Goal: Task Accomplishment & Management: Use online tool/utility

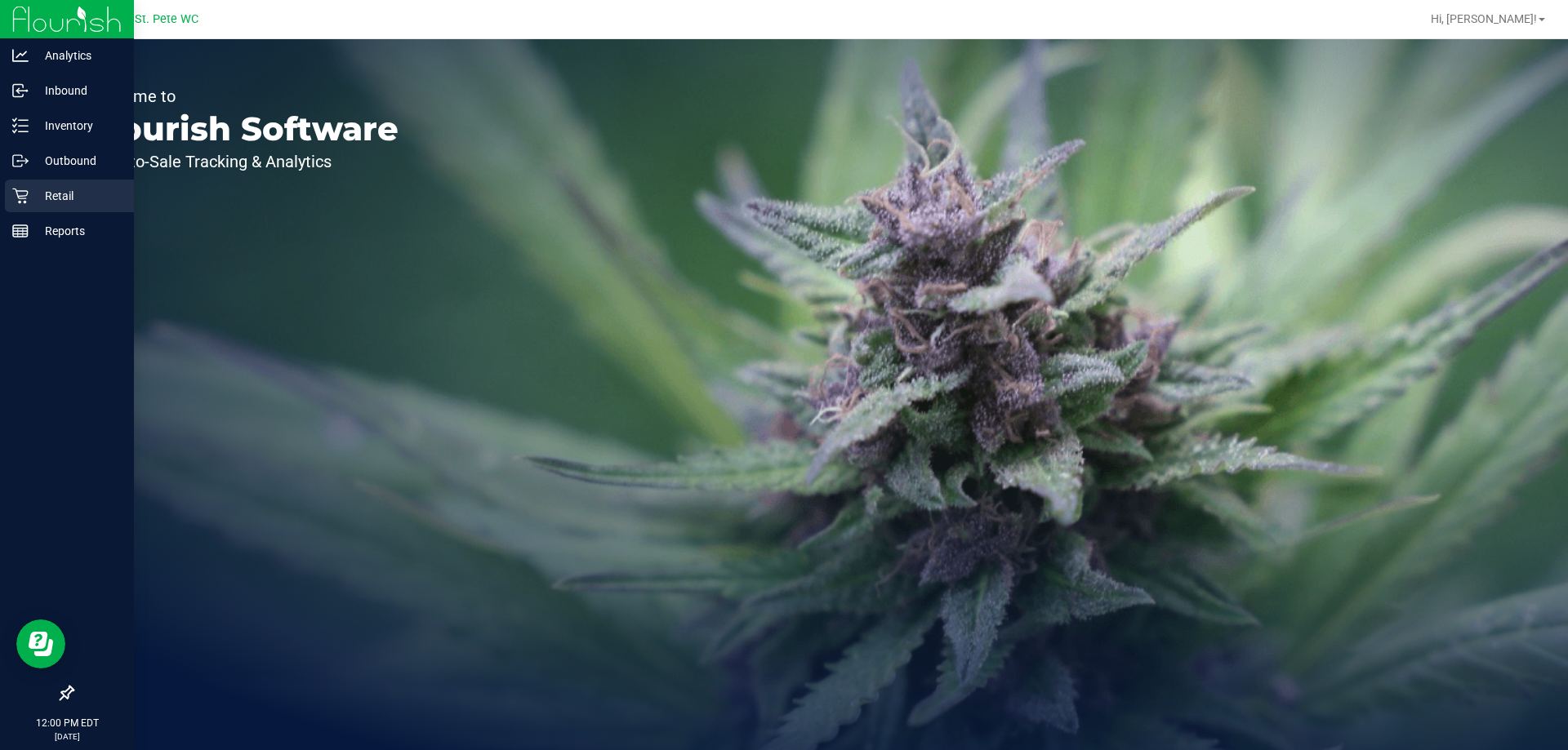
click at [51, 204] on p "Retail" at bounding box center [78, 195] width 98 height 20
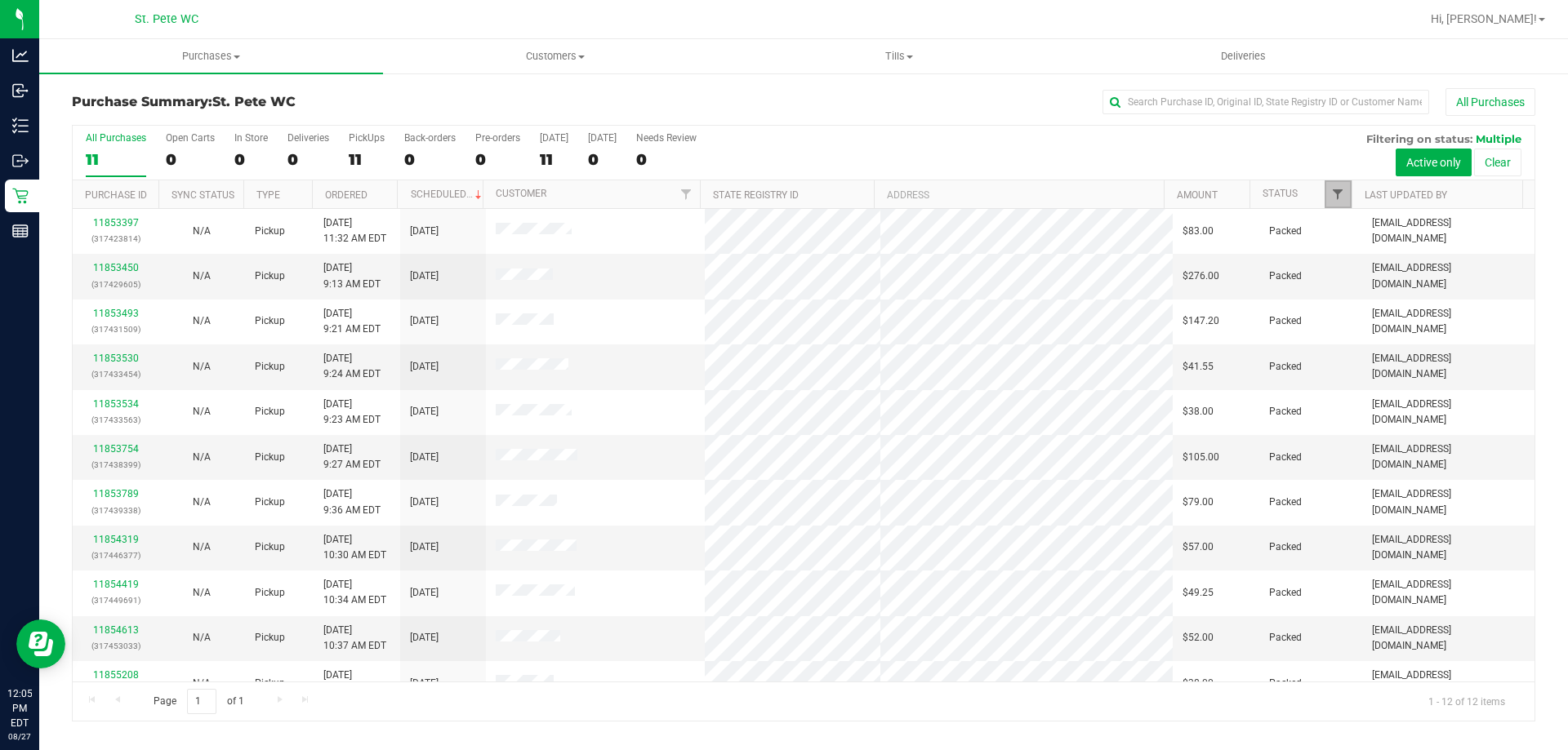
click at [1334, 201] on span "Filter" at bounding box center [1337, 194] width 13 height 13
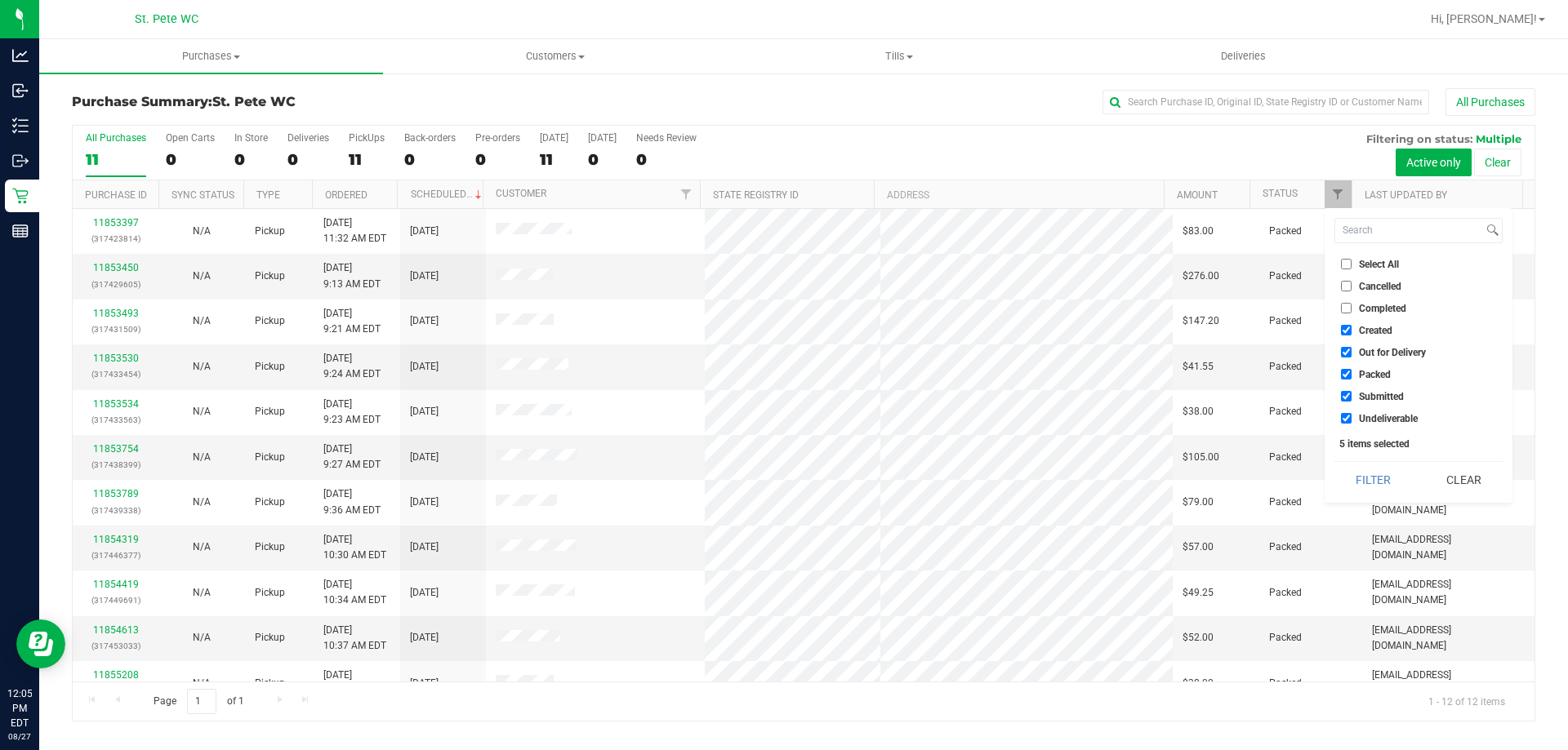
click at [1343, 328] on input "Created" at bounding box center [1346, 330] width 10 height 10
checkbox input "false"
click at [1353, 351] on label "Out for Delivery" at bounding box center [1383, 352] width 85 height 10
click at [1352, 351] on input "Out for Delivery" at bounding box center [1346, 352] width 10 height 10
checkbox input "false"
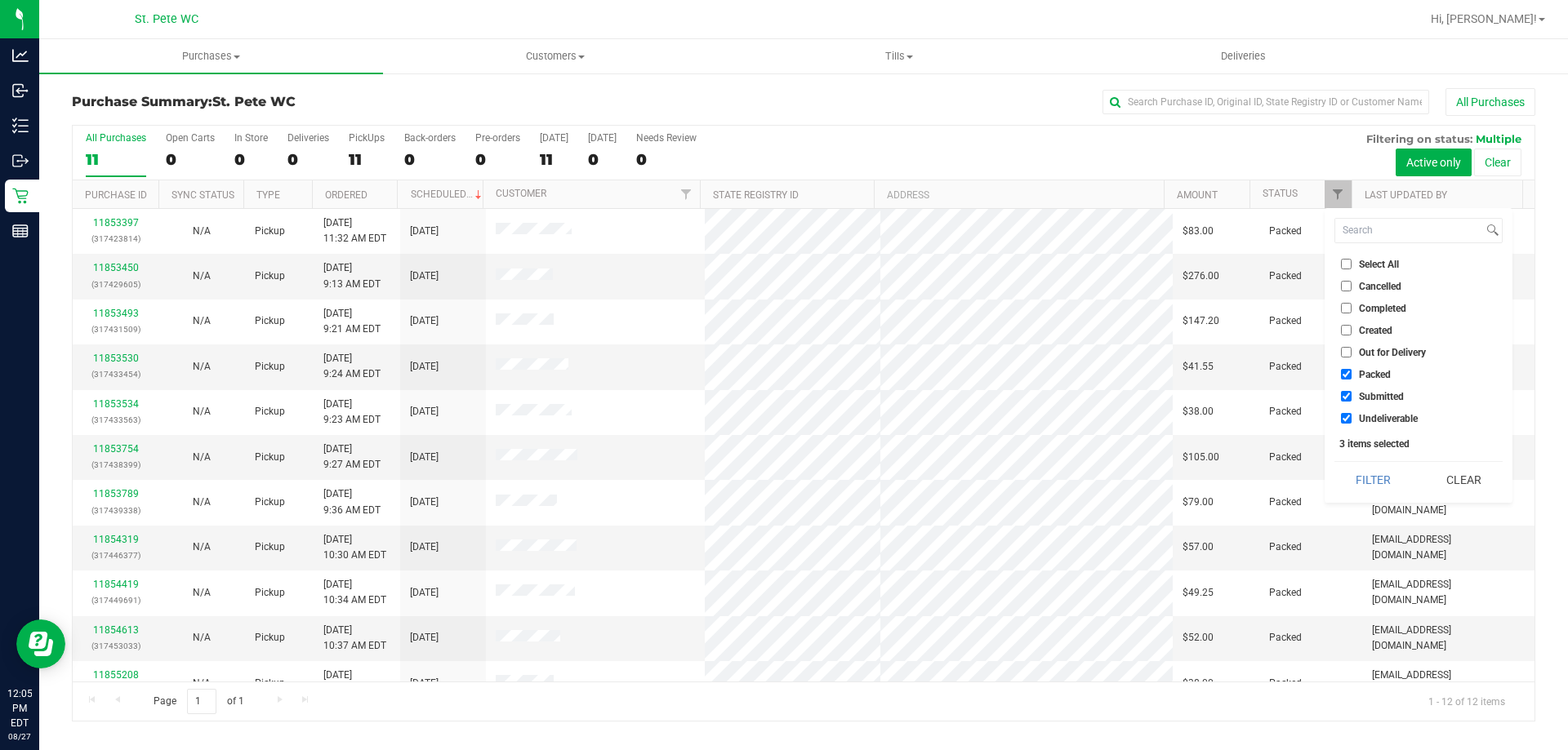
click at [1353, 363] on ul "Select All Cancelled Completed Created Out for Delivery Packed Submitted Undeli…" at bounding box center [1418, 341] width 168 height 171
click at [1355, 371] on label "Packed" at bounding box center [1366, 374] width 50 height 10
click at [1352, 371] on input "Packed" at bounding box center [1346, 374] width 10 height 10
checkbox input "false"
click at [1361, 414] on span "Undeliverable" at bounding box center [1388, 418] width 59 height 9
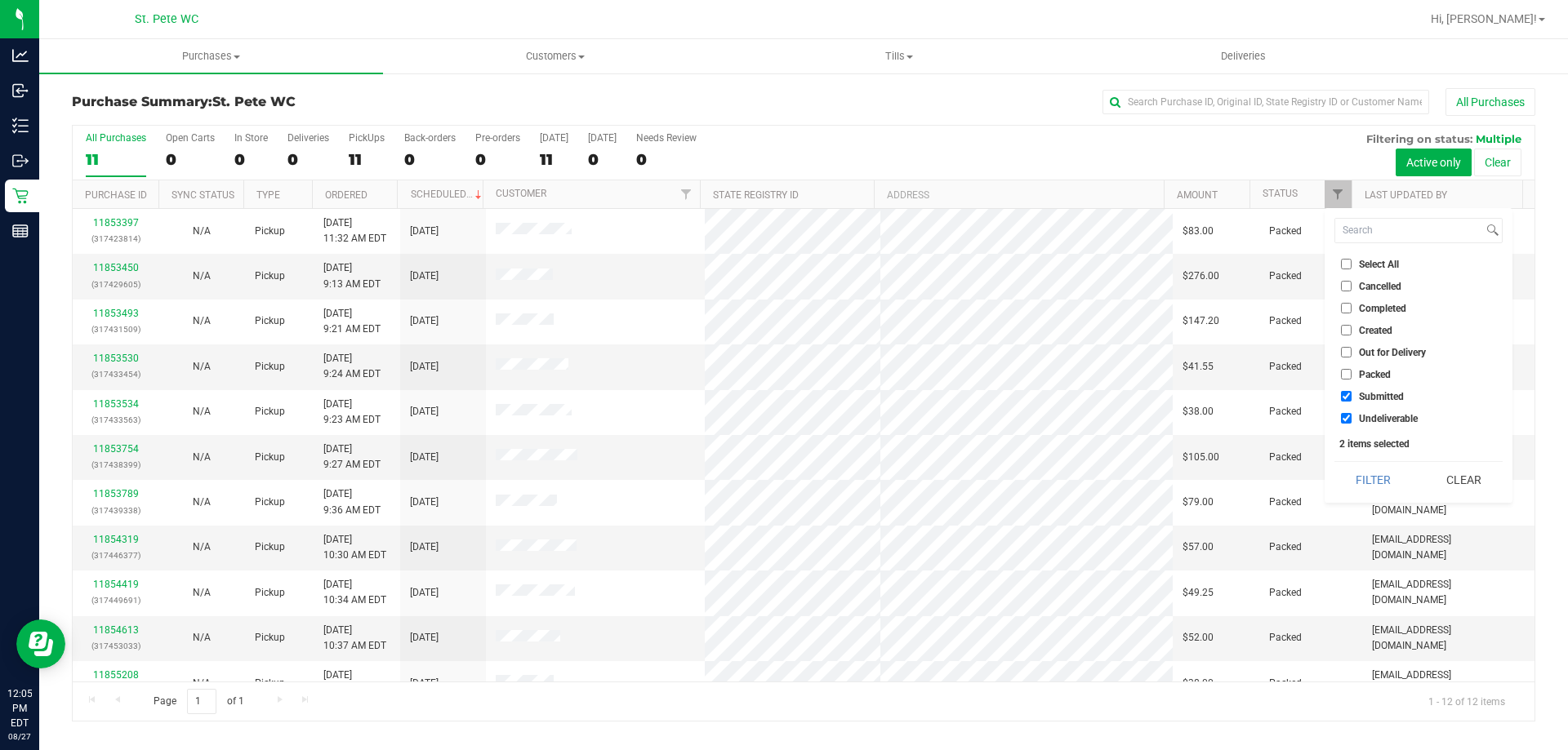
click at [1352, 413] on input "Undeliverable" at bounding box center [1346, 418] width 10 height 10
checkbox input "false"
click at [1360, 468] on button "Filter" at bounding box center [1373, 480] width 78 height 36
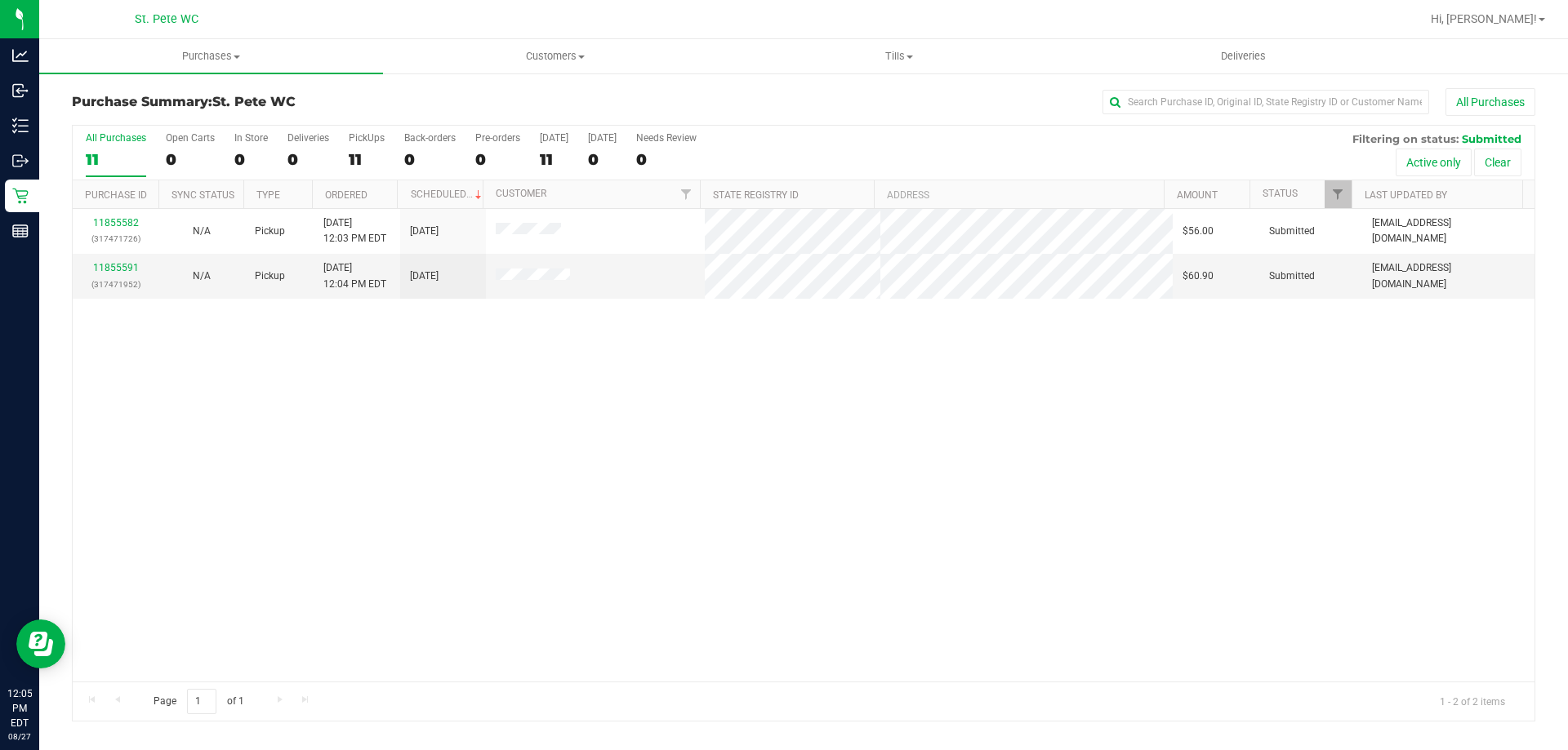
click at [584, 451] on div "11855582 (317471726) N/A Pickup [DATE] 12:03 PM EDT 8/27/2025 $56.00 Submitted …" at bounding box center [803, 445] width 1462 height 473
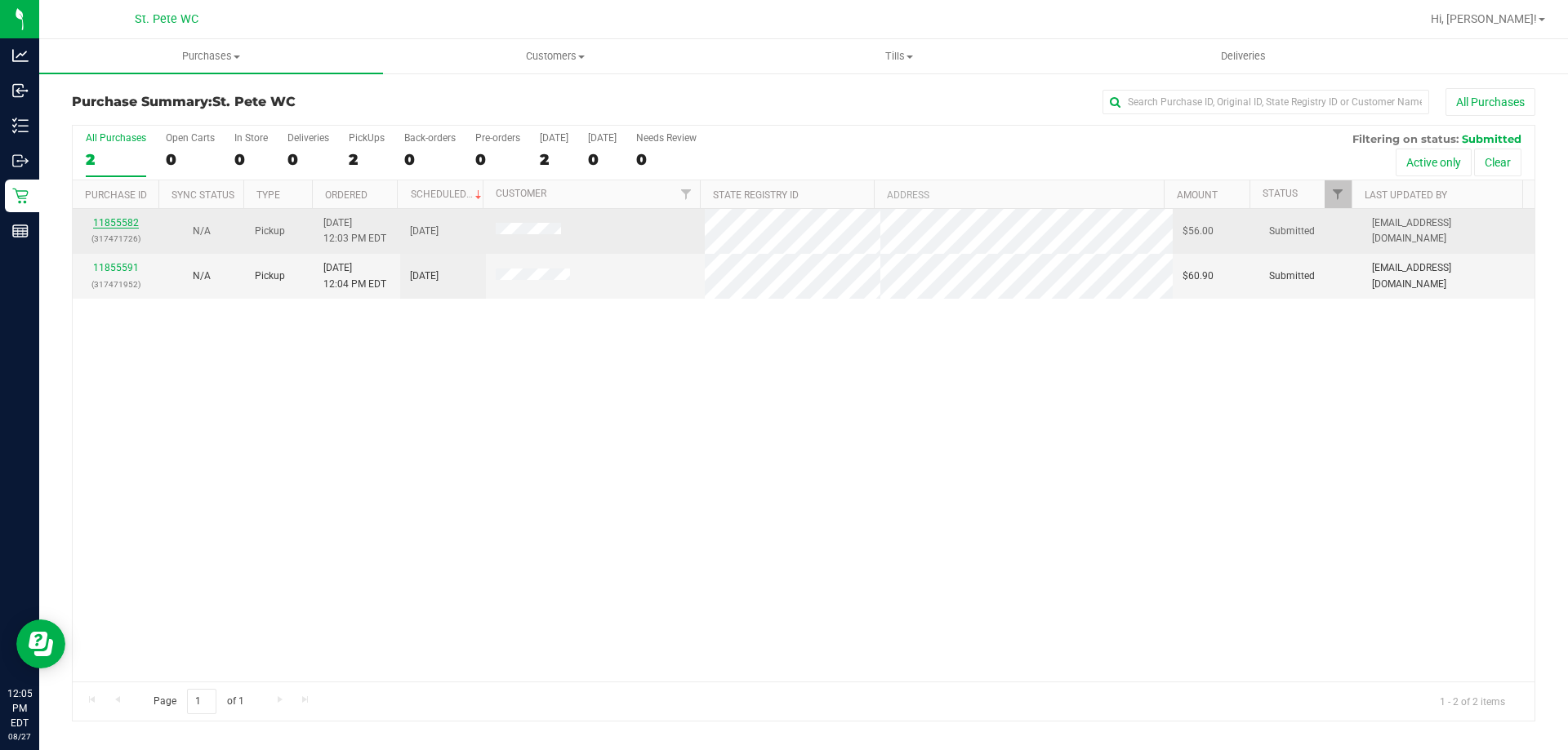
click at [120, 226] on link "11855582" at bounding box center [115, 222] width 46 height 11
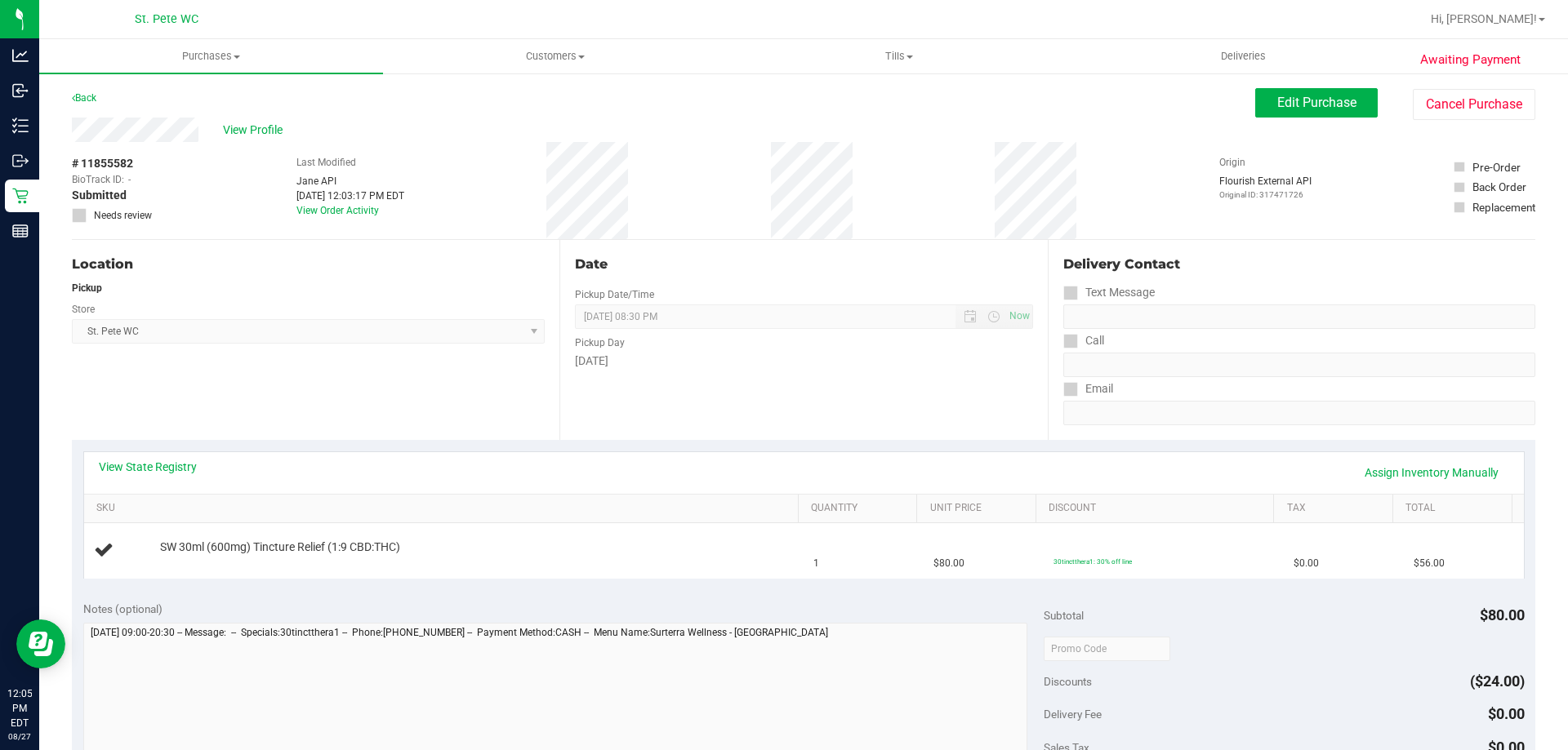
click at [212, 474] on div "View State Registry Assign Inventory Manually" at bounding box center [804, 473] width 1410 height 28
click at [181, 472] on link "View State Registry" at bounding box center [148, 467] width 98 height 16
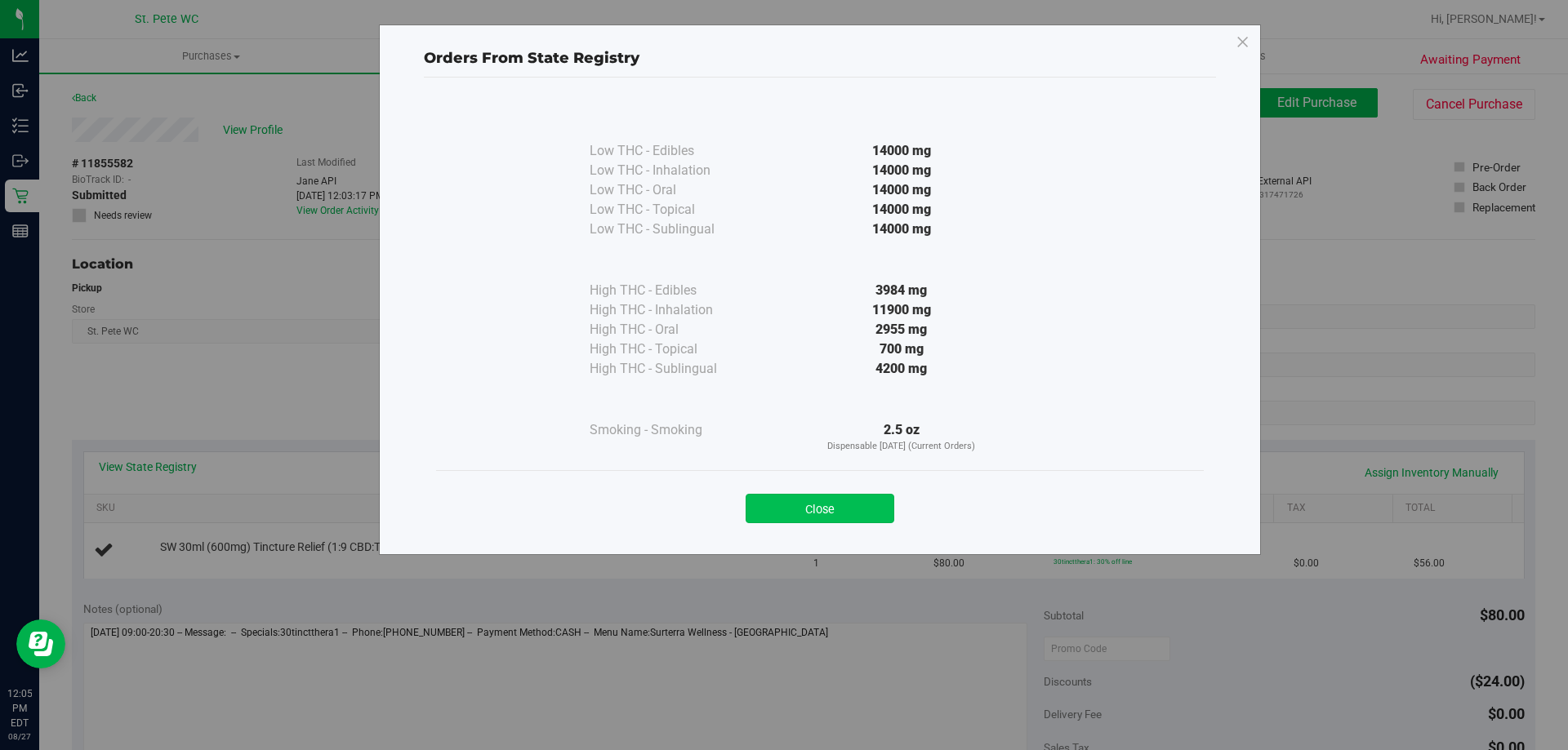
click at [785, 499] on button "Close" at bounding box center [819, 508] width 149 height 29
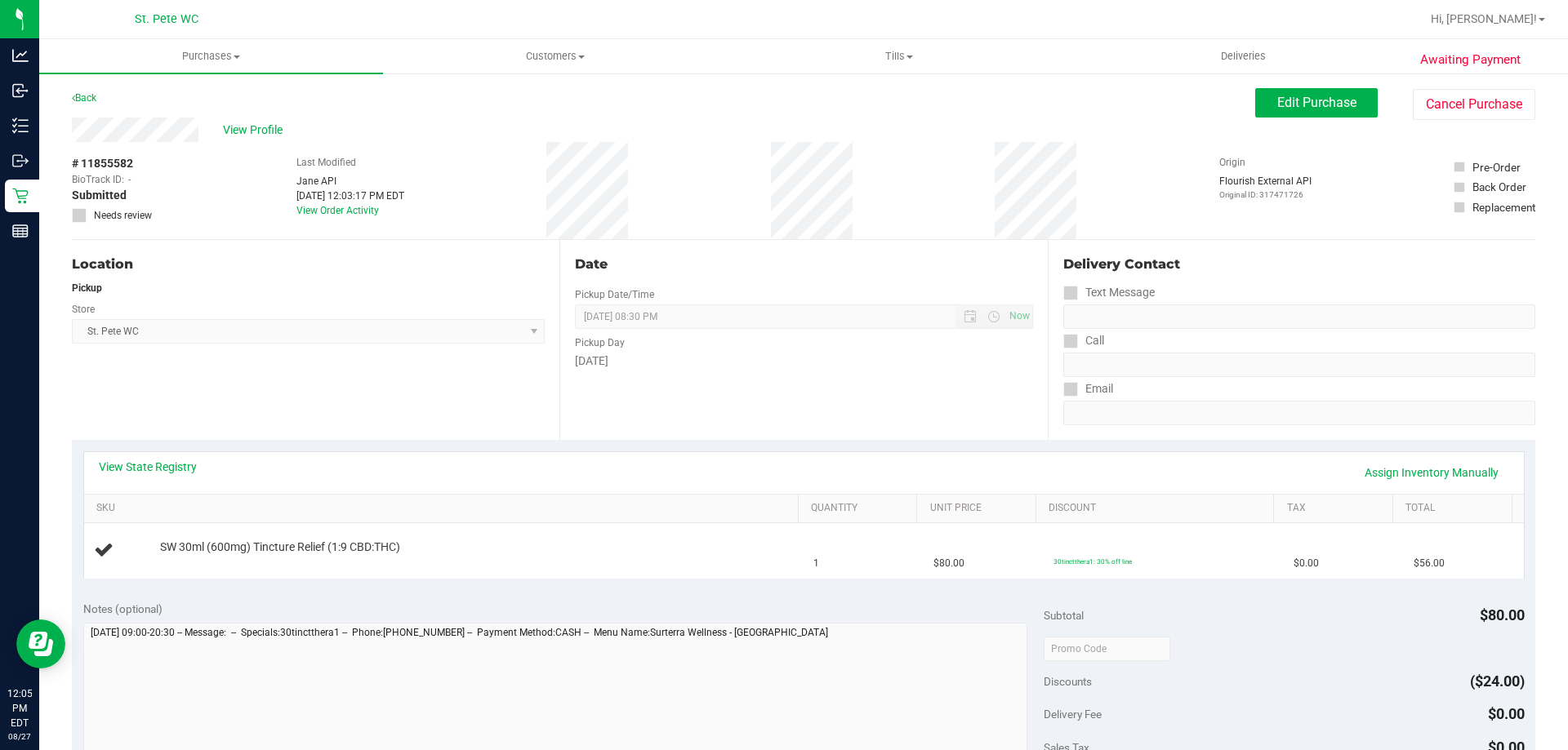
click at [679, 469] on div "View State Registry Assign Inventory Manually" at bounding box center [804, 473] width 1410 height 28
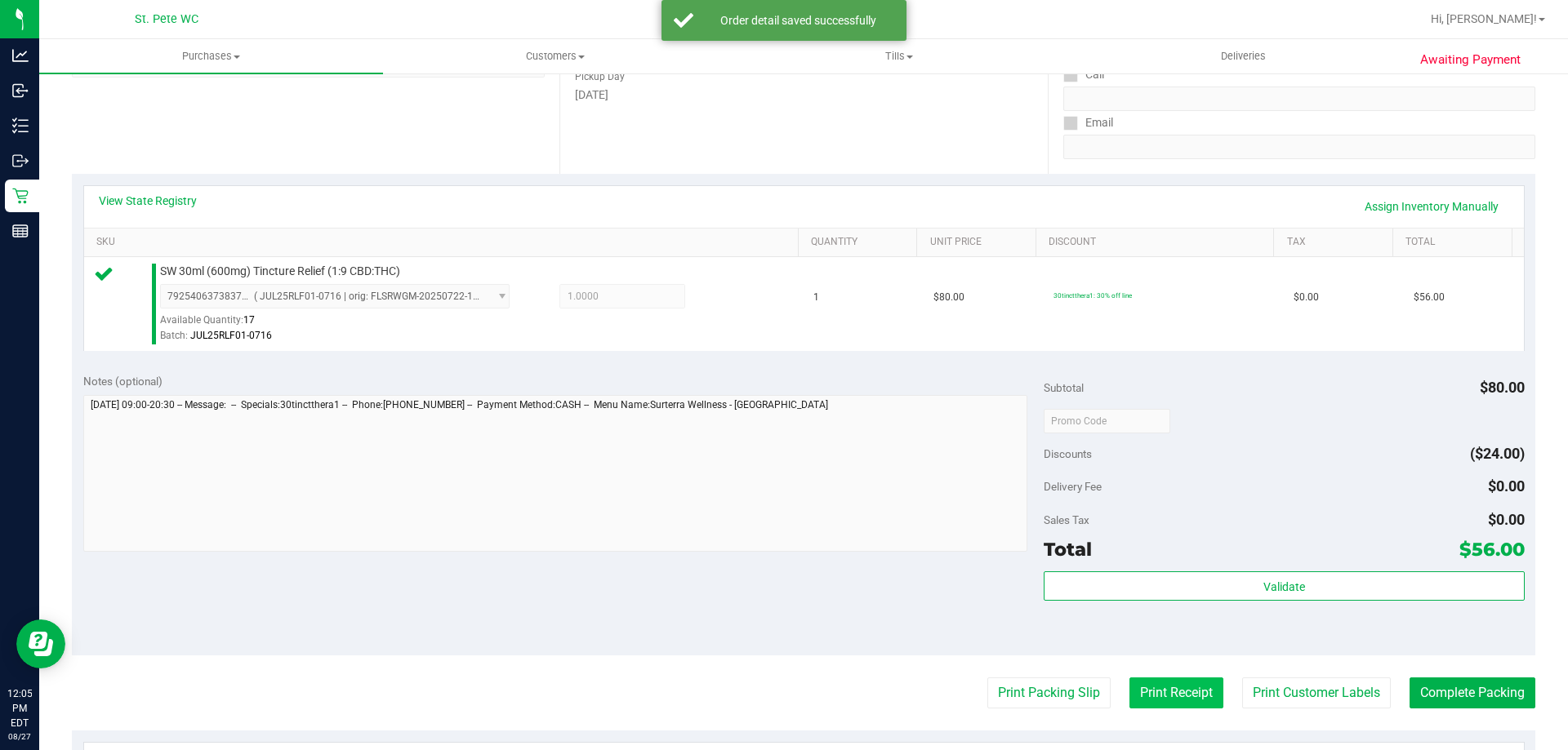
scroll to position [408, 0]
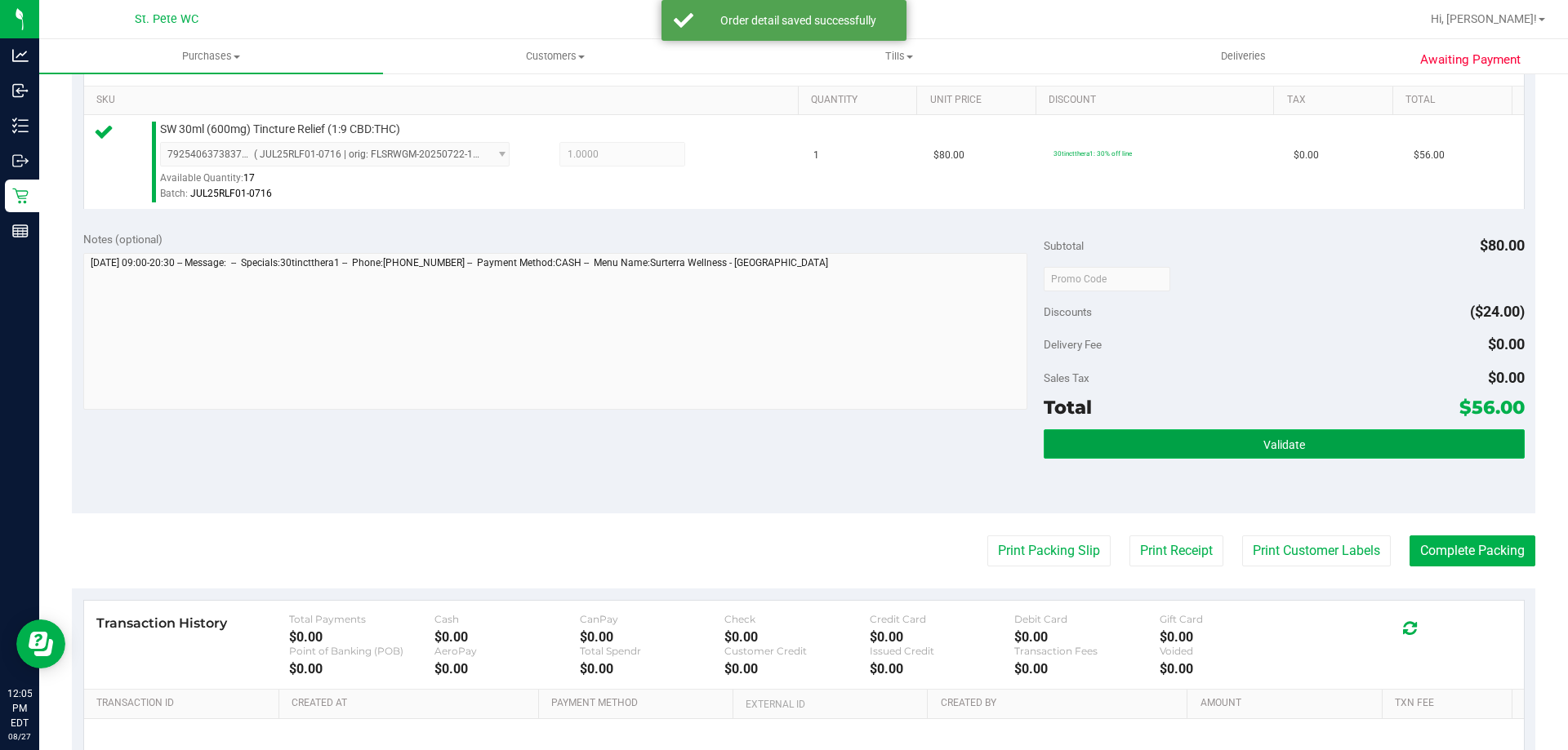
click at [1193, 452] on button "Validate" at bounding box center [1283, 444] width 480 height 29
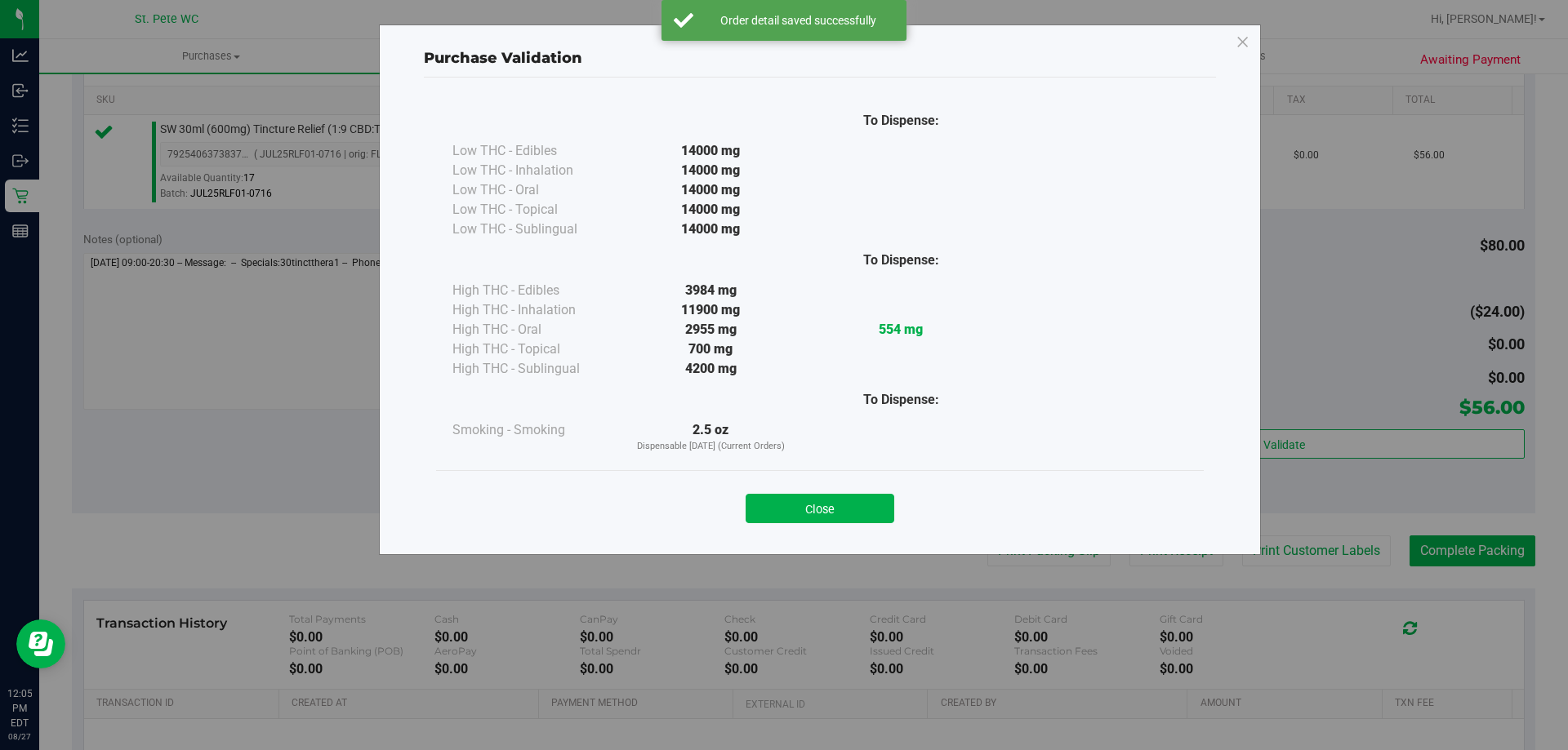
click at [869, 489] on div "Close" at bounding box center [819, 503] width 744 height 40
click at [868, 508] on button "Close" at bounding box center [819, 508] width 149 height 29
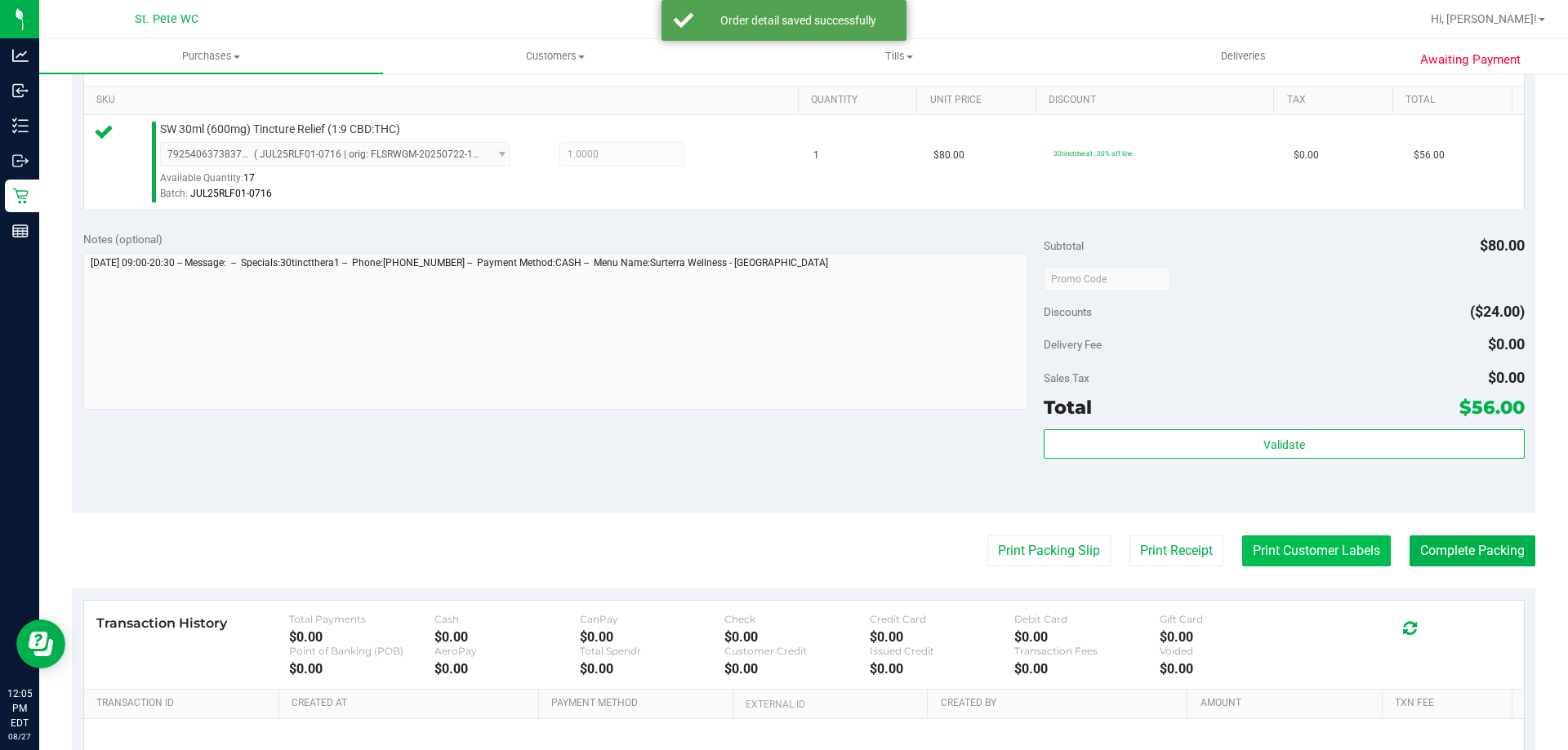
click at [1266, 562] on button "Print Customer Labels" at bounding box center [1316, 551] width 149 height 31
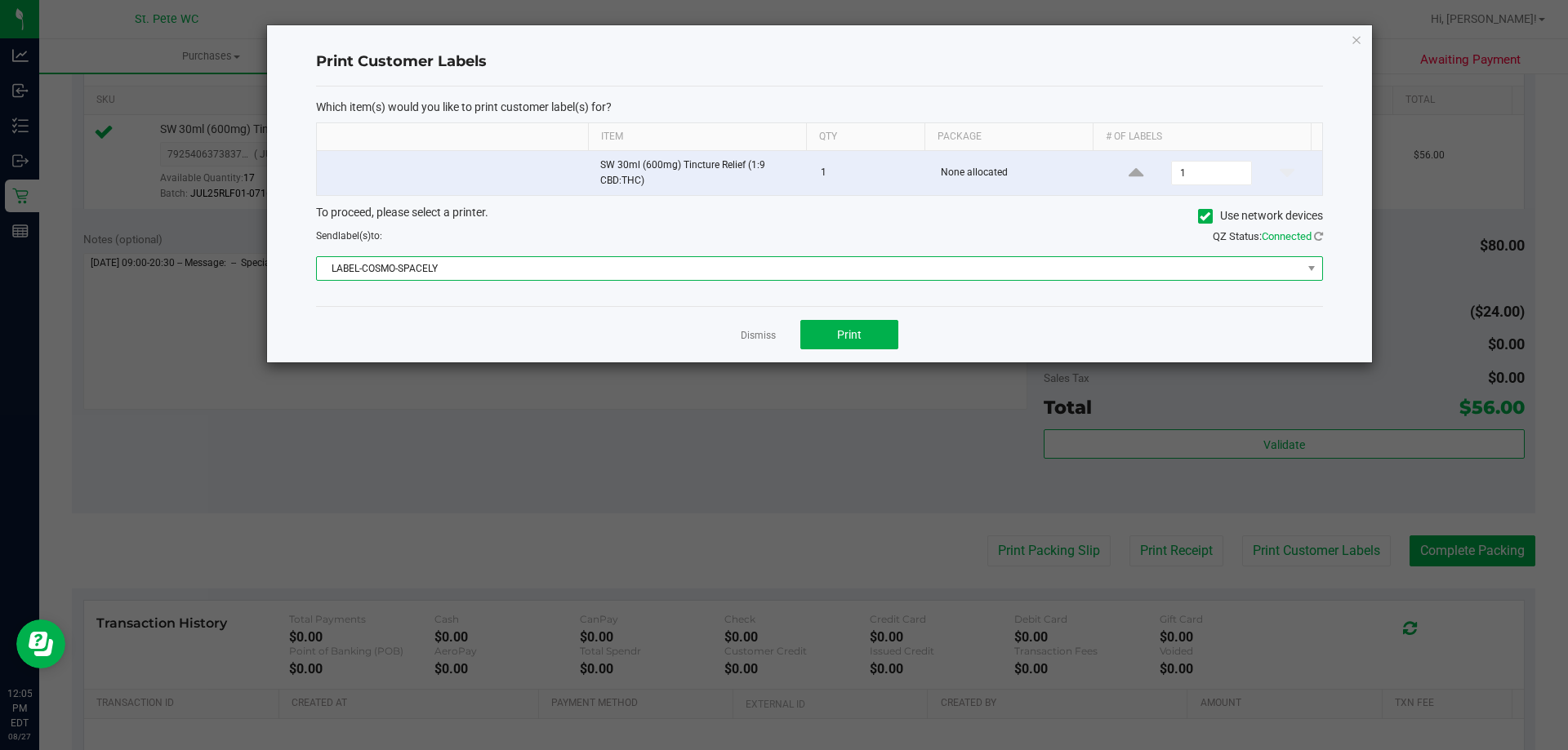
click at [837, 261] on span "LABEL-COSMO-SPACELY" at bounding box center [809, 269] width 985 height 23
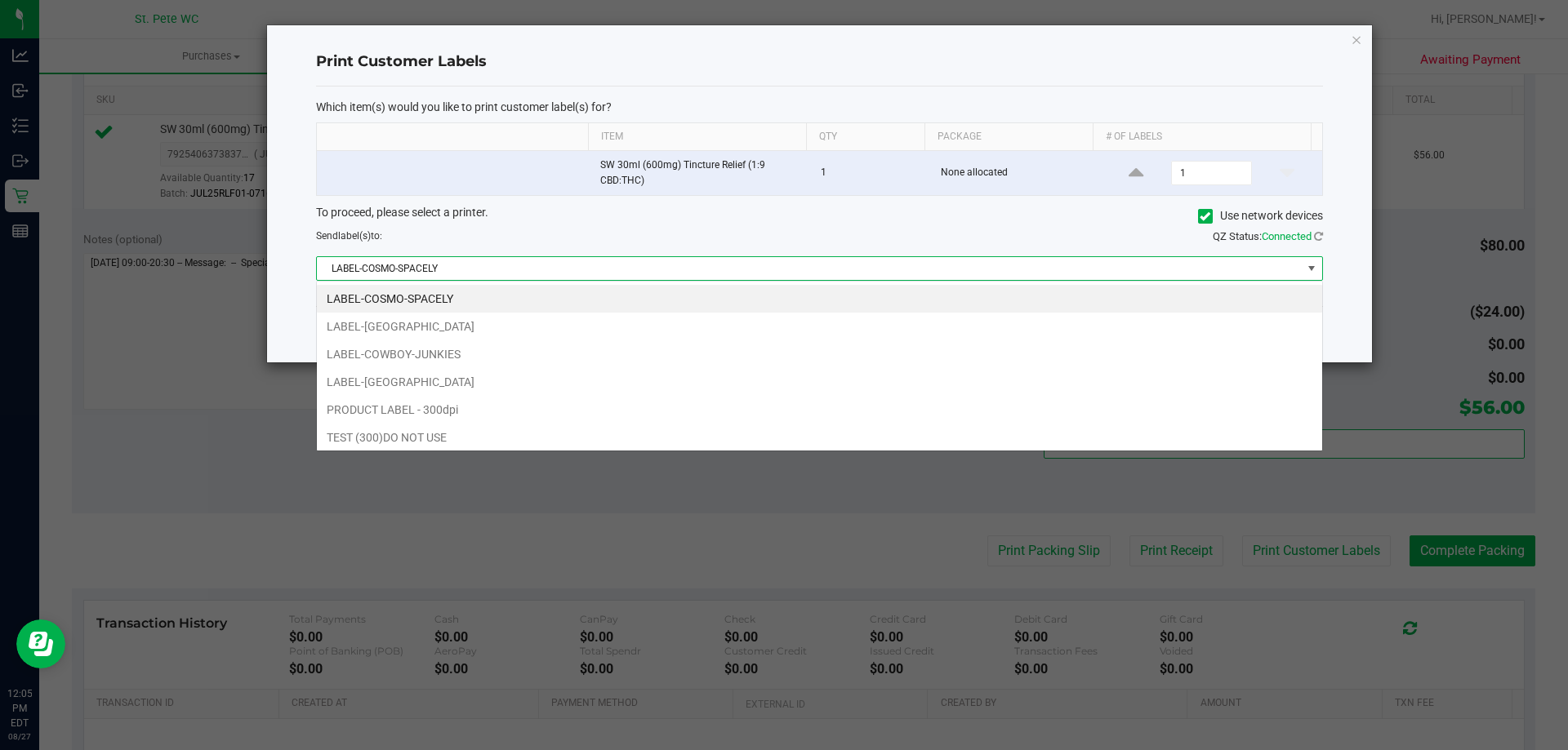
scroll to position [24, 1006]
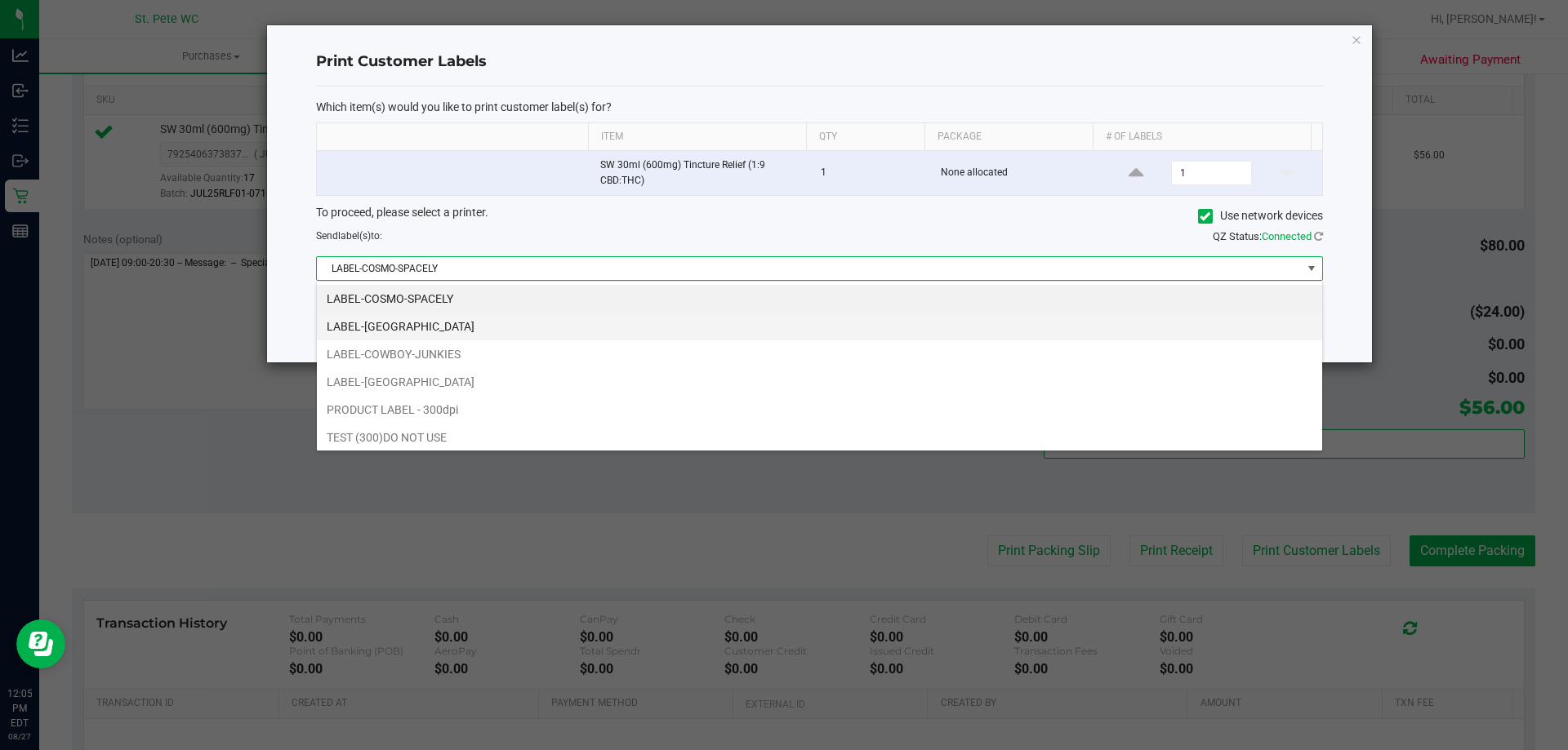
click at [791, 329] on li "LABEL-[GEOGRAPHIC_DATA]" at bounding box center [819, 326] width 1005 height 28
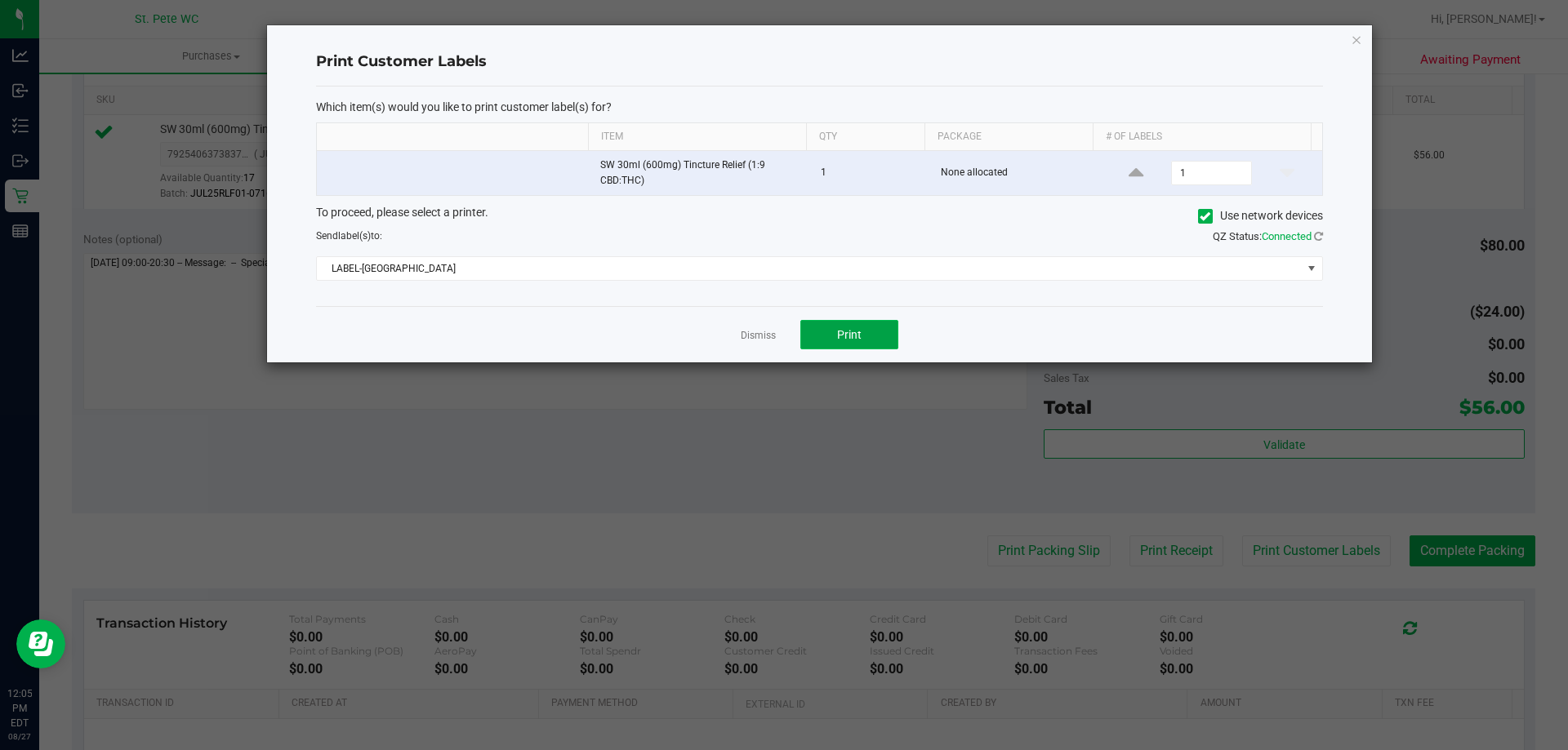
click at [831, 325] on button "Print" at bounding box center [849, 335] width 98 height 29
click at [1350, 40] on div "Print Customer Labels Which item(s) would you like to print customer label(s) f…" at bounding box center [819, 193] width 1104 height 337
click at [1353, 40] on icon "button" at bounding box center [1356, 39] width 11 height 20
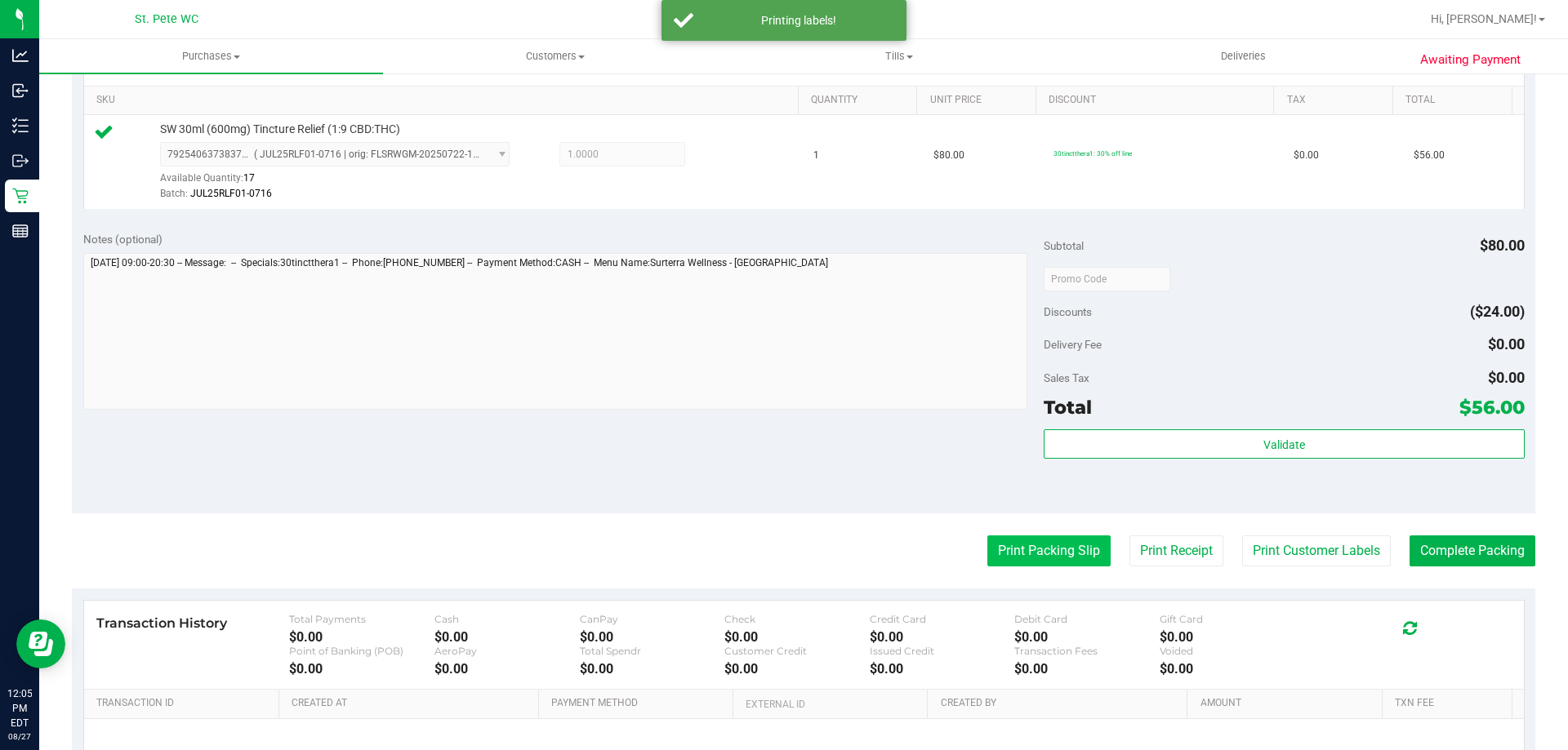
click at [1077, 557] on button "Print Packing Slip" at bounding box center [1048, 551] width 123 height 31
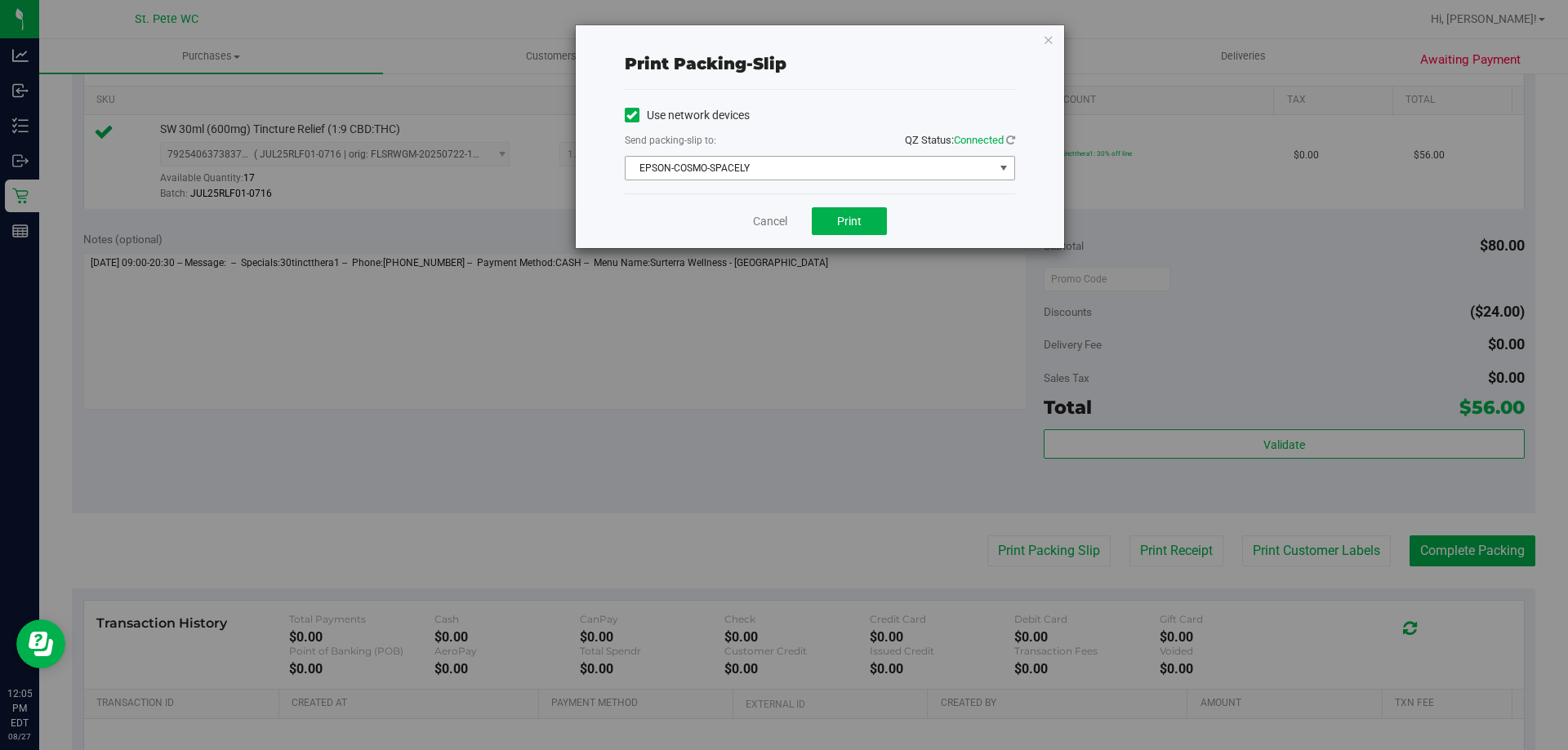
click at [837, 166] on span "EPSON-COSMO-SPACELY" at bounding box center [809, 168] width 368 height 23
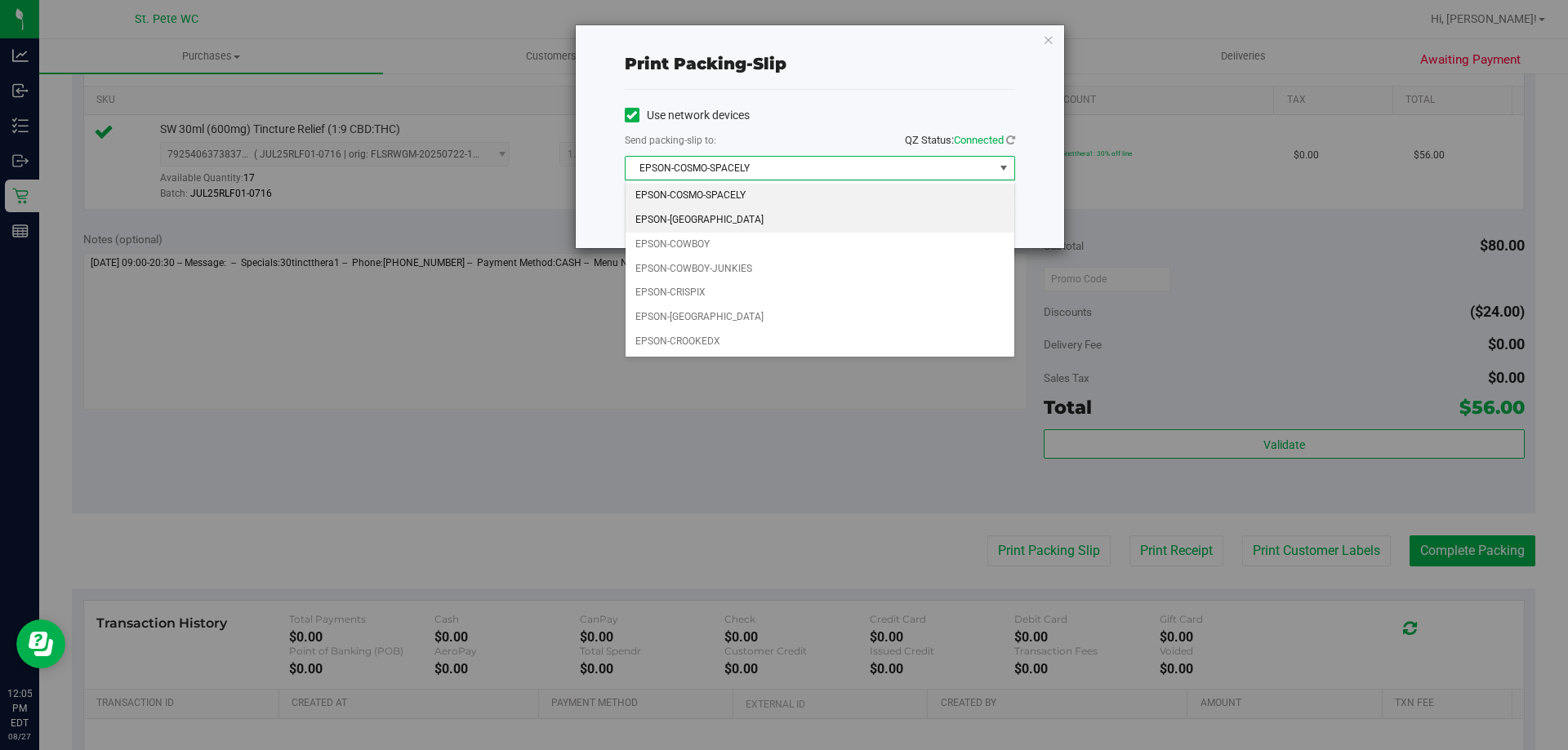
click at [829, 221] on li "EPSON-[GEOGRAPHIC_DATA]" at bounding box center [819, 220] width 389 height 24
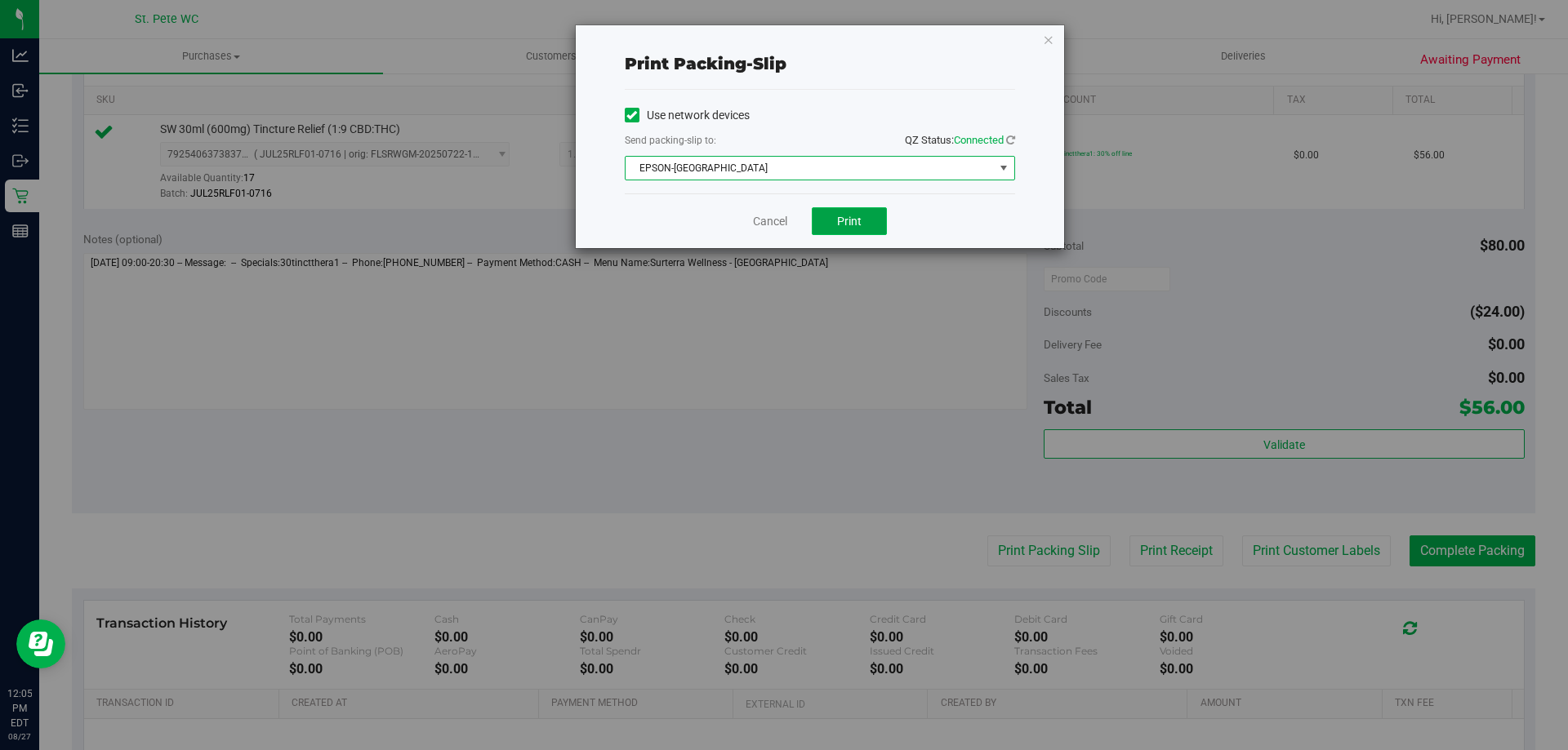
click at [860, 218] on span "Print" at bounding box center [849, 220] width 24 height 13
click at [1048, 31] on icon "button" at bounding box center [1048, 39] width 11 height 20
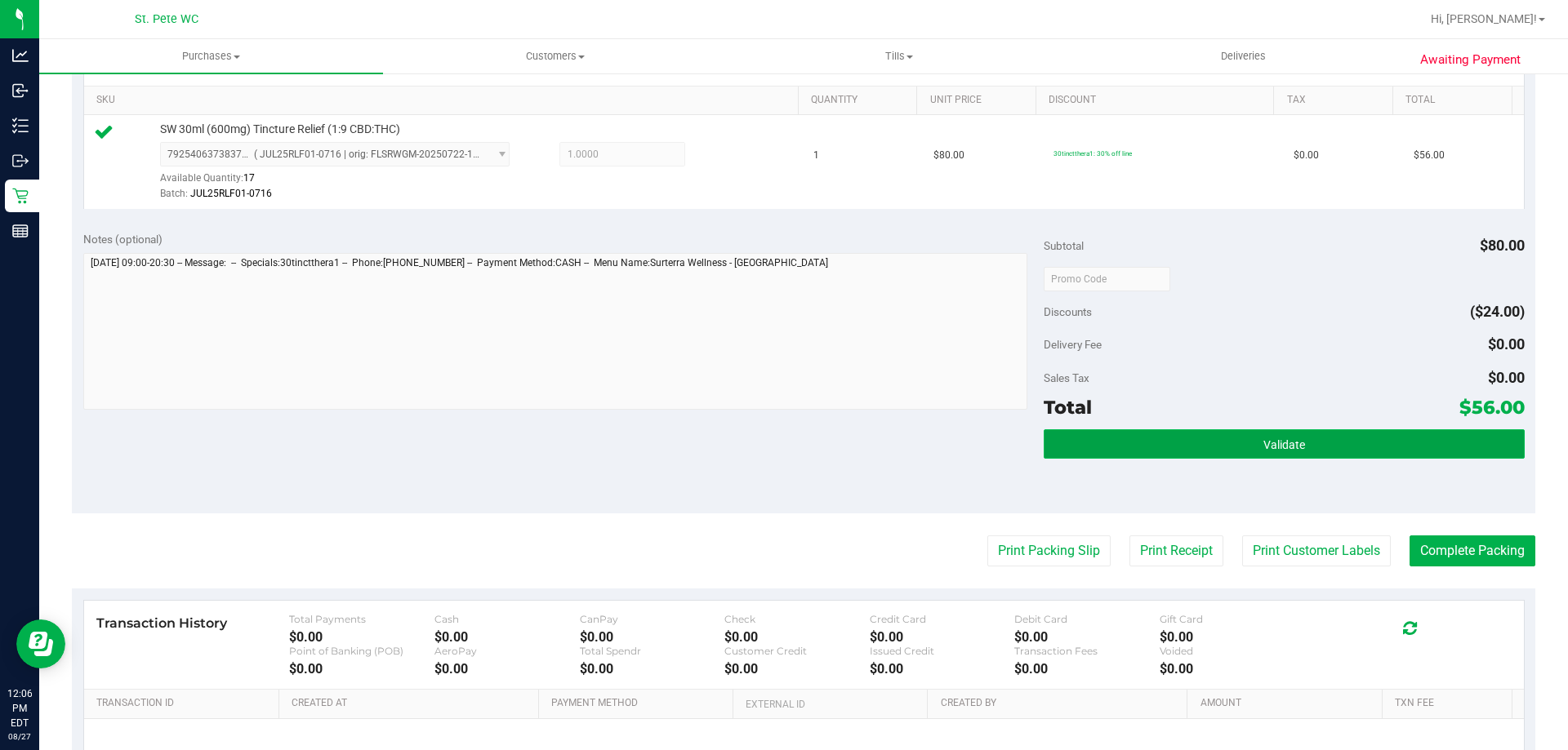
click at [1225, 433] on button "Validate" at bounding box center [1283, 444] width 480 height 29
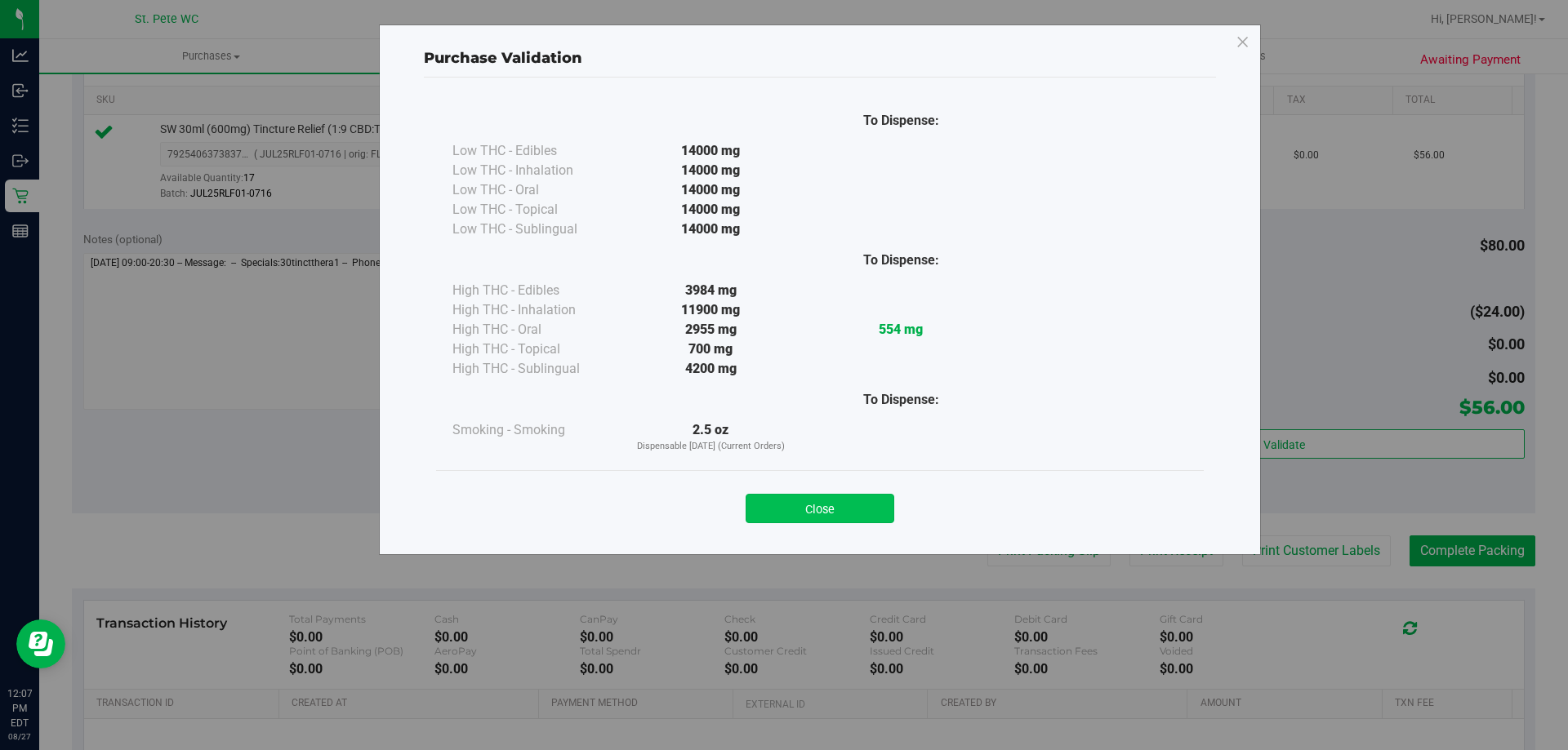
click at [758, 507] on button "Close" at bounding box center [819, 508] width 149 height 29
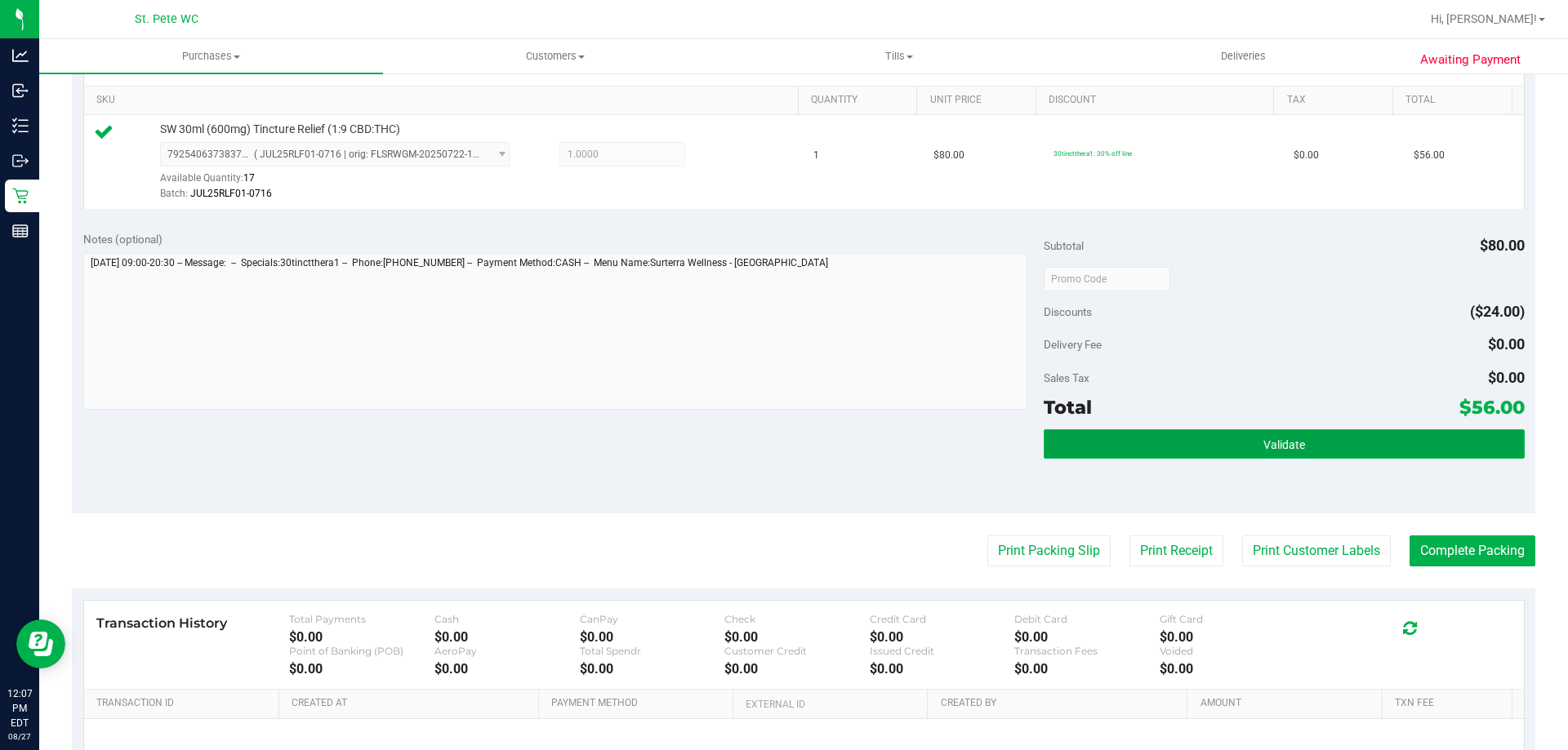
click at [1380, 453] on button "Validate" at bounding box center [1283, 444] width 480 height 29
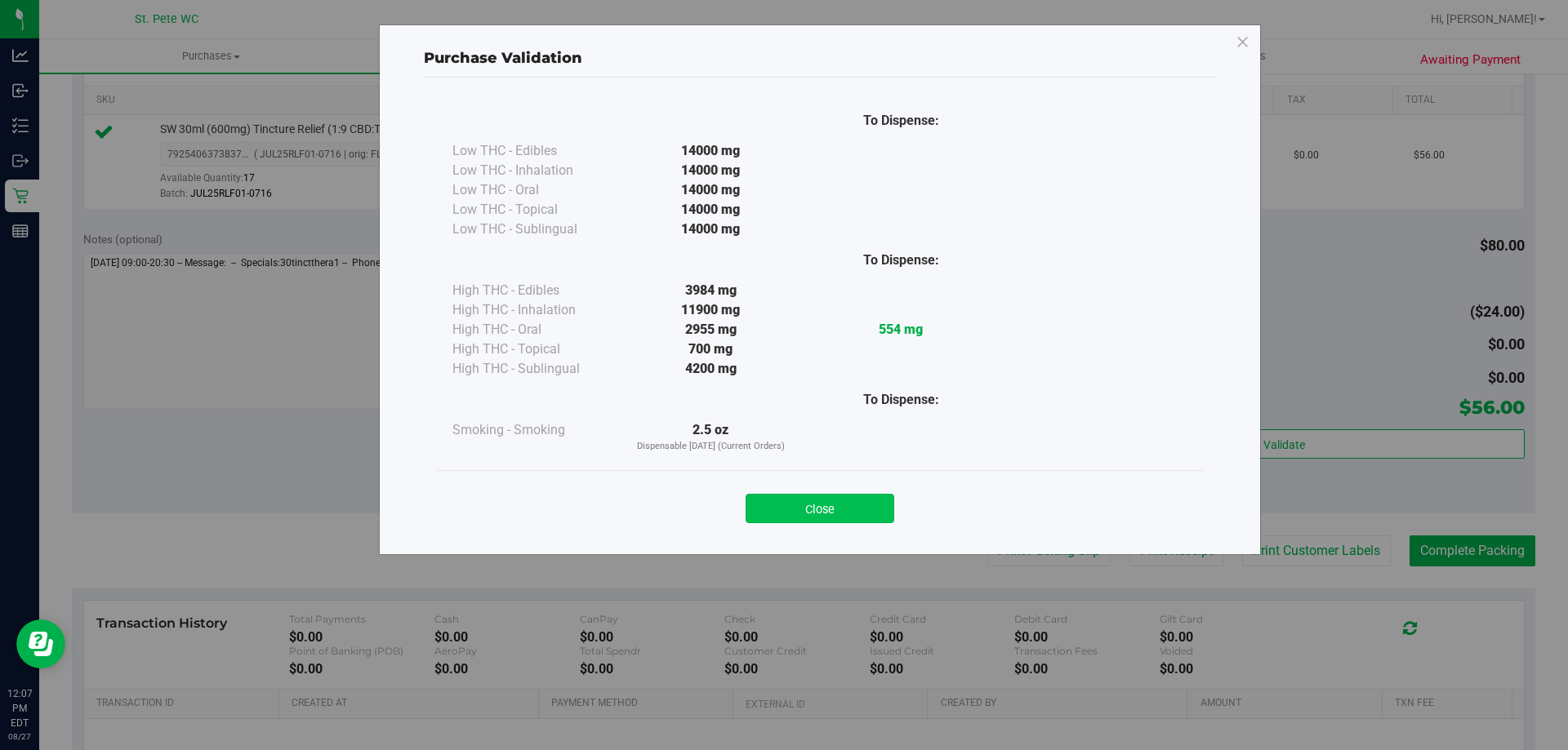
click at [787, 519] on button "Close" at bounding box center [819, 508] width 149 height 29
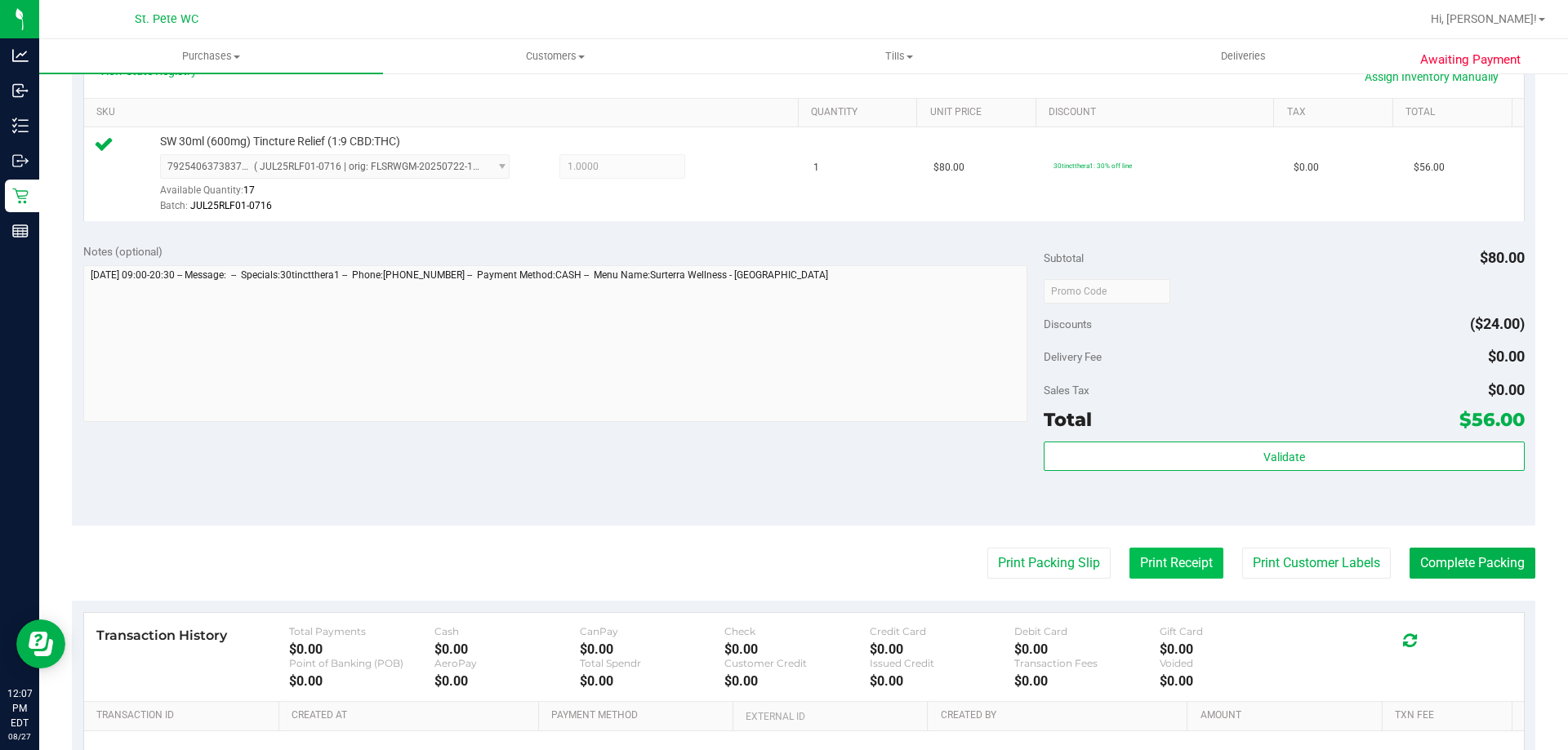
scroll to position [408, 0]
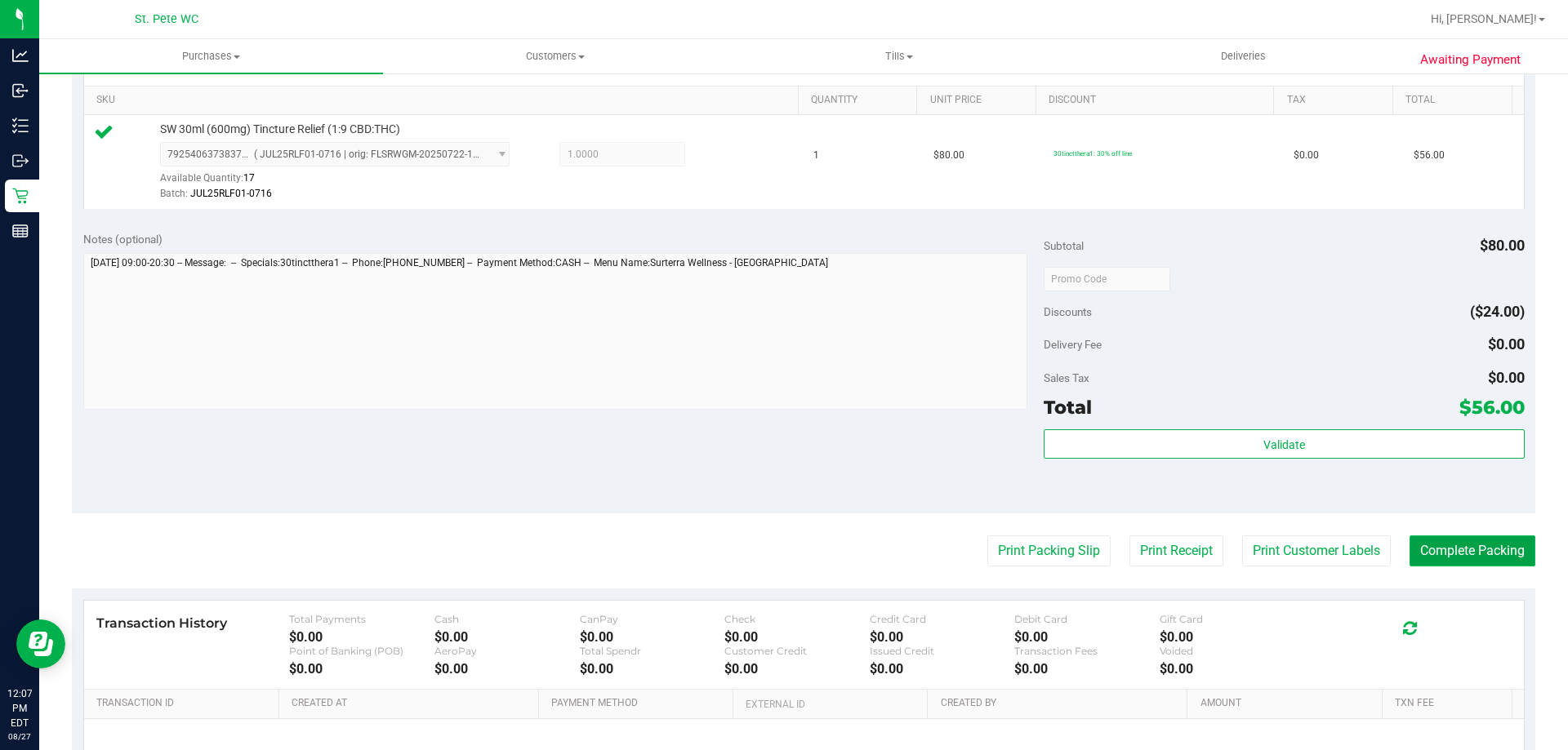
click at [1490, 555] on button "Complete Packing" at bounding box center [1472, 551] width 126 height 31
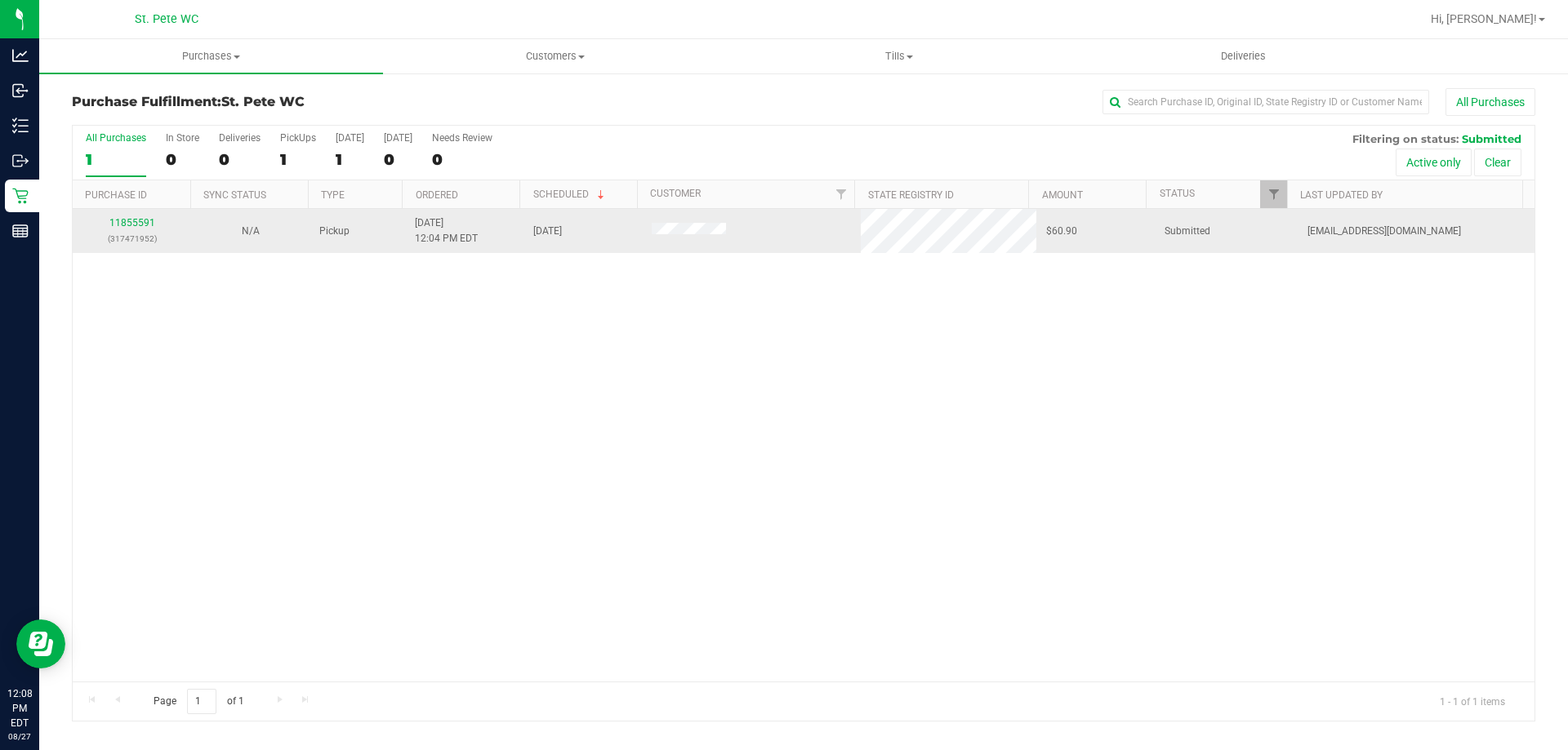
click at [133, 229] on div "11855591 (317471952)" at bounding box center [132, 231] width 99 height 31
click at [133, 226] on link "11855591" at bounding box center [132, 222] width 46 height 11
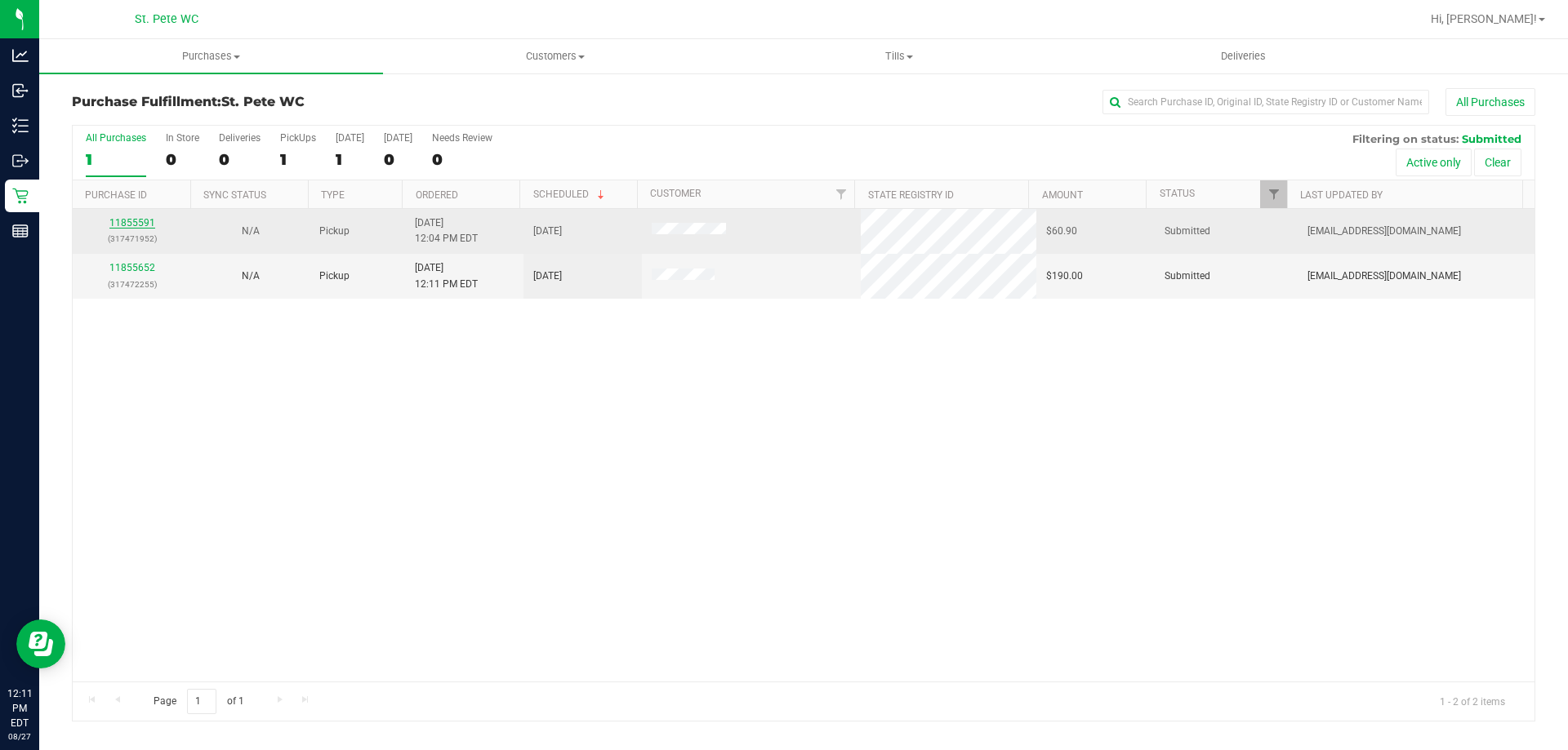
click at [148, 221] on link "11855591" at bounding box center [132, 222] width 46 height 11
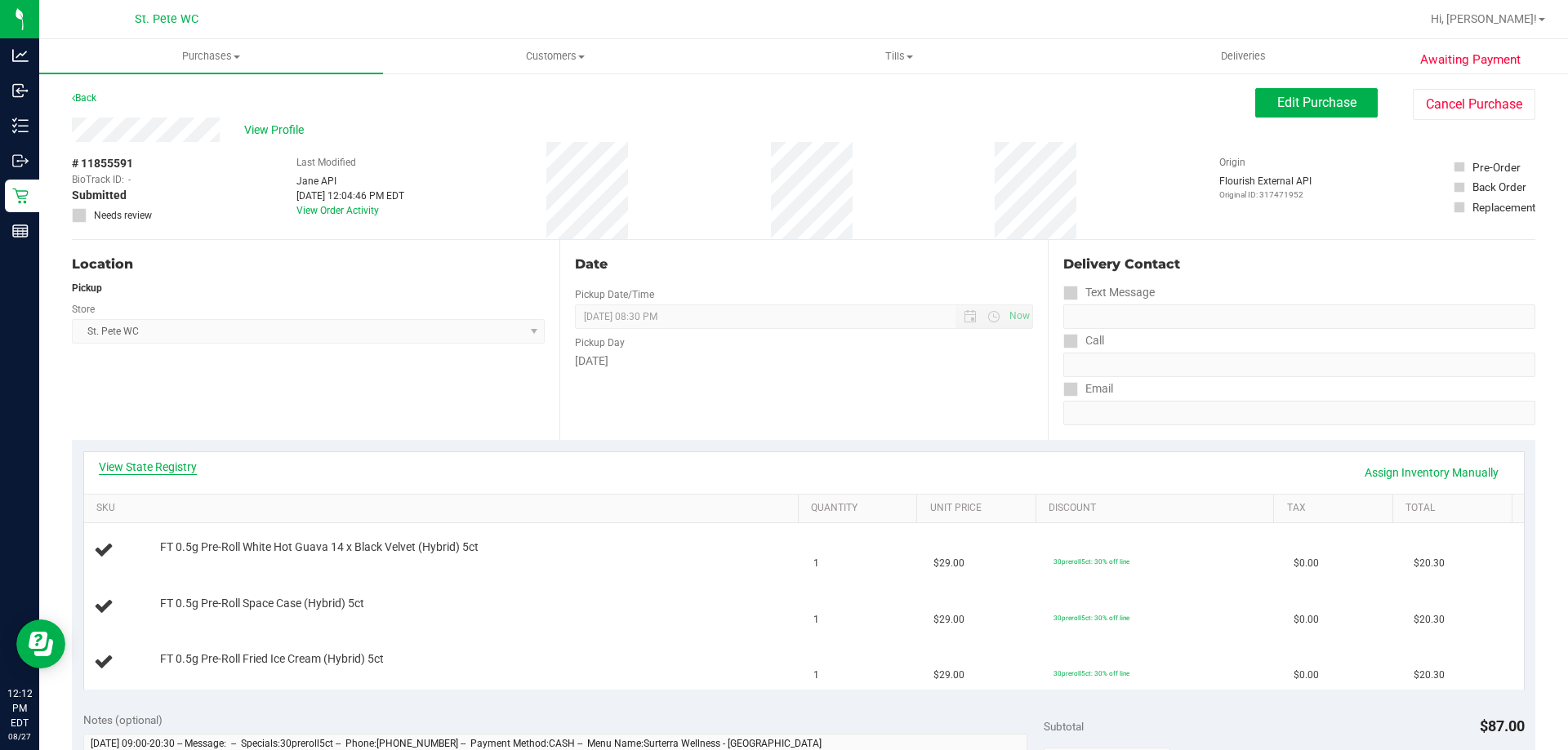
click at [159, 469] on link "View State Registry" at bounding box center [148, 467] width 98 height 16
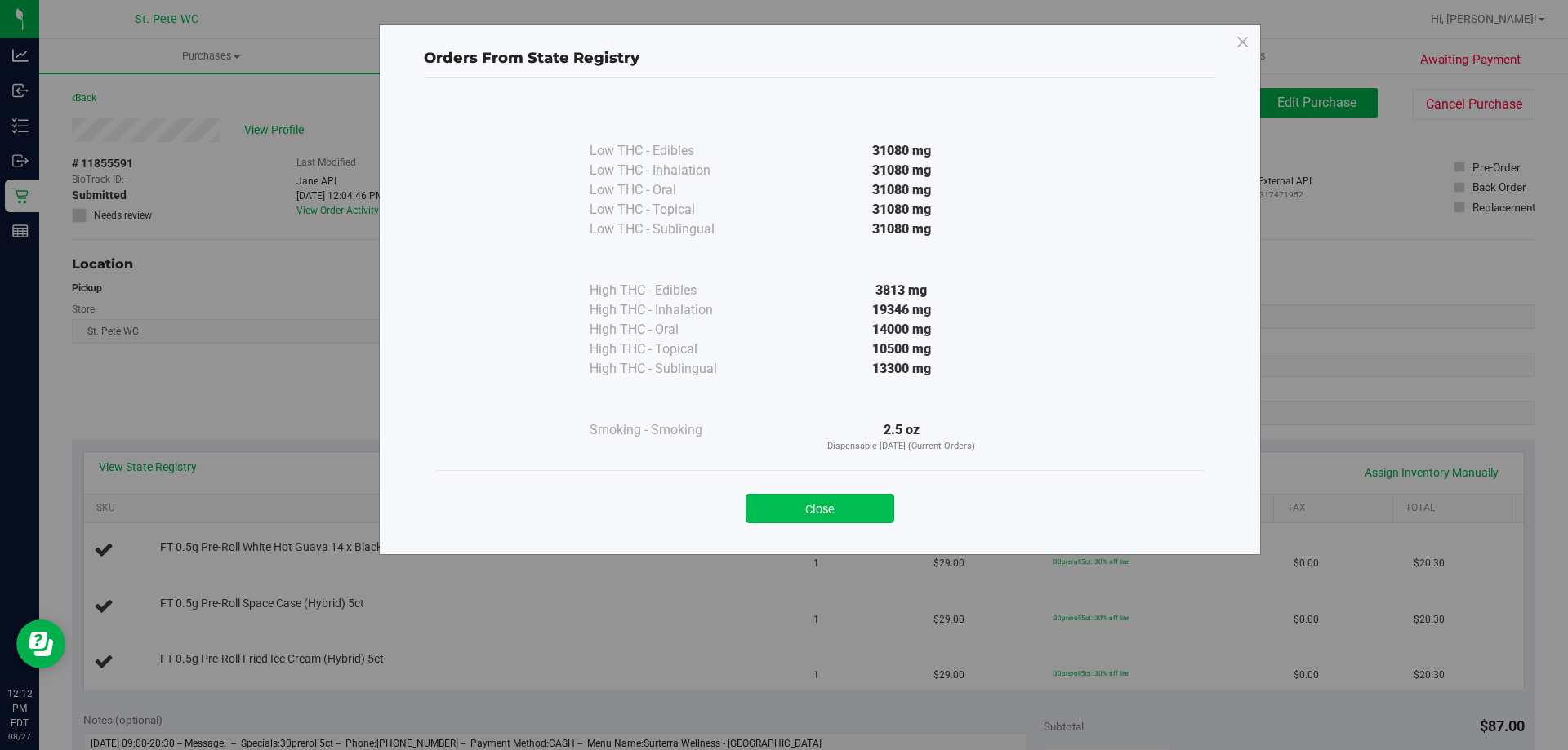
click at [827, 497] on button "Close" at bounding box center [819, 508] width 149 height 29
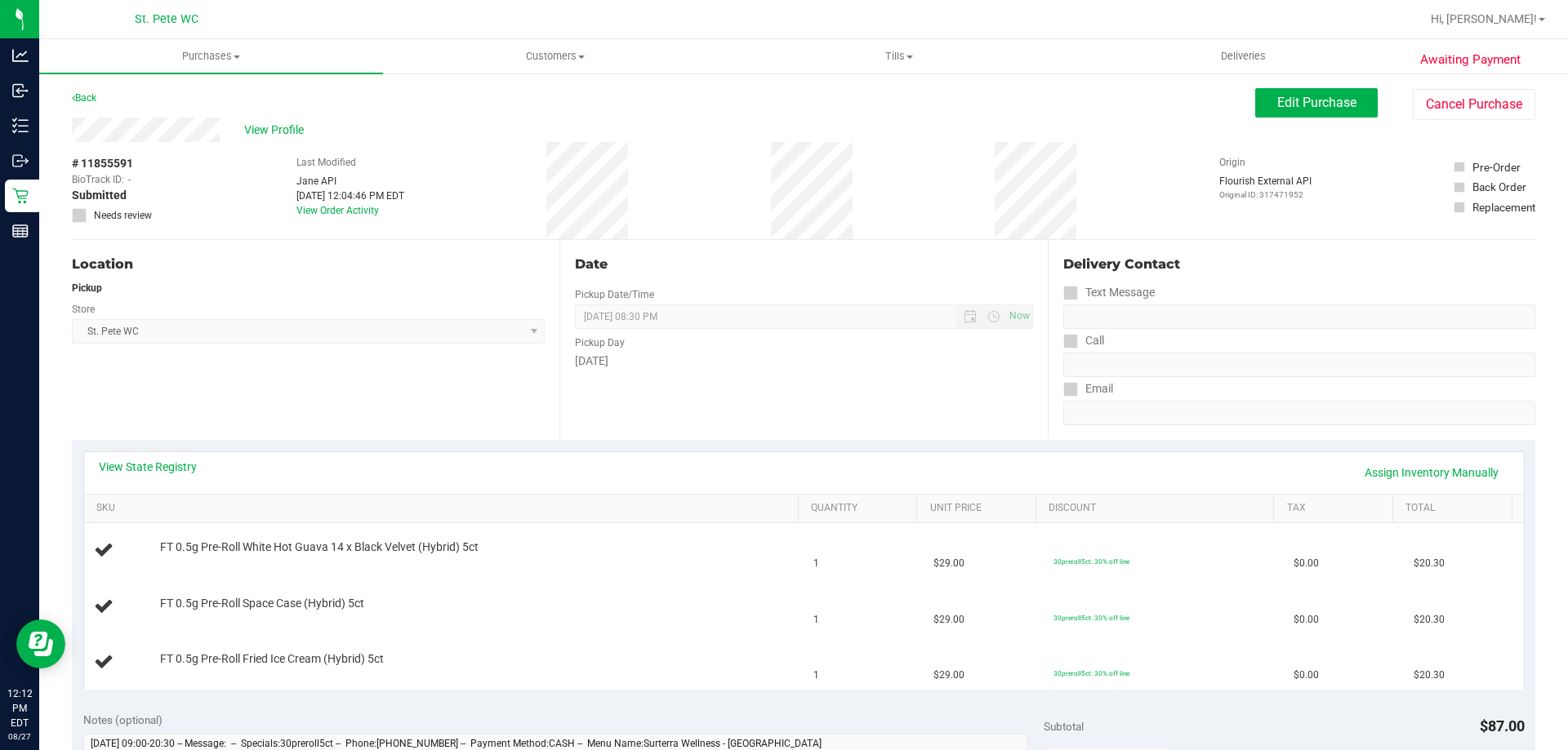
click at [768, 456] on div "View State Registry Assign Inventory Manually" at bounding box center [804, 473] width 1440 height 41
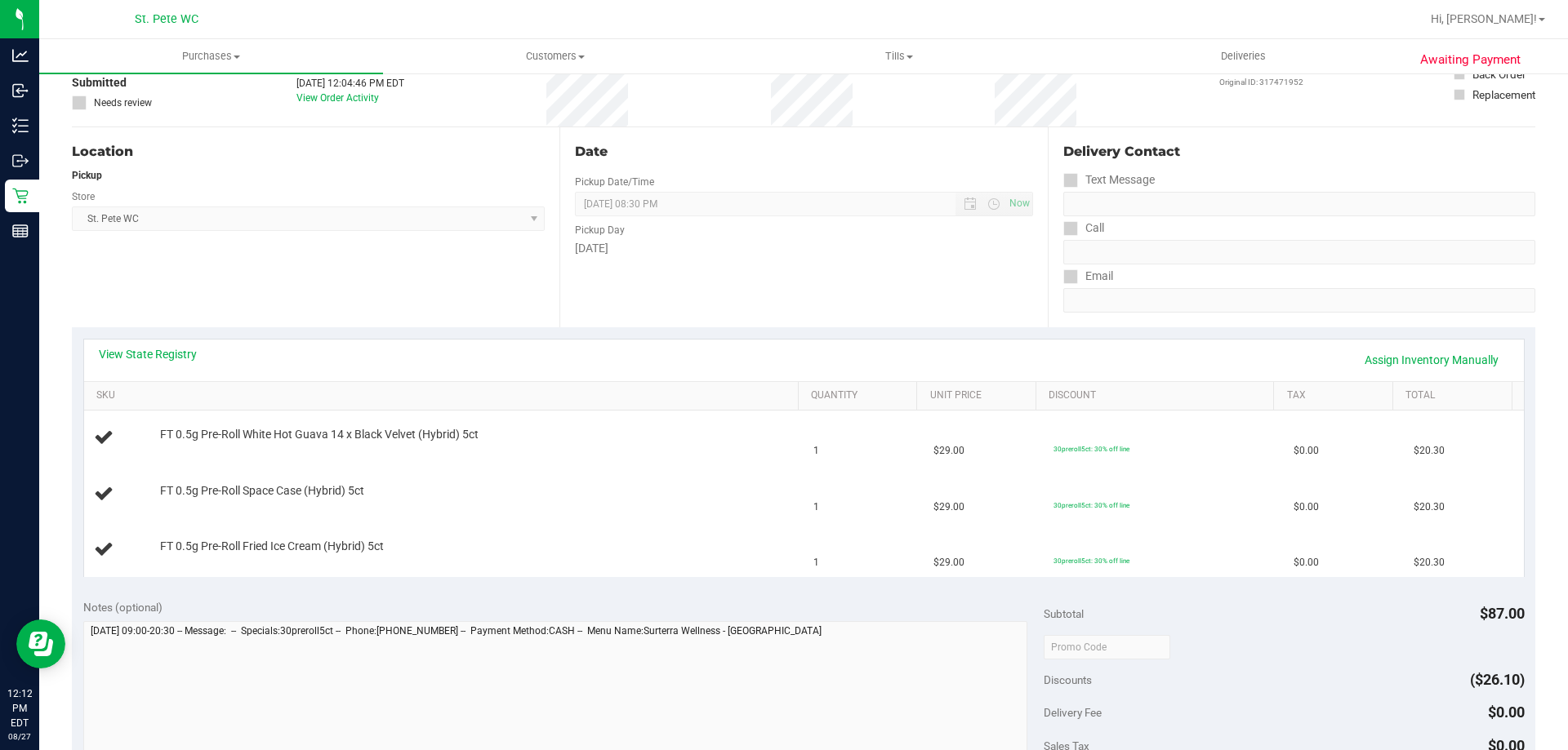
scroll to position [164, 0]
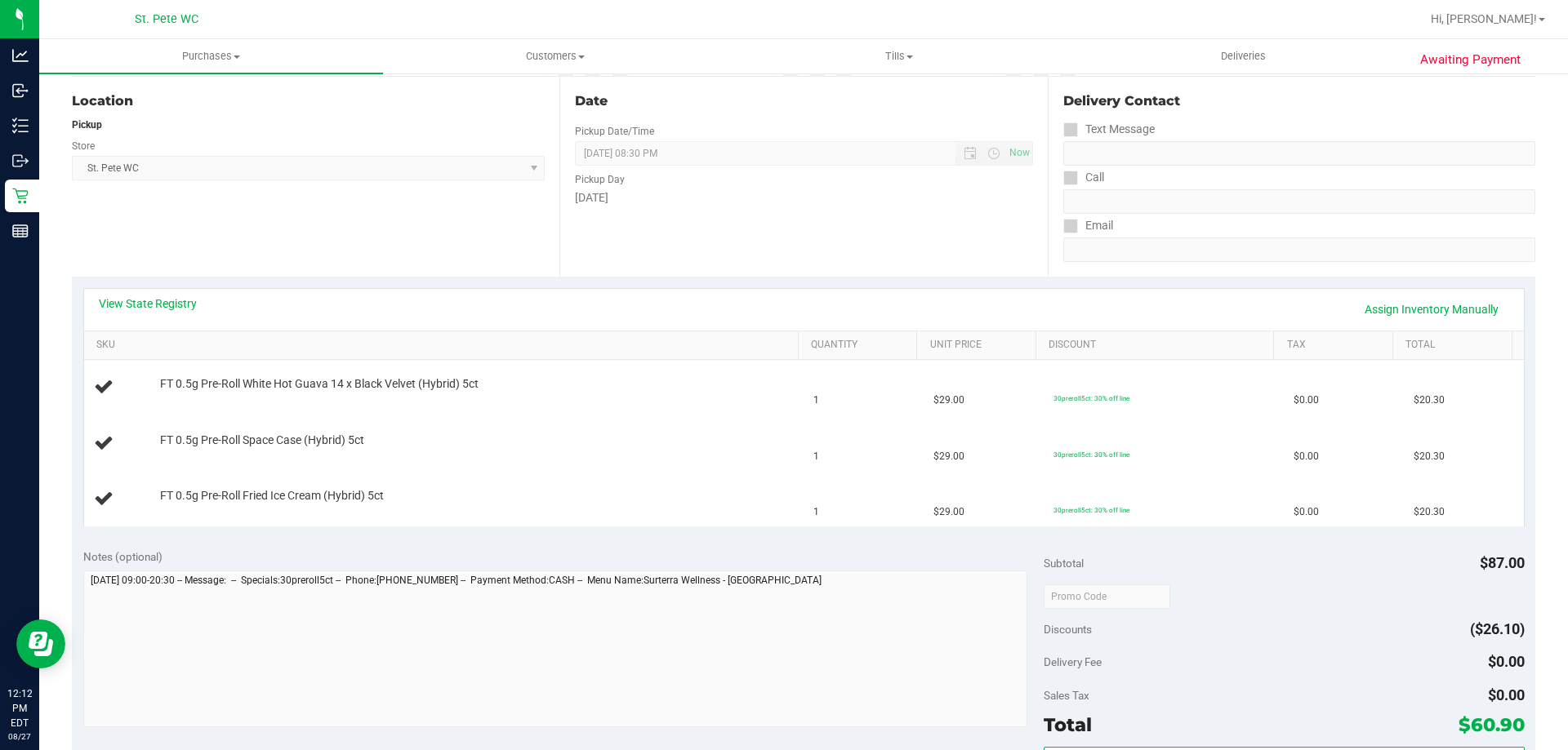
drag, startPoint x: 705, startPoint y: 540, endPoint x: 611, endPoint y: 536, distance: 94.1
click at [611, 536] on purchase-details "Back Edit Purchase Cancel Purchase View Profile # 11855591 BioTrack ID: - Submi…" at bounding box center [803, 568] width 1463 height 1286
click at [715, 559] on div "Notes (optional)" at bounding box center [564, 556] width 961 height 16
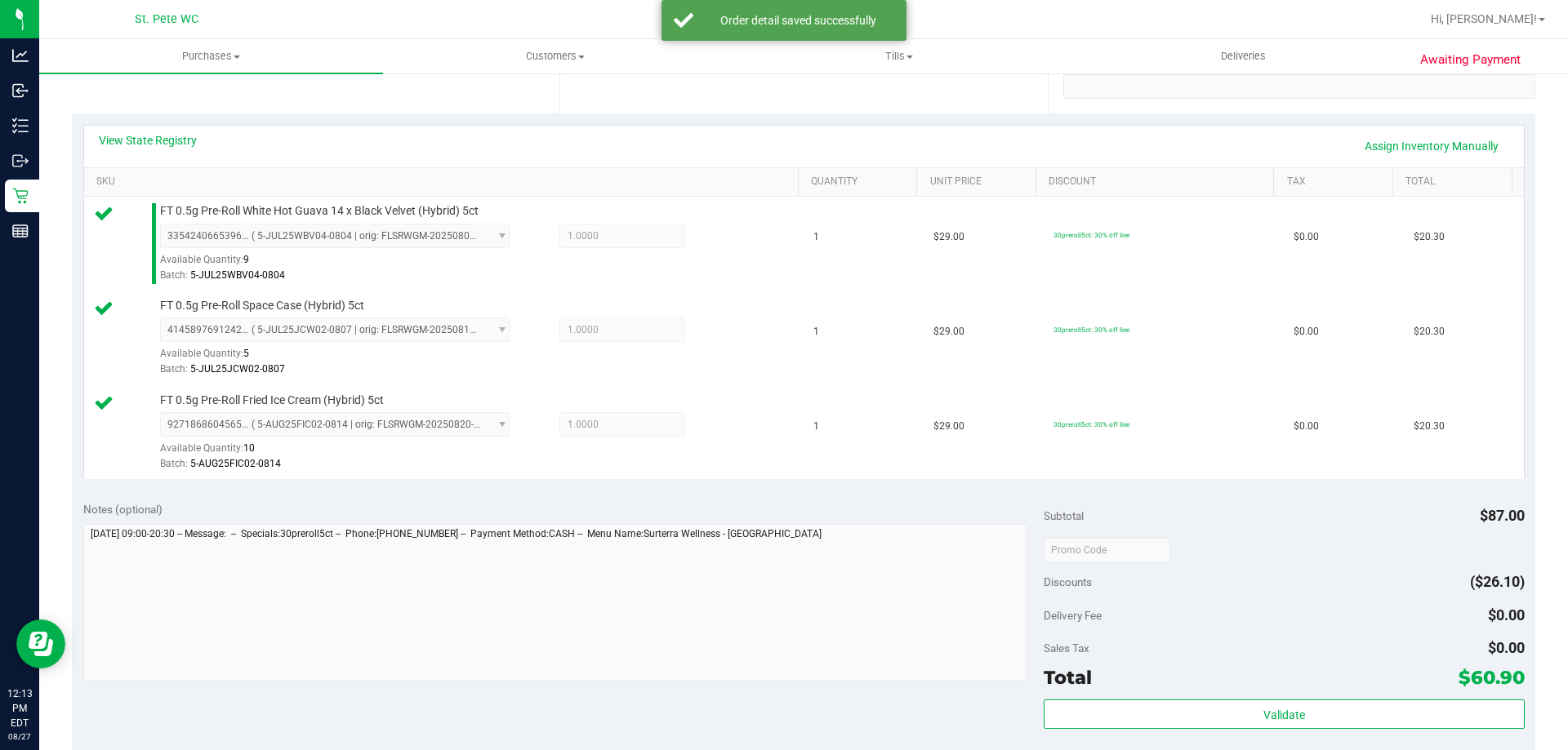
scroll to position [408, 0]
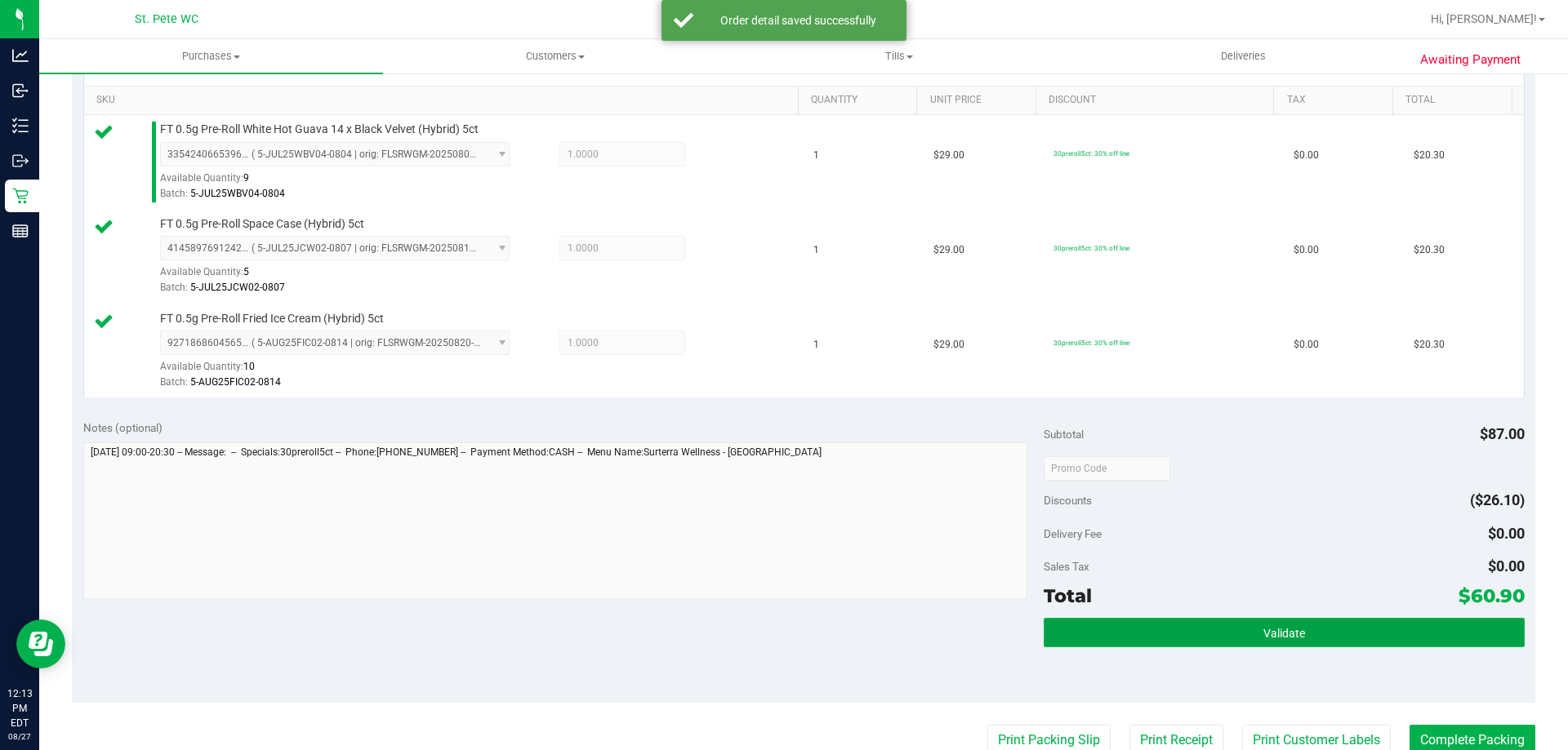
click at [1219, 621] on button "Validate" at bounding box center [1283, 632] width 480 height 29
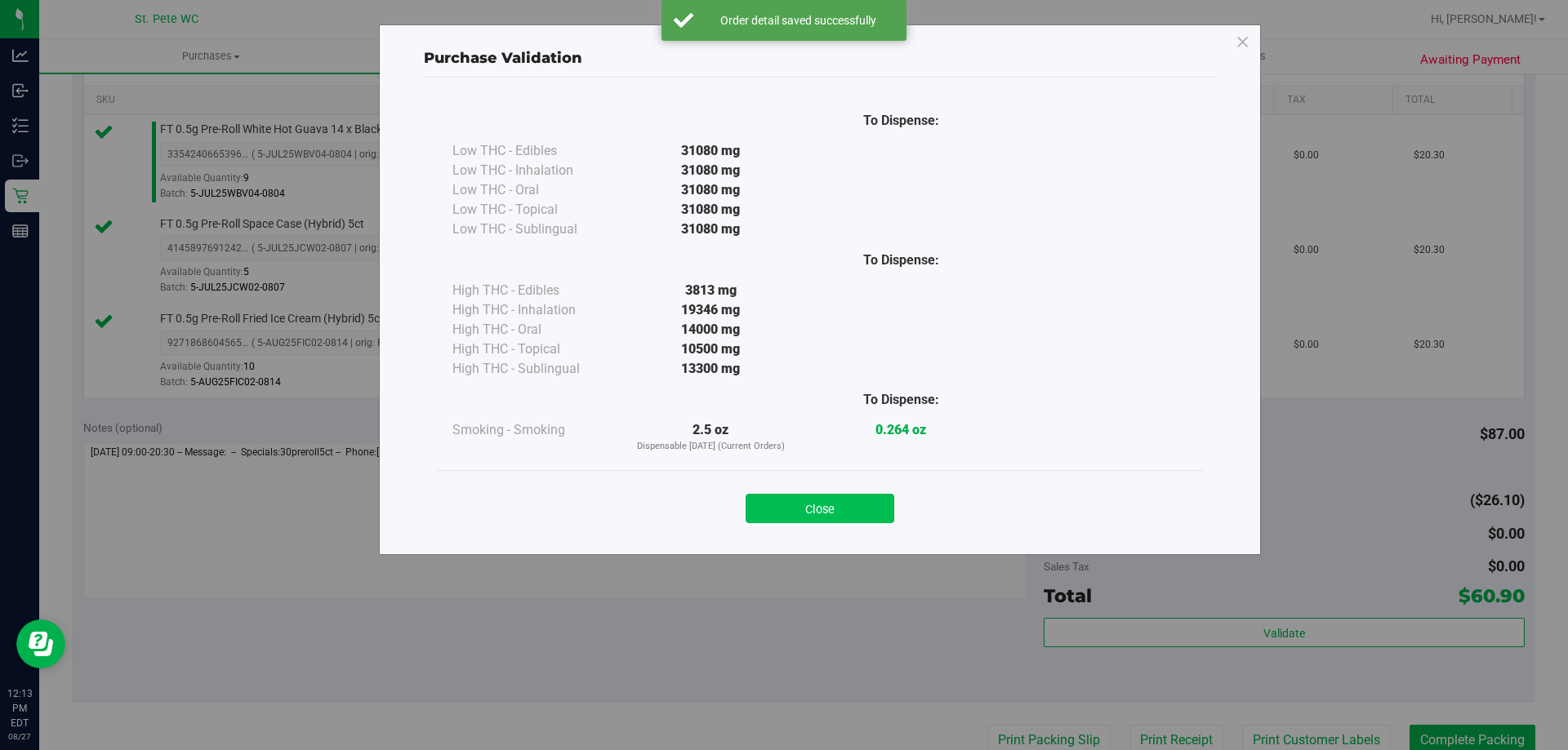
click at [852, 518] on button "Close" at bounding box center [819, 508] width 149 height 29
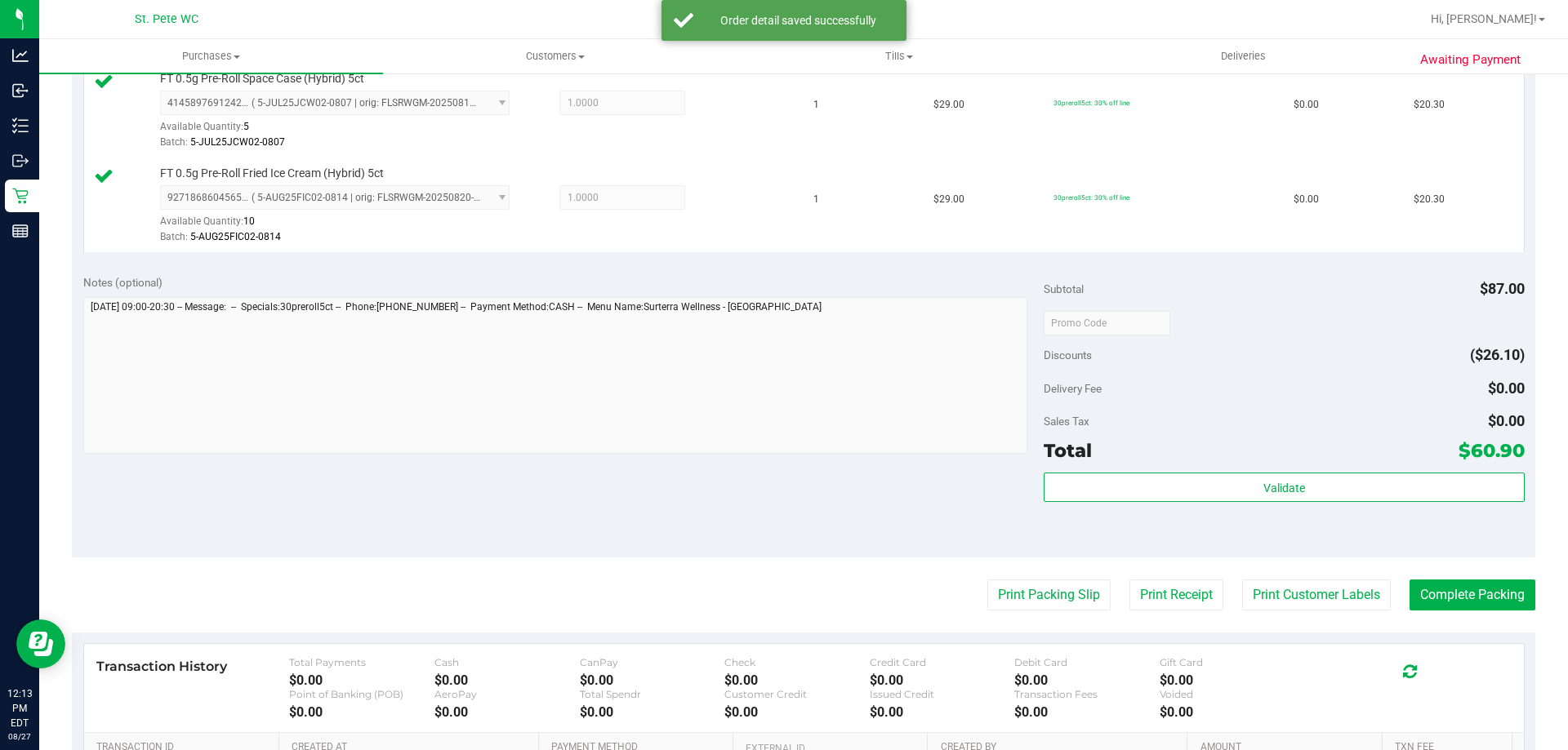
scroll to position [774, 0]
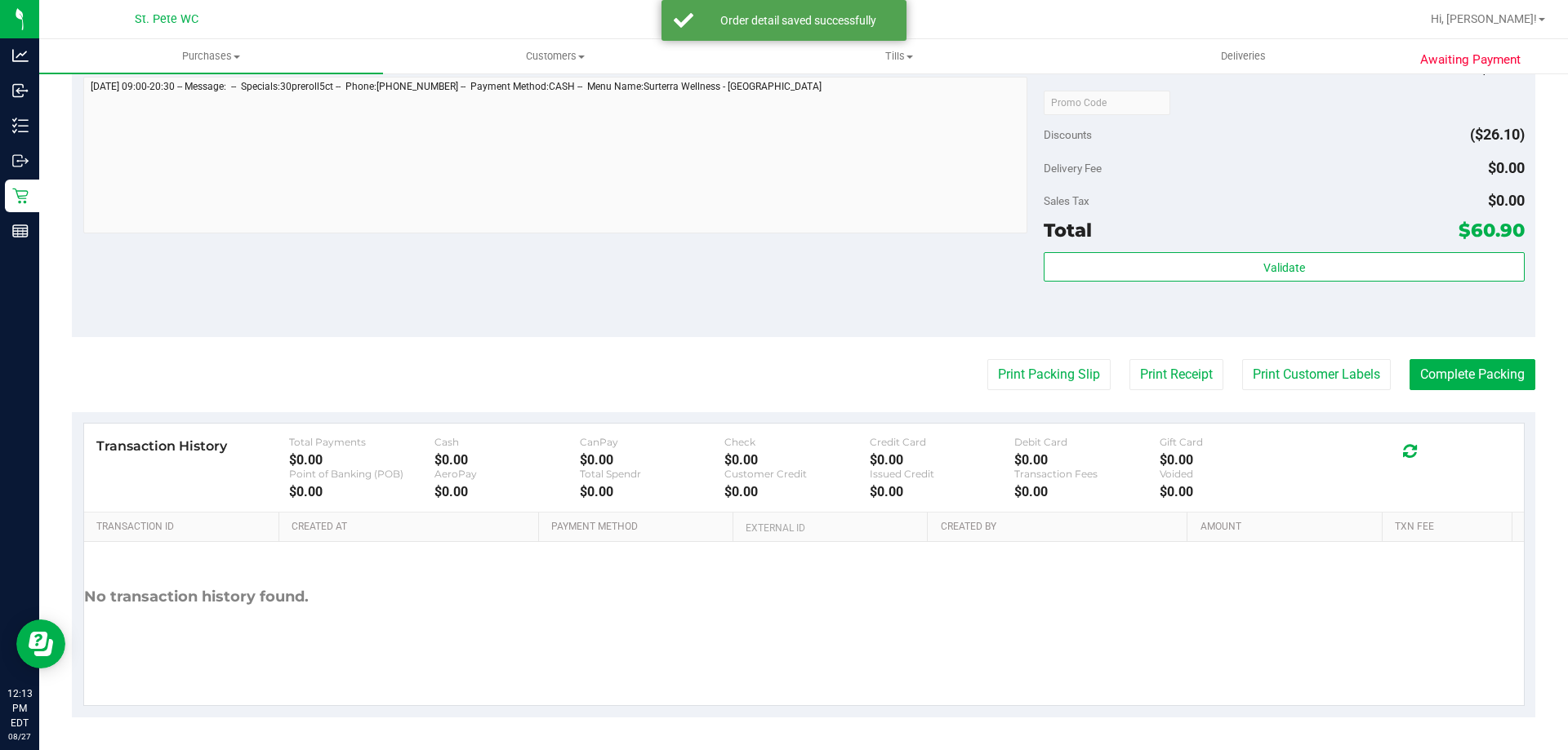
click at [1274, 391] on purchase-details "Back Edit Purchase Cancel Purchase View Profile # 11855591 BioTrack ID: - Submi…" at bounding box center [803, 15] width 1463 height 1403
click at [1251, 385] on button "Print Customer Labels" at bounding box center [1316, 375] width 149 height 31
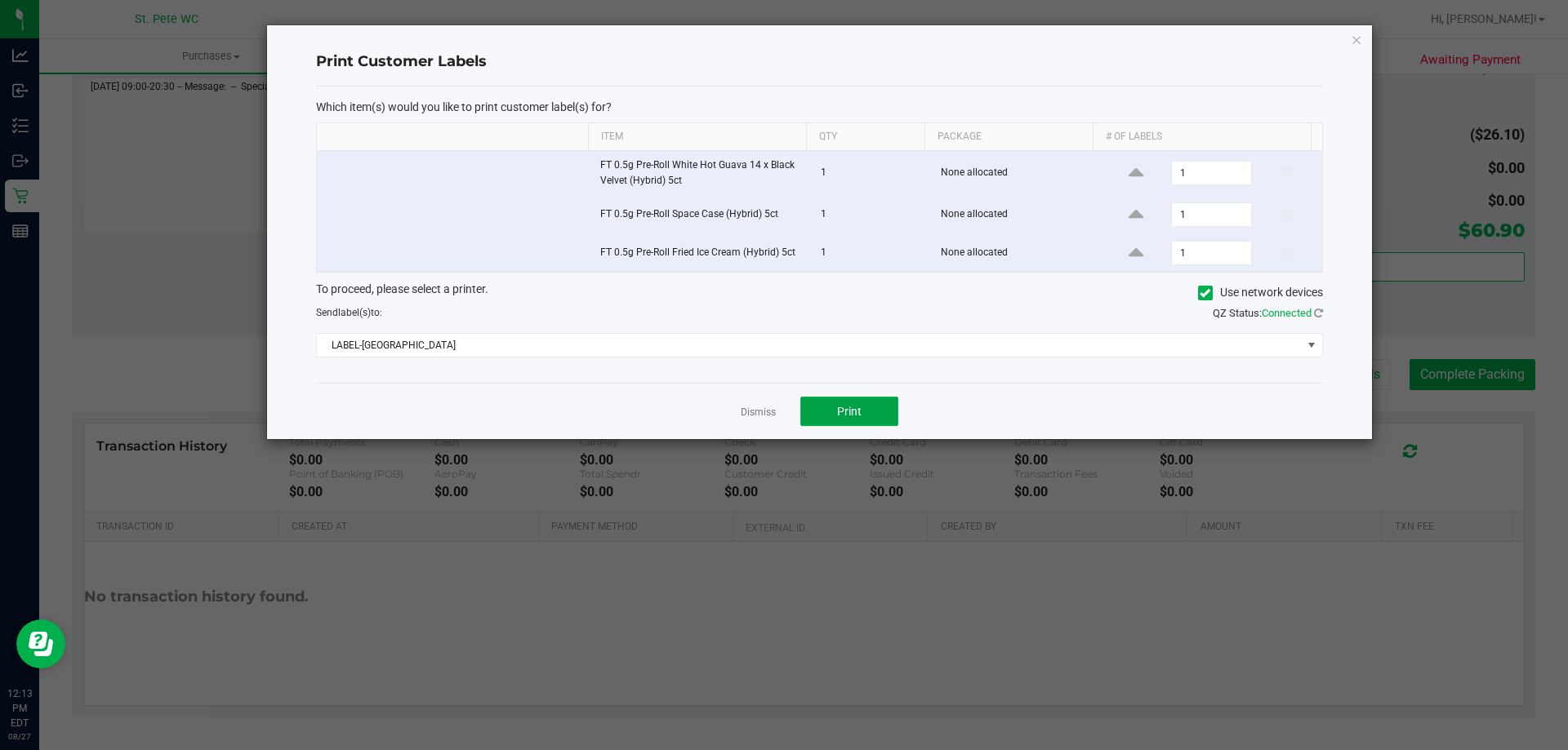
click at [828, 402] on button "Print" at bounding box center [849, 412] width 98 height 29
click at [1354, 39] on icon "button" at bounding box center [1356, 39] width 11 height 20
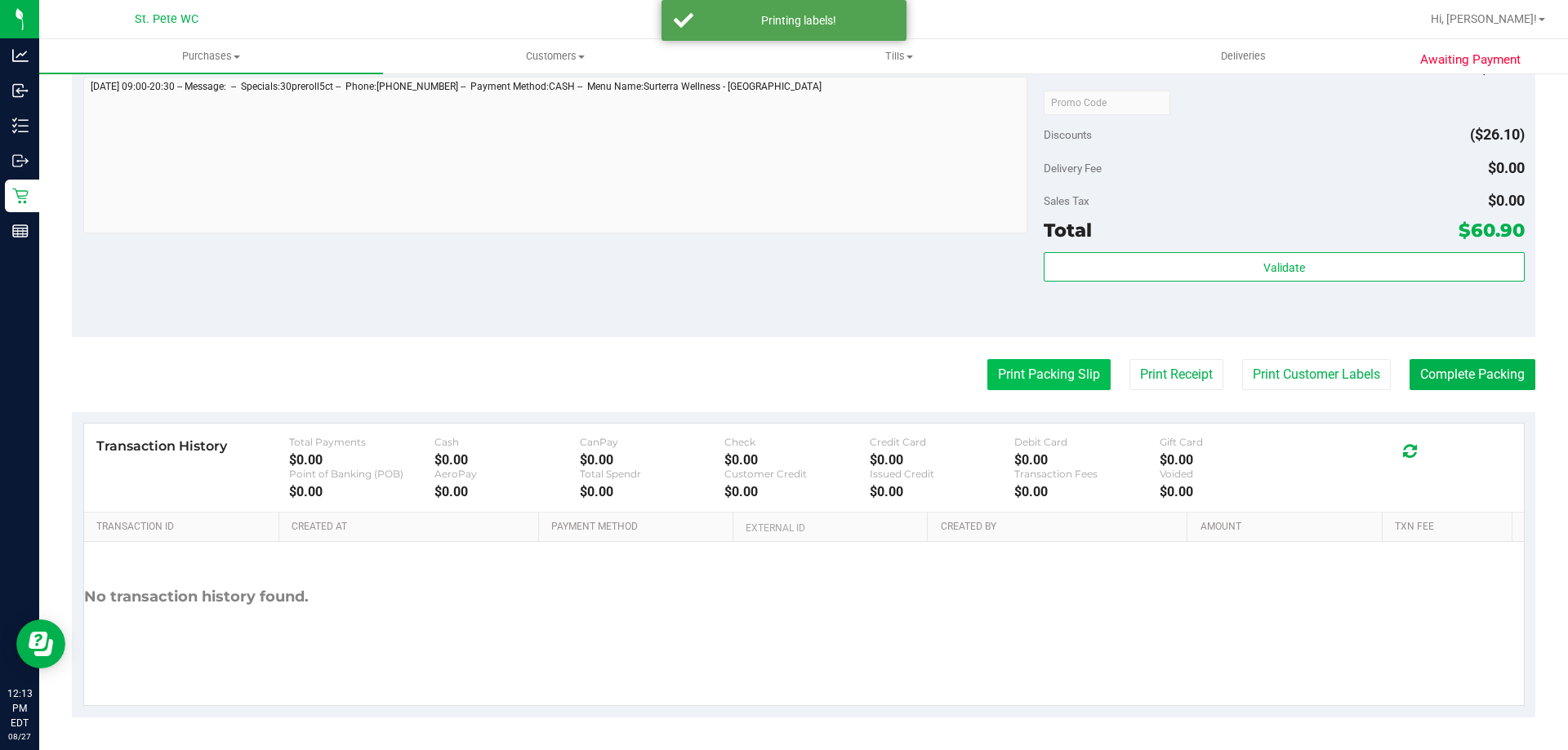
click at [1056, 372] on button "Print Packing Slip" at bounding box center [1048, 375] width 123 height 31
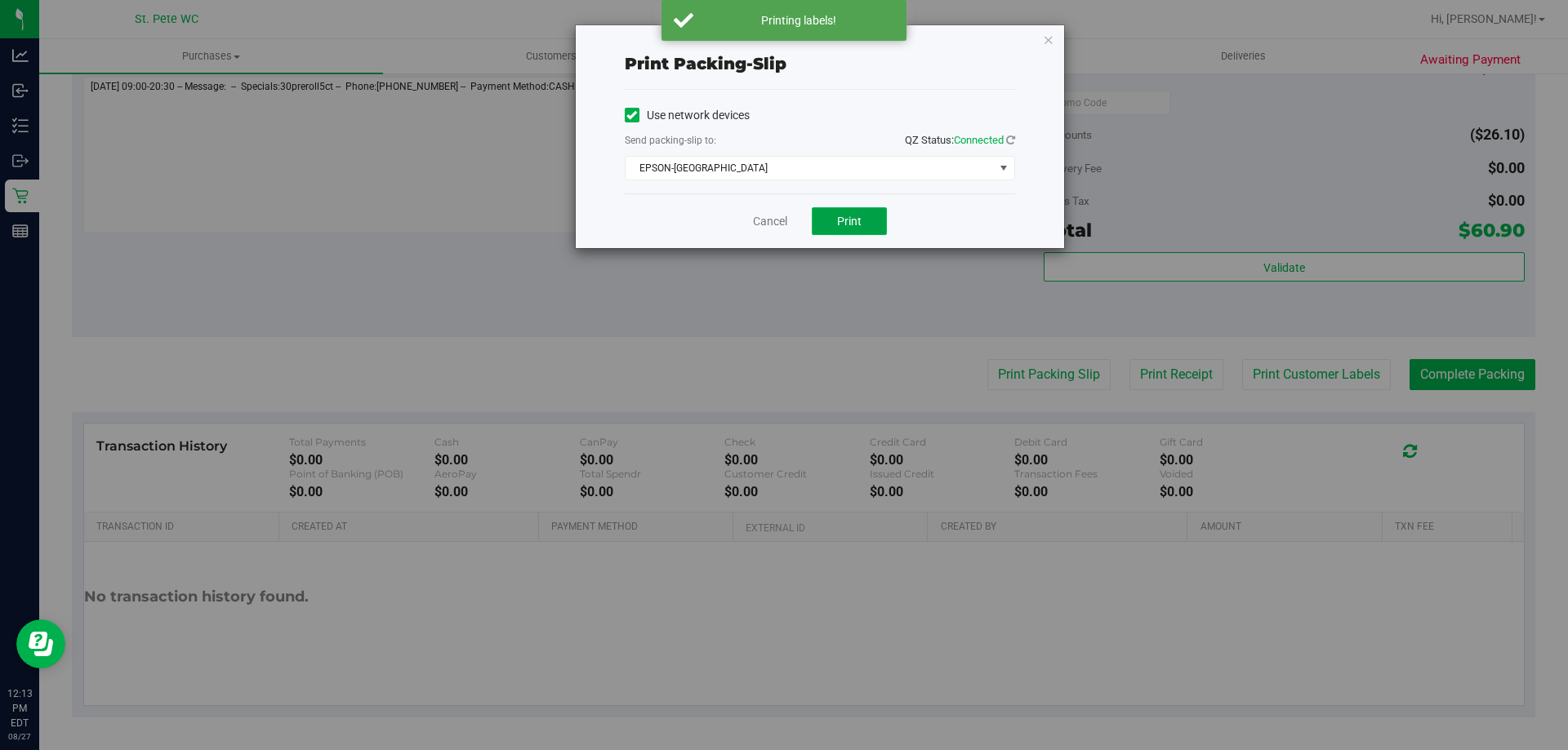
click at [852, 226] on span "Print" at bounding box center [849, 220] width 24 height 13
click at [1044, 38] on icon "button" at bounding box center [1048, 39] width 11 height 20
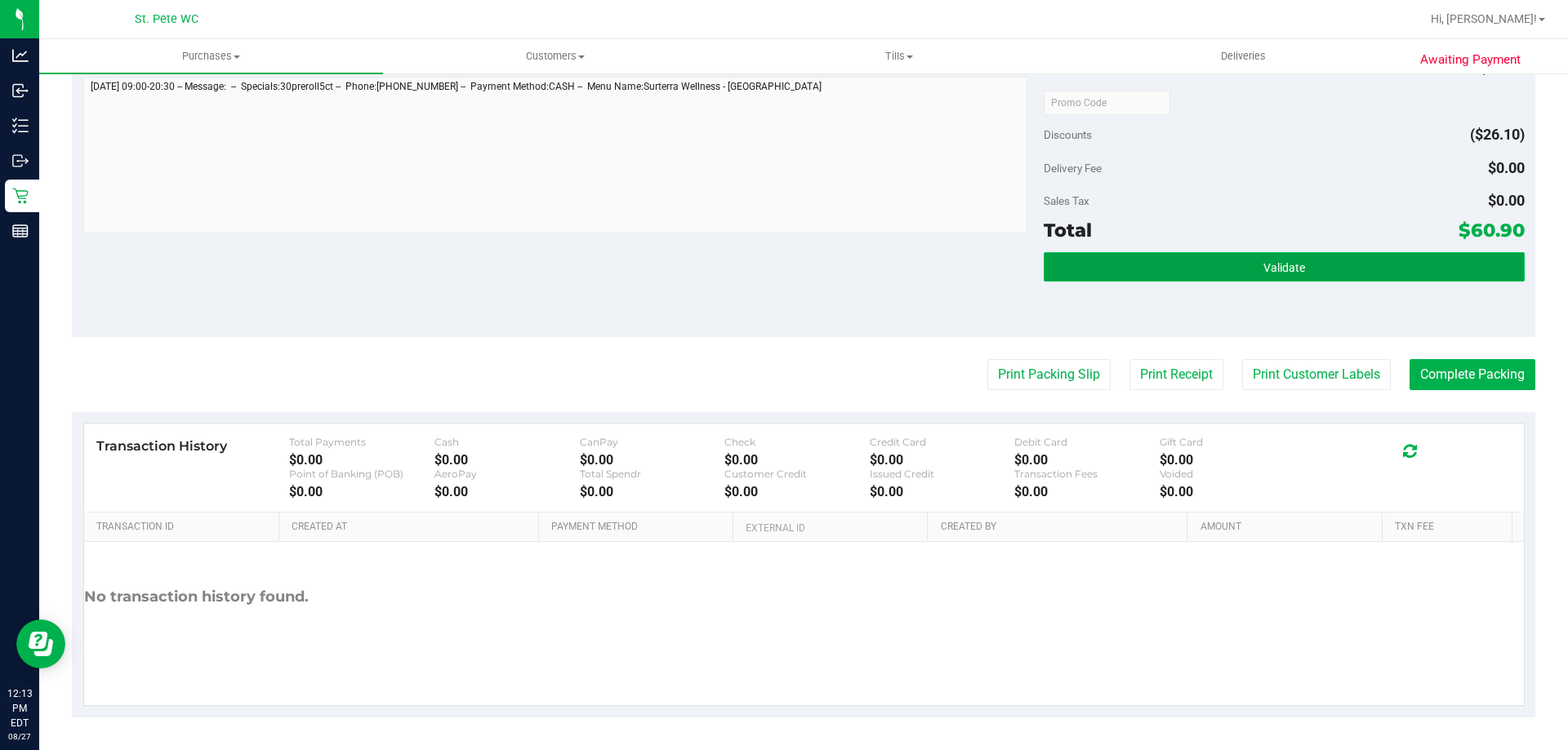
click at [1306, 267] on button "Validate" at bounding box center [1283, 267] width 480 height 29
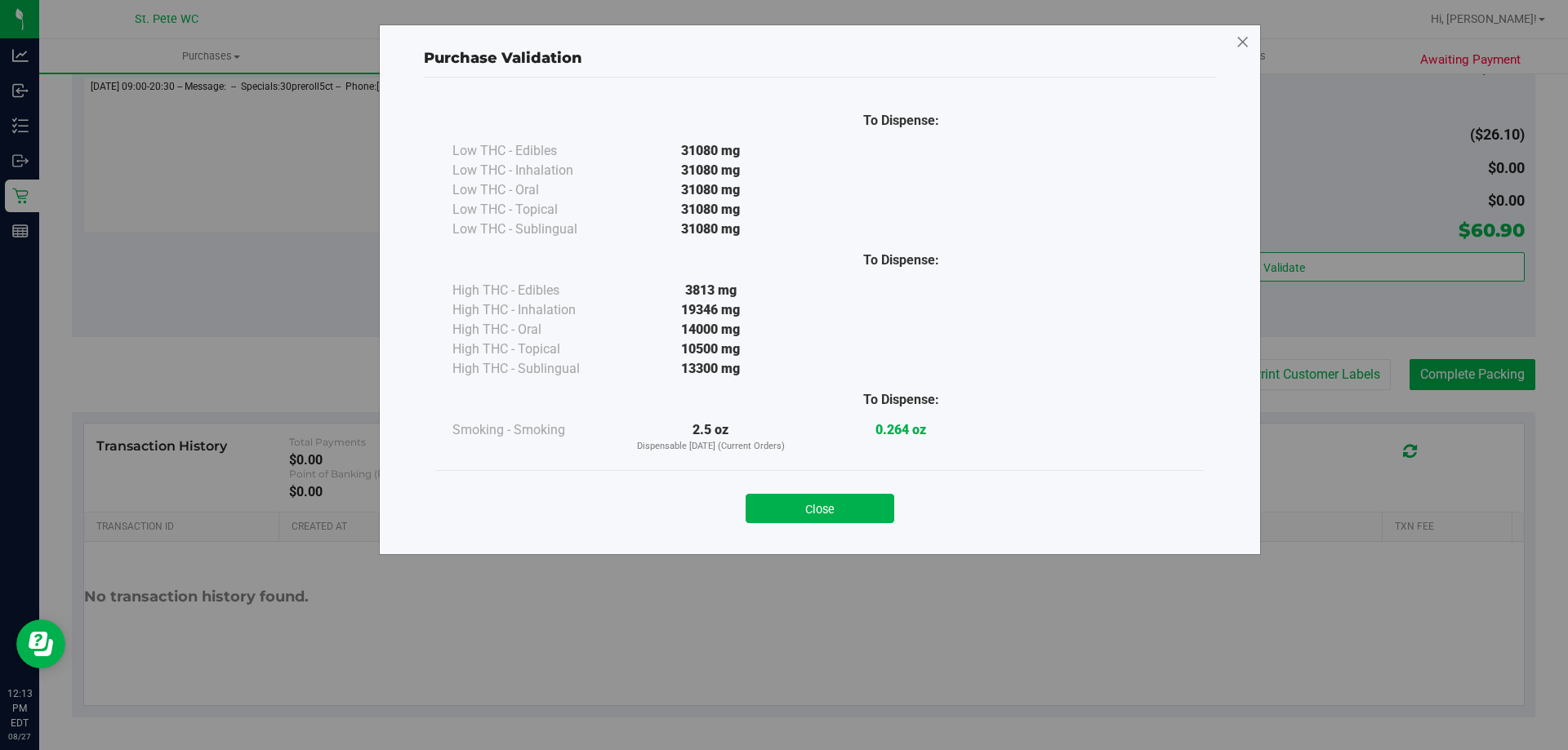
click at [1240, 40] on icon at bounding box center [1242, 42] width 15 height 26
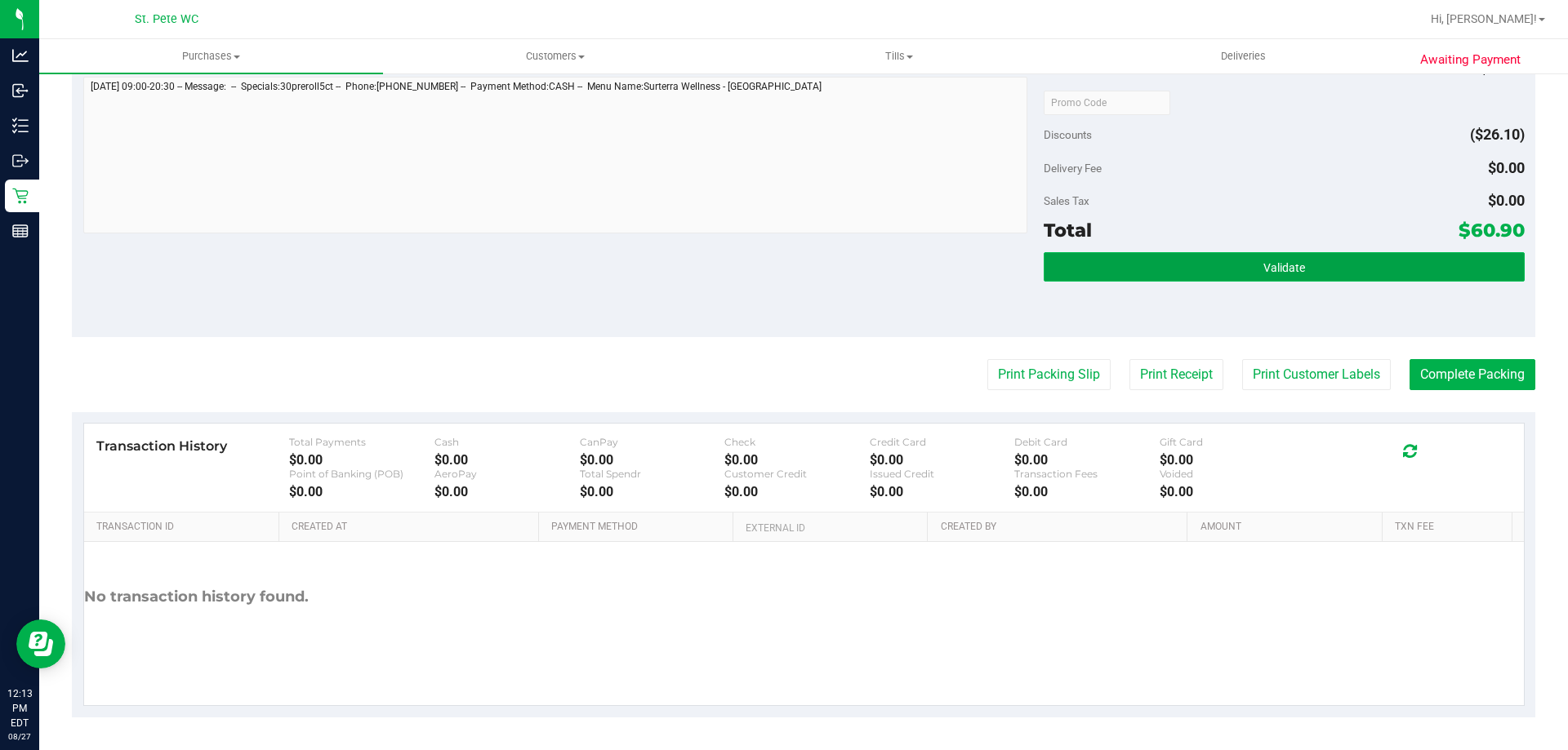
click at [1310, 263] on button "Validate" at bounding box center [1283, 267] width 480 height 29
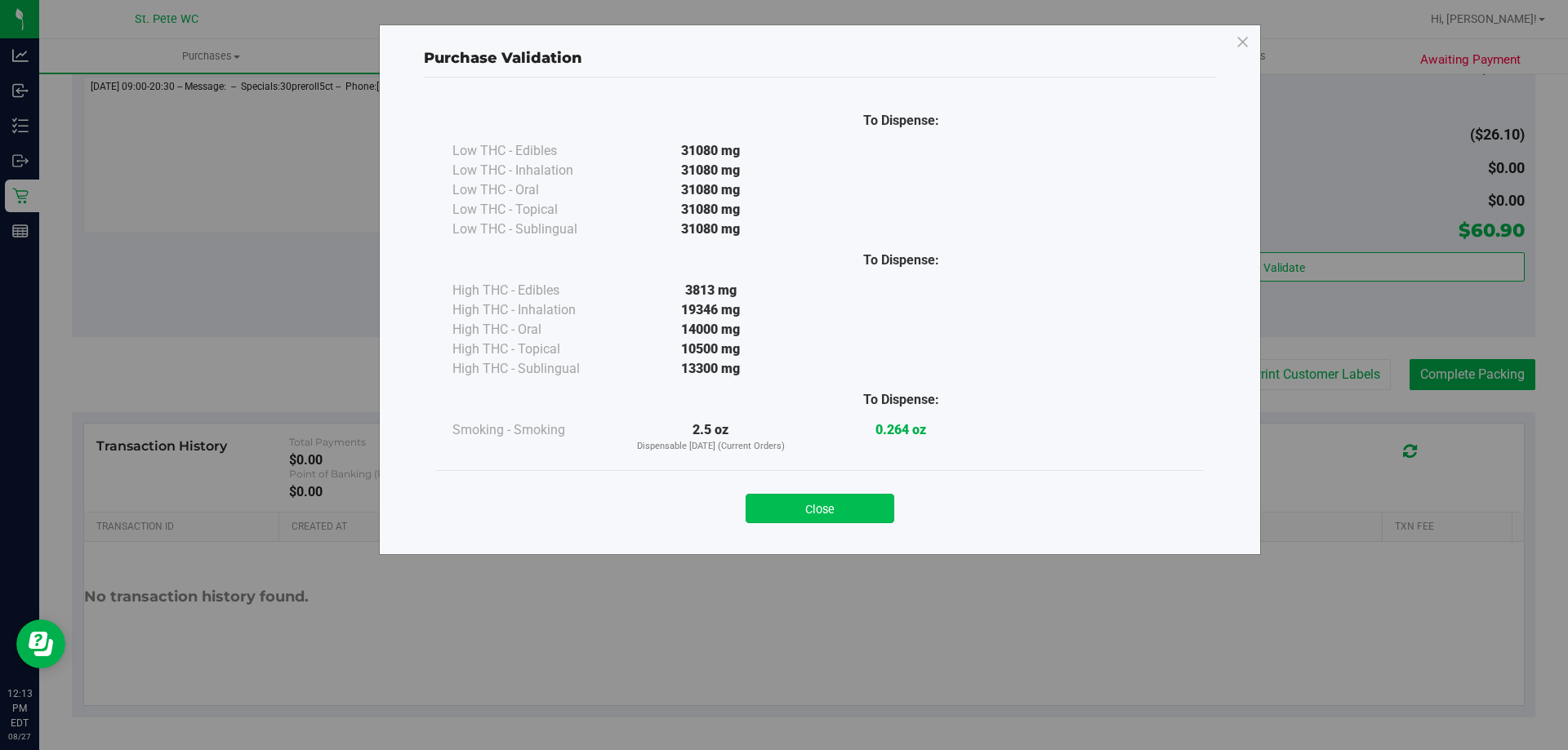
click at [826, 497] on button "Close" at bounding box center [819, 508] width 149 height 29
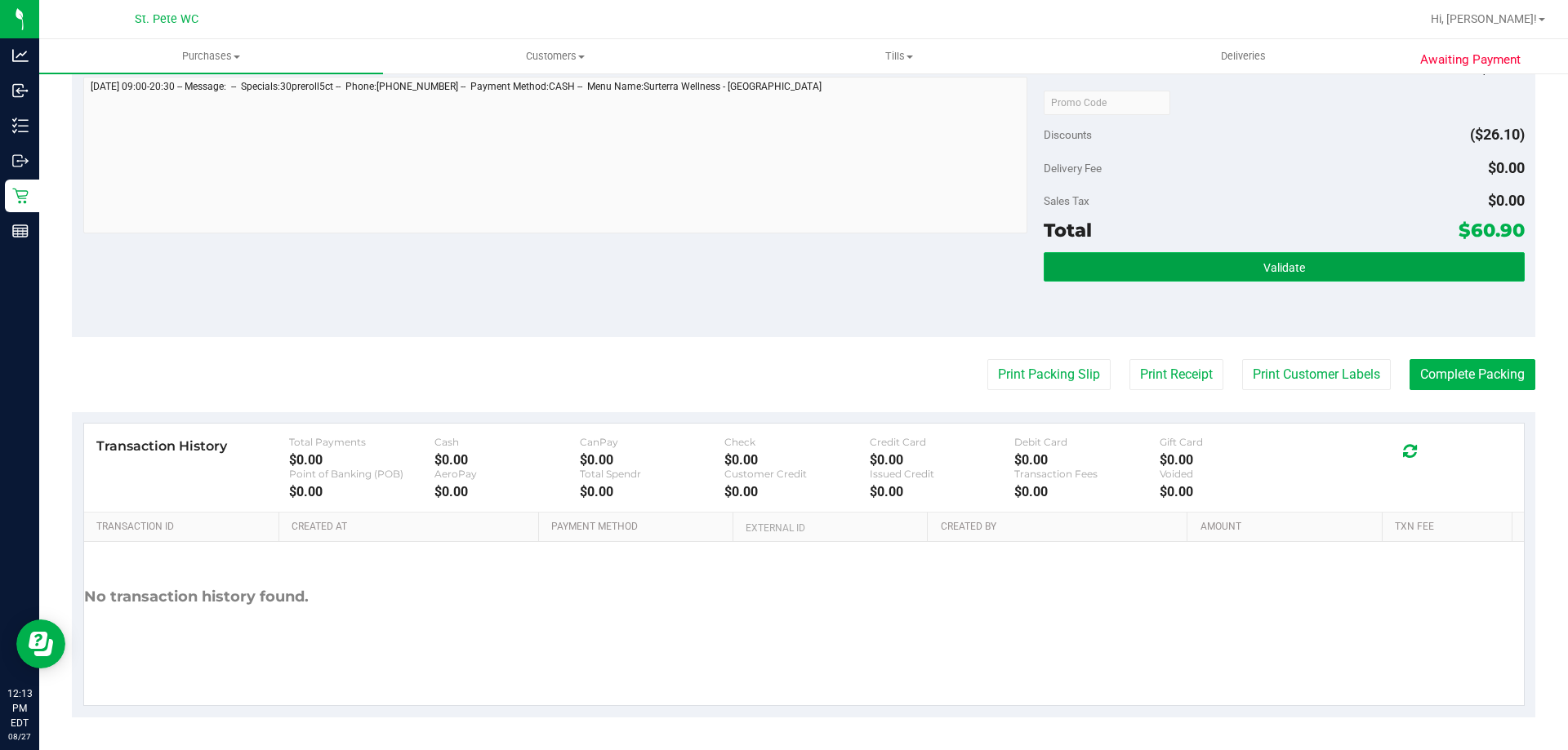
click at [1136, 281] on button "Validate" at bounding box center [1283, 267] width 480 height 29
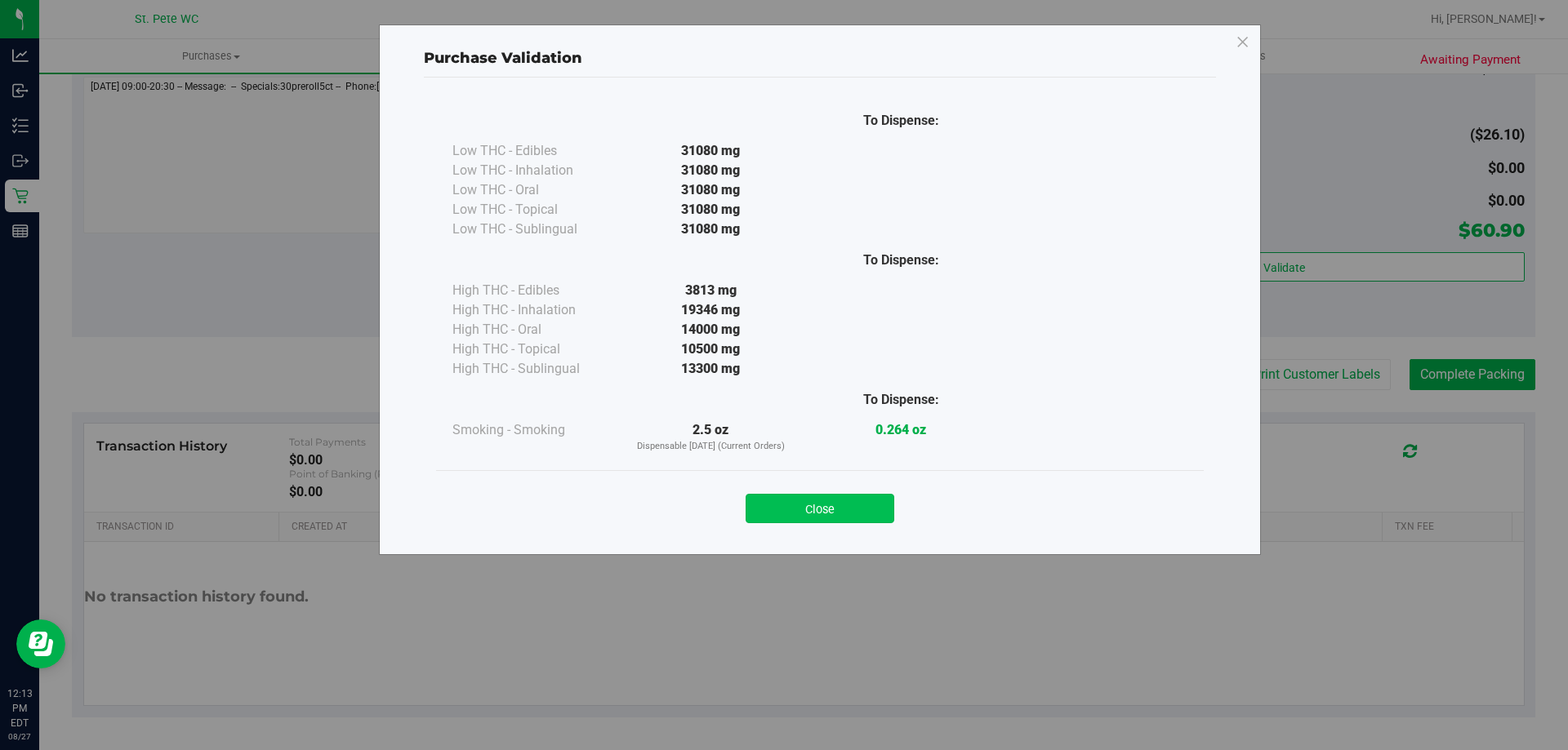
click at [784, 515] on button "Close" at bounding box center [819, 508] width 149 height 29
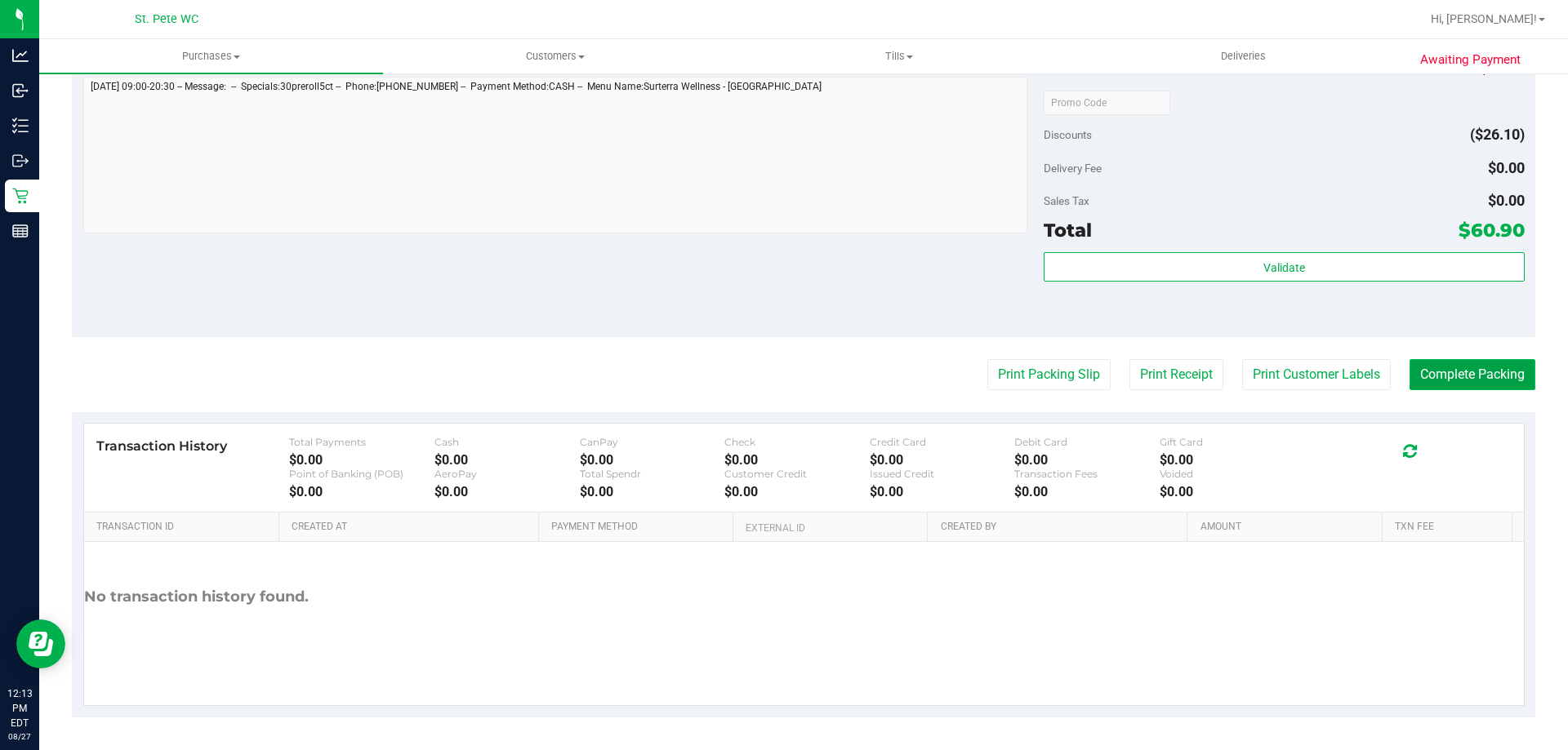
click at [1447, 381] on button "Complete Packing" at bounding box center [1472, 375] width 126 height 31
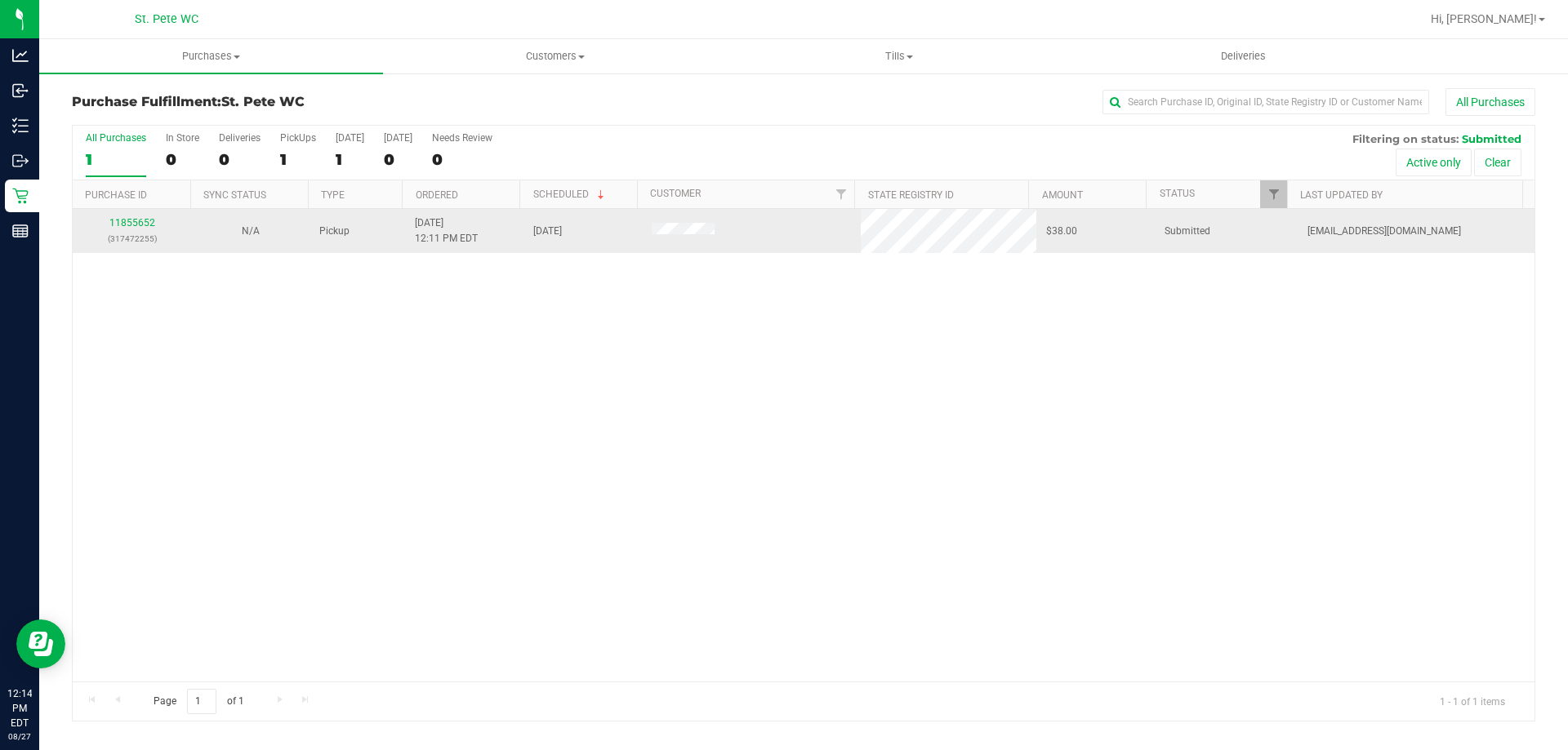
click at [132, 236] on p "(317472255)" at bounding box center [132, 239] width 99 height 15
click at [121, 218] on link "11855652" at bounding box center [132, 222] width 46 height 11
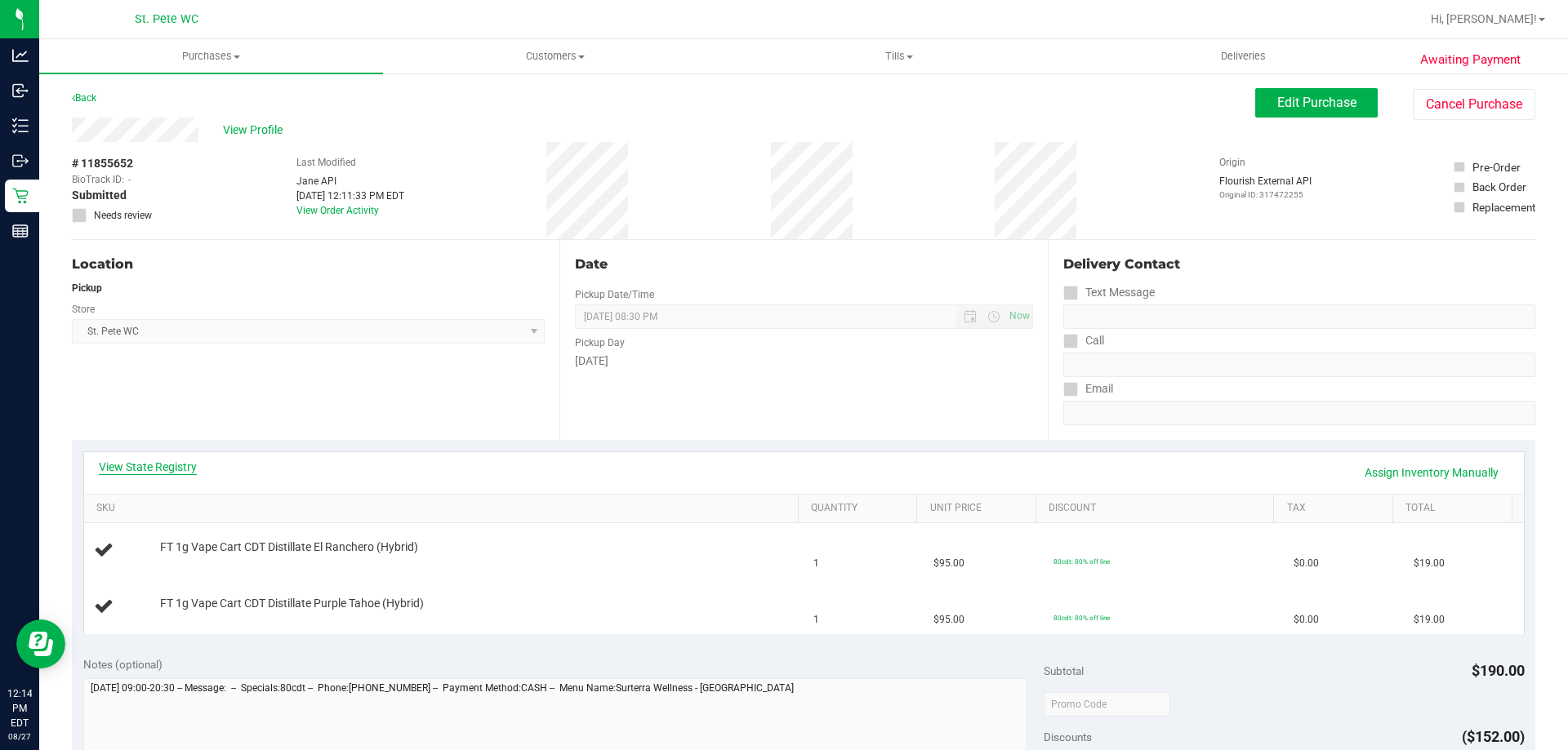
click at [162, 468] on link "View State Registry" at bounding box center [148, 467] width 98 height 16
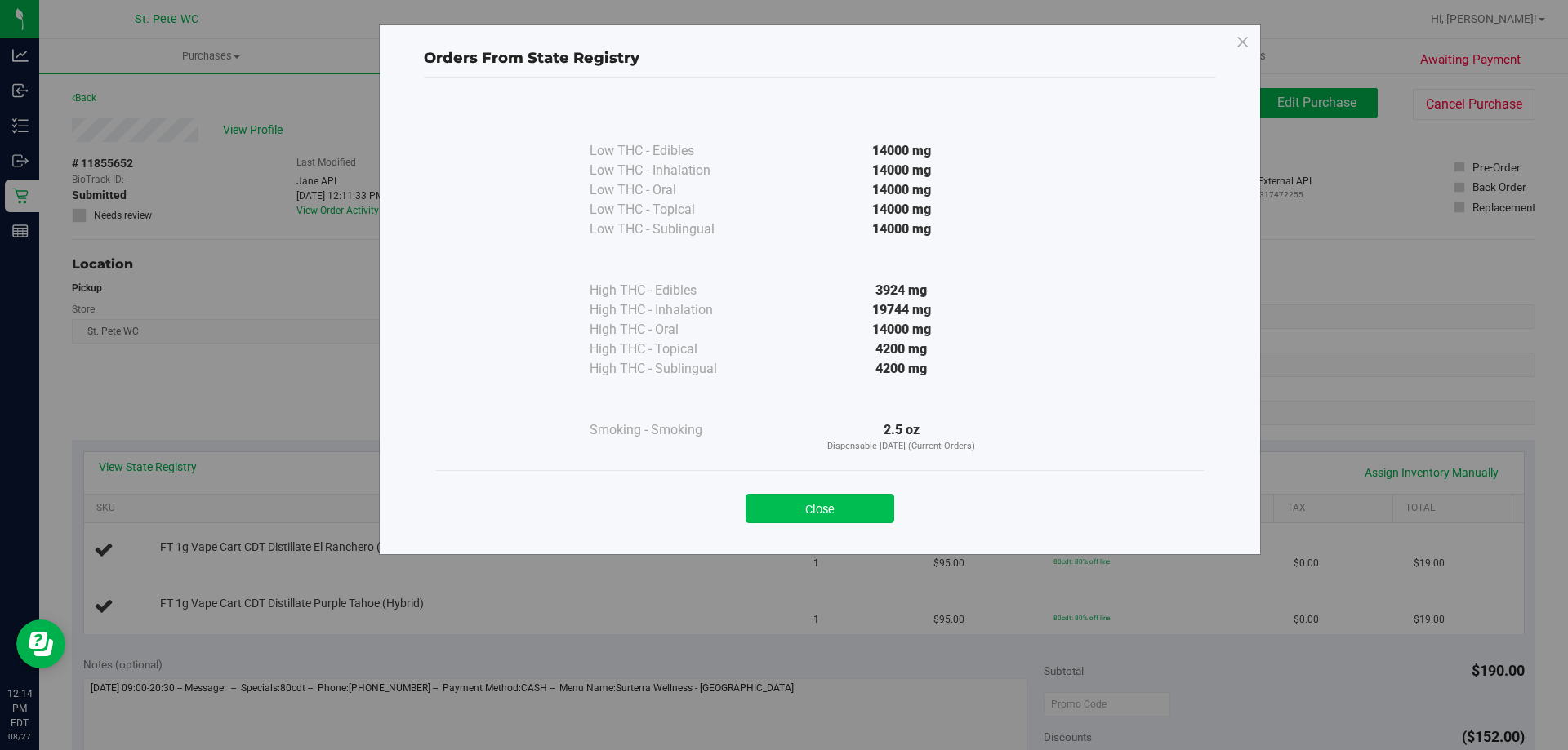
click at [852, 508] on button "Close" at bounding box center [819, 508] width 149 height 29
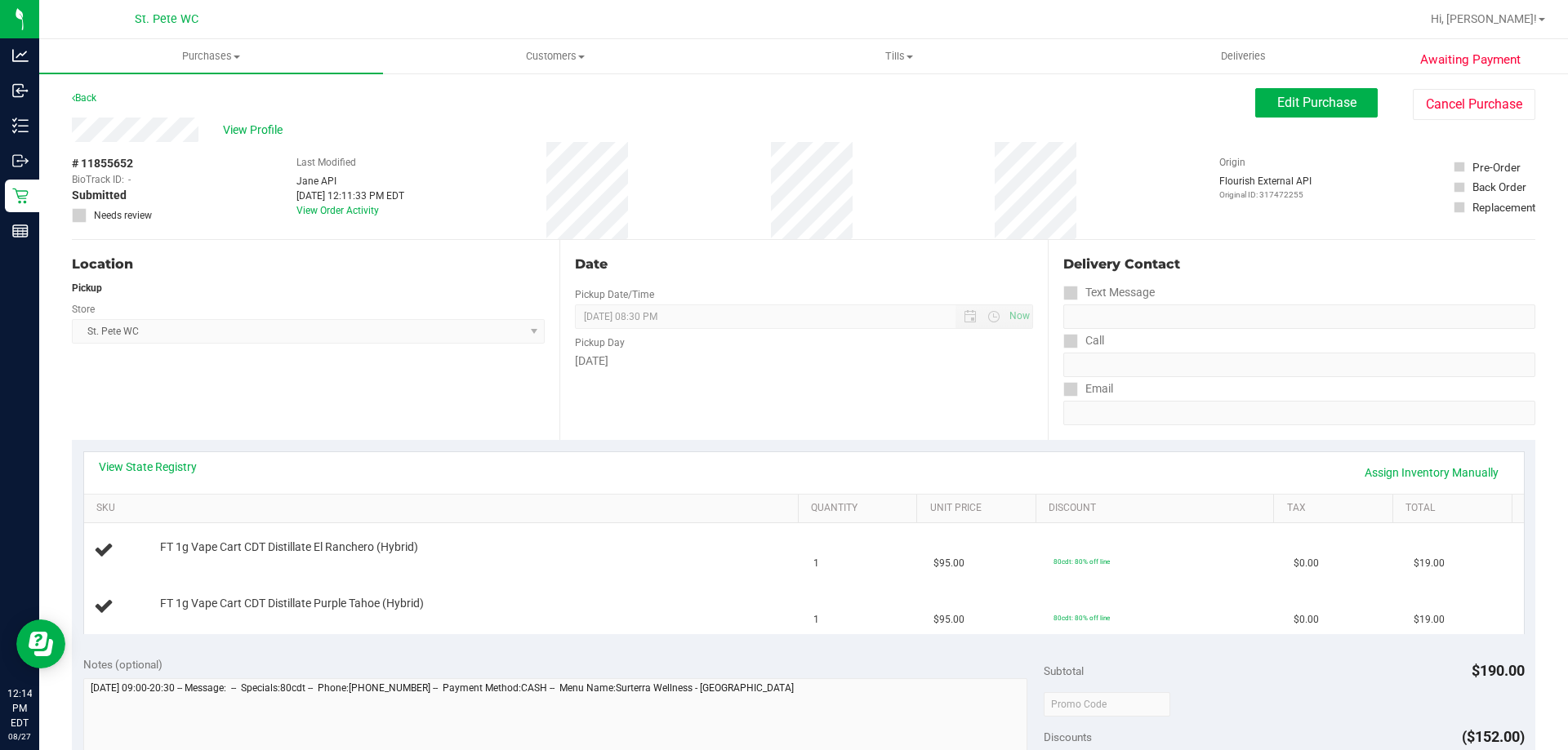
click at [539, 467] on div "View State Registry Assign Inventory Manually" at bounding box center [804, 473] width 1410 height 28
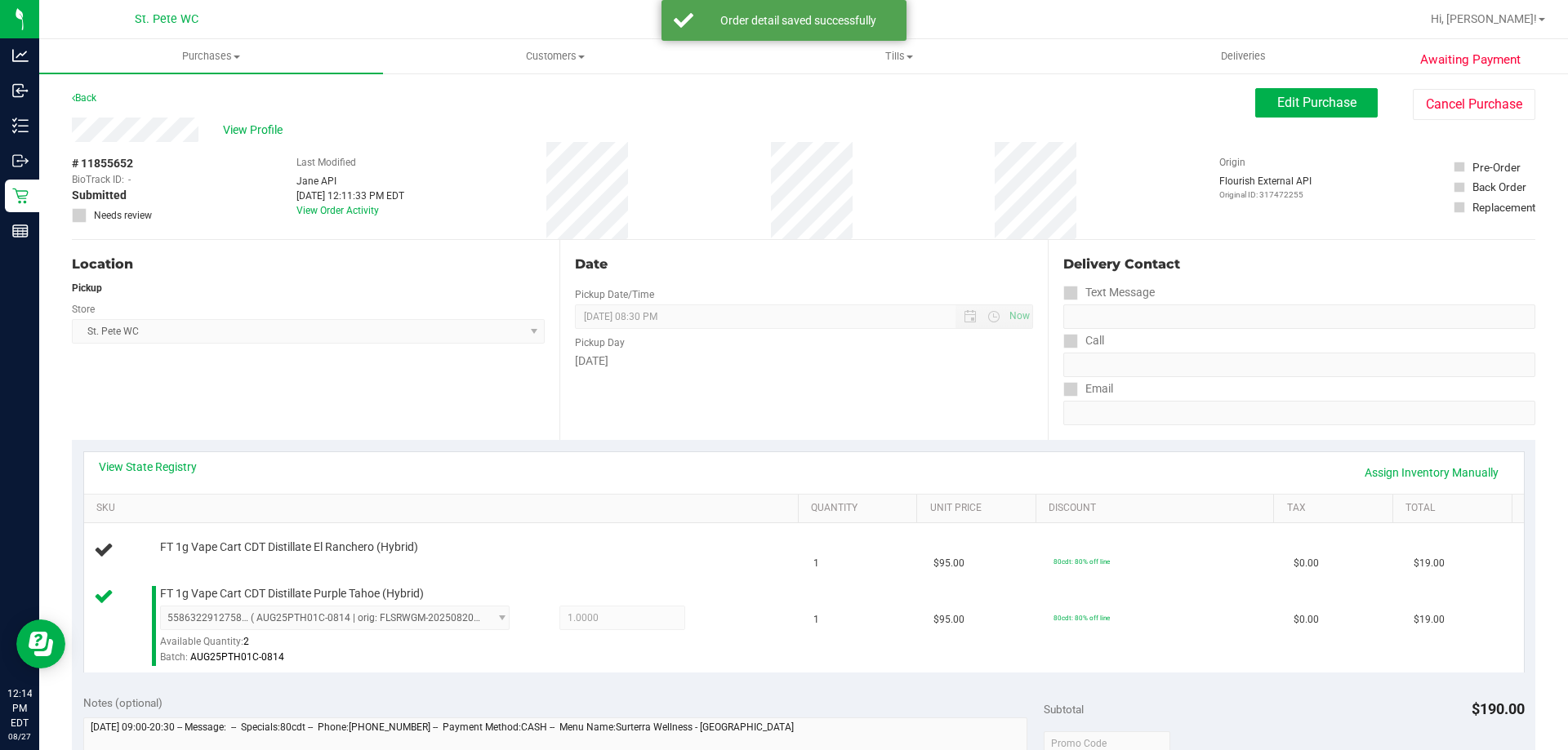
click at [629, 429] on div "Date Pickup Date/Time [DATE] Now [DATE] 08:30 PM Now Pickup Day [DATE]" at bounding box center [803, 340] width 488 height 200
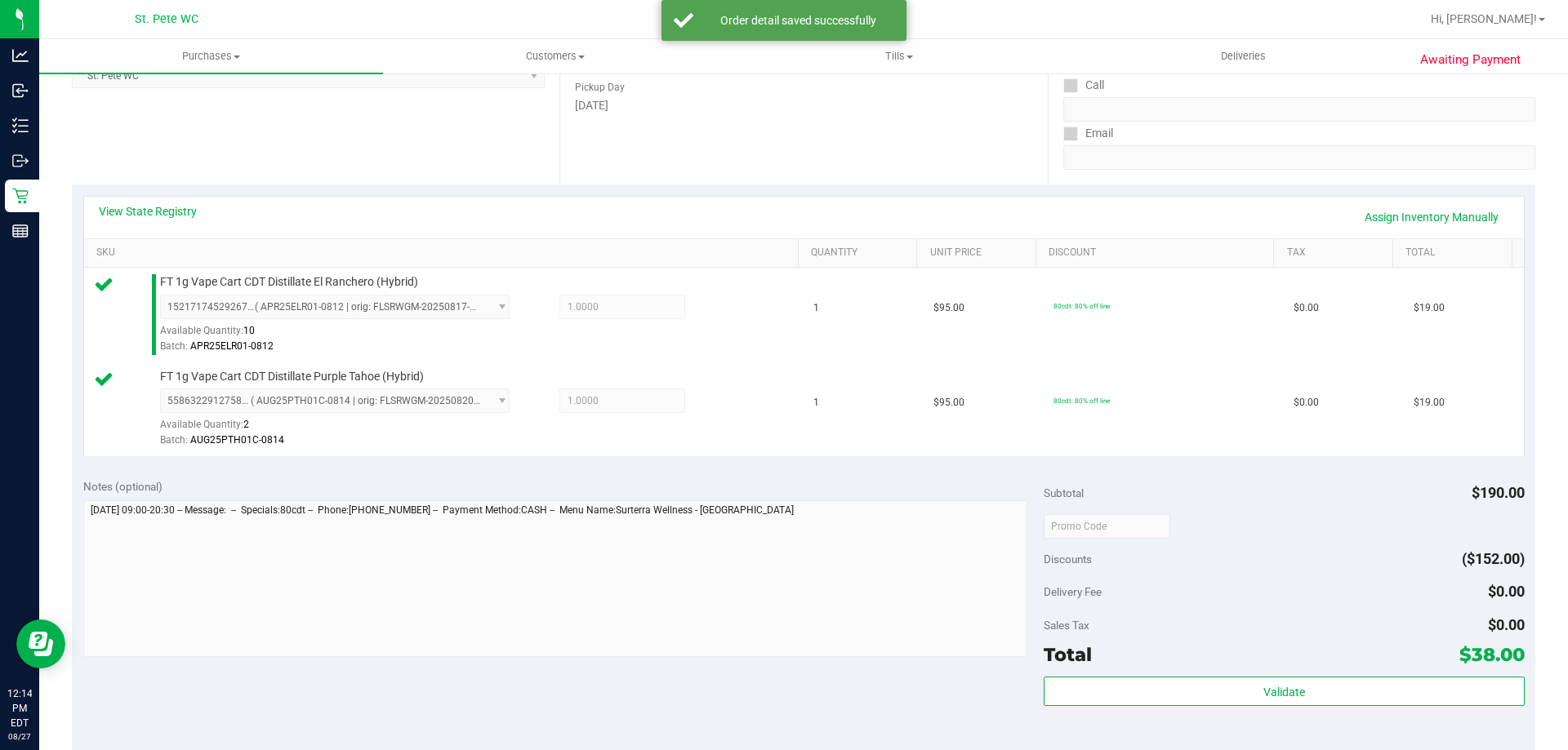
scroll to position [490, 0]
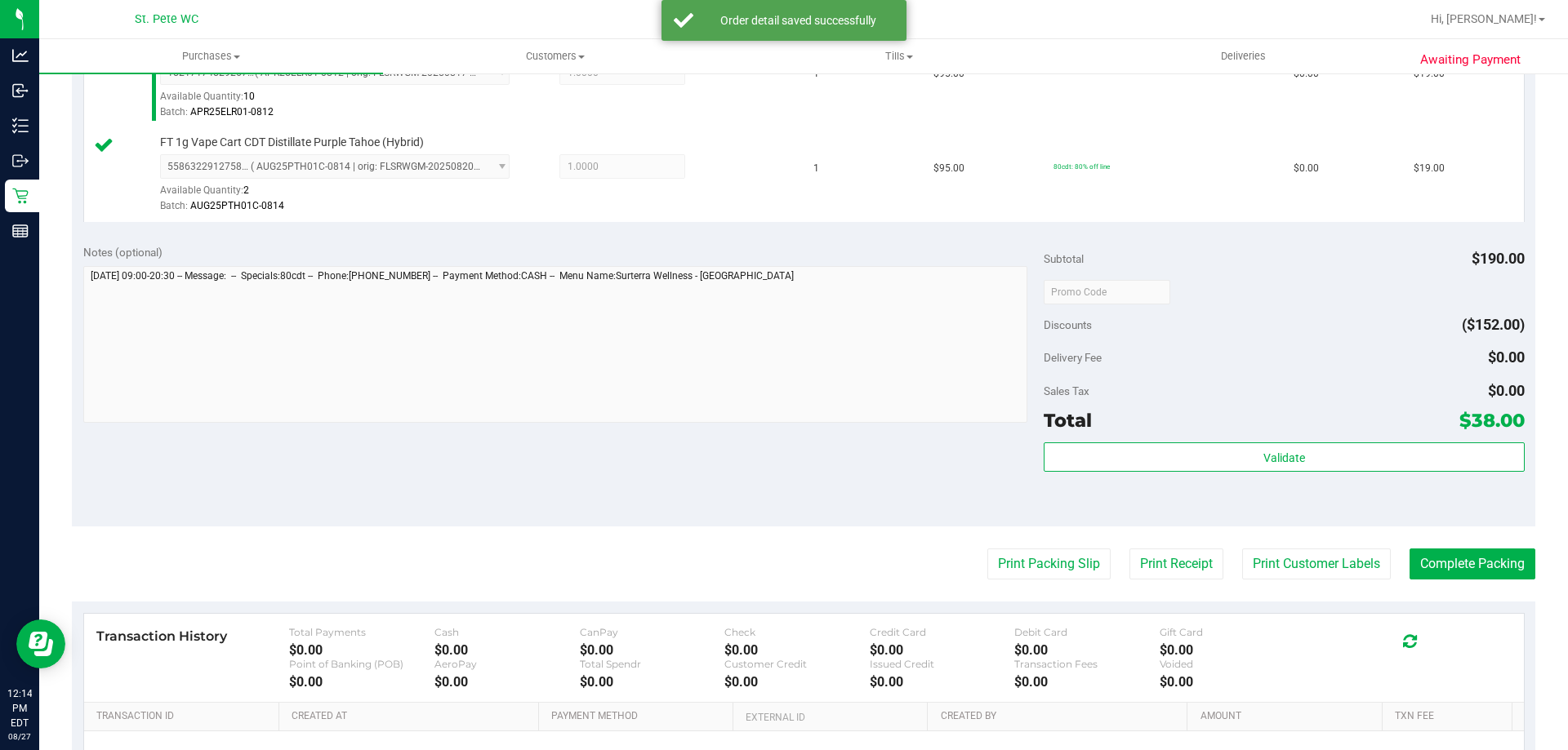
click at [1136, 422] on div "Total $38.00" at bounding box center [1283, 420] width 480 height 29
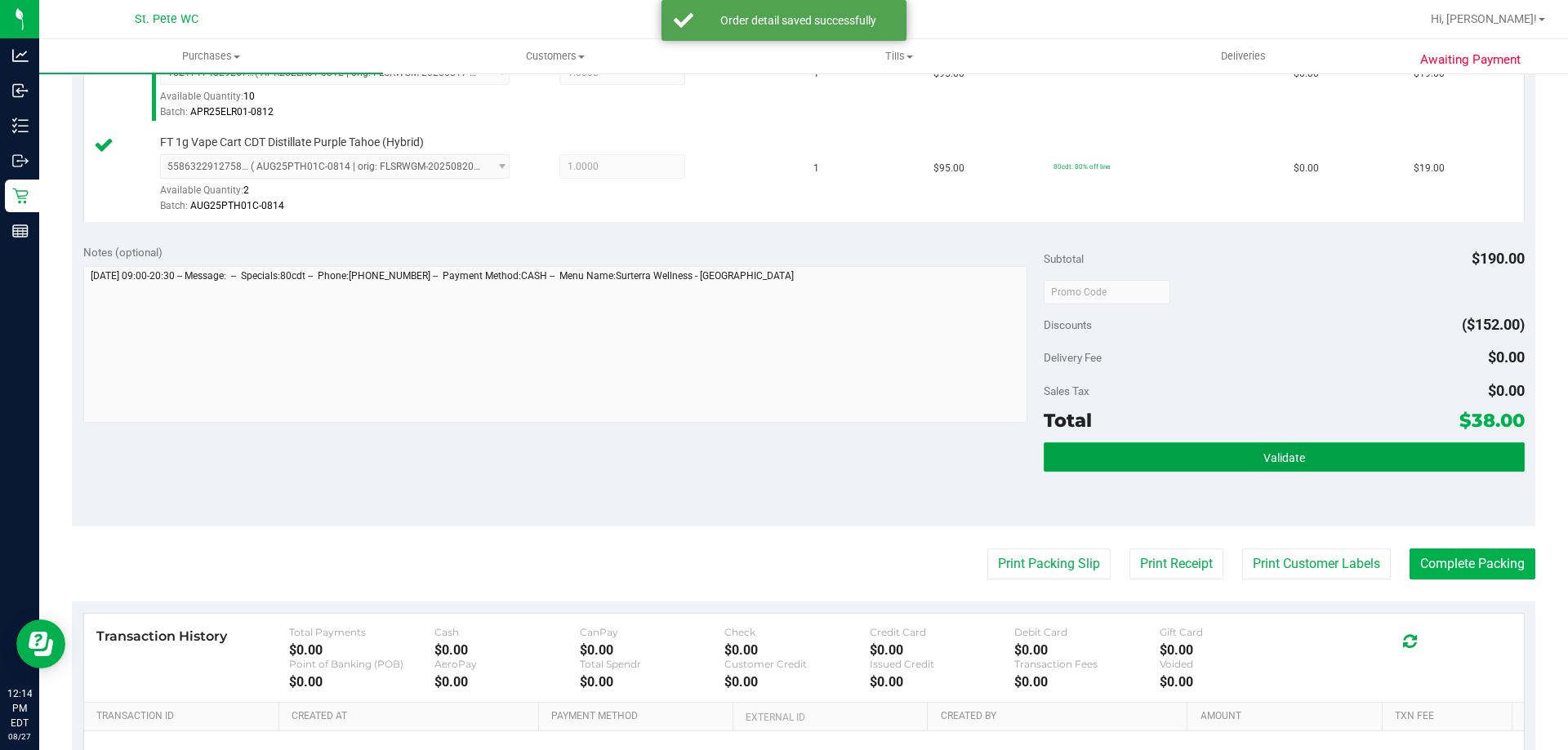
click at [1136, 458] on button "Validate" at bounding box center [1283, 457] width 480 height 29
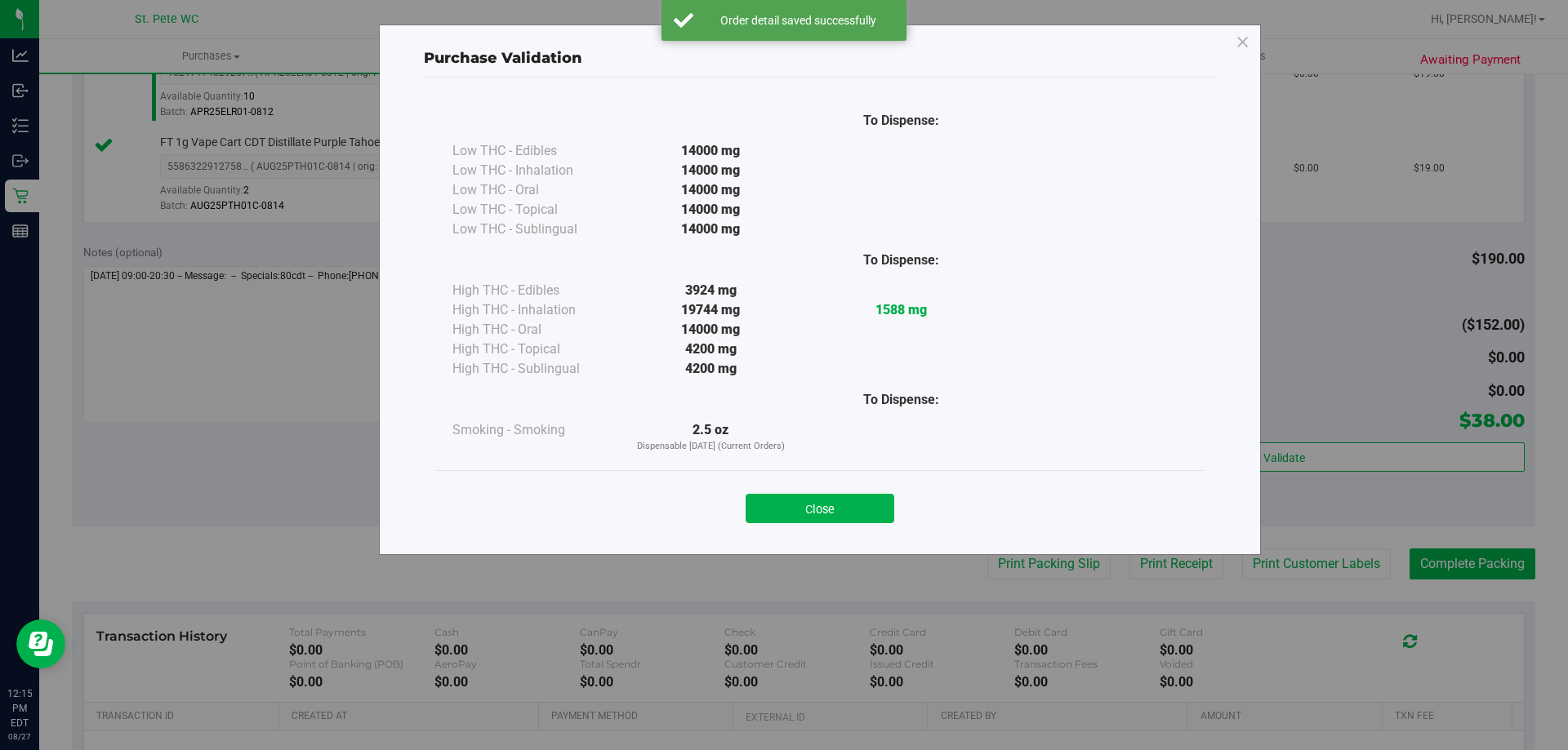
click at [853, 475] on div "Close" at bounding box center [819, 503] width 768 height 66
click at [851, 498] on button "Close" at bounding box center [819, 508] width 149 height 29
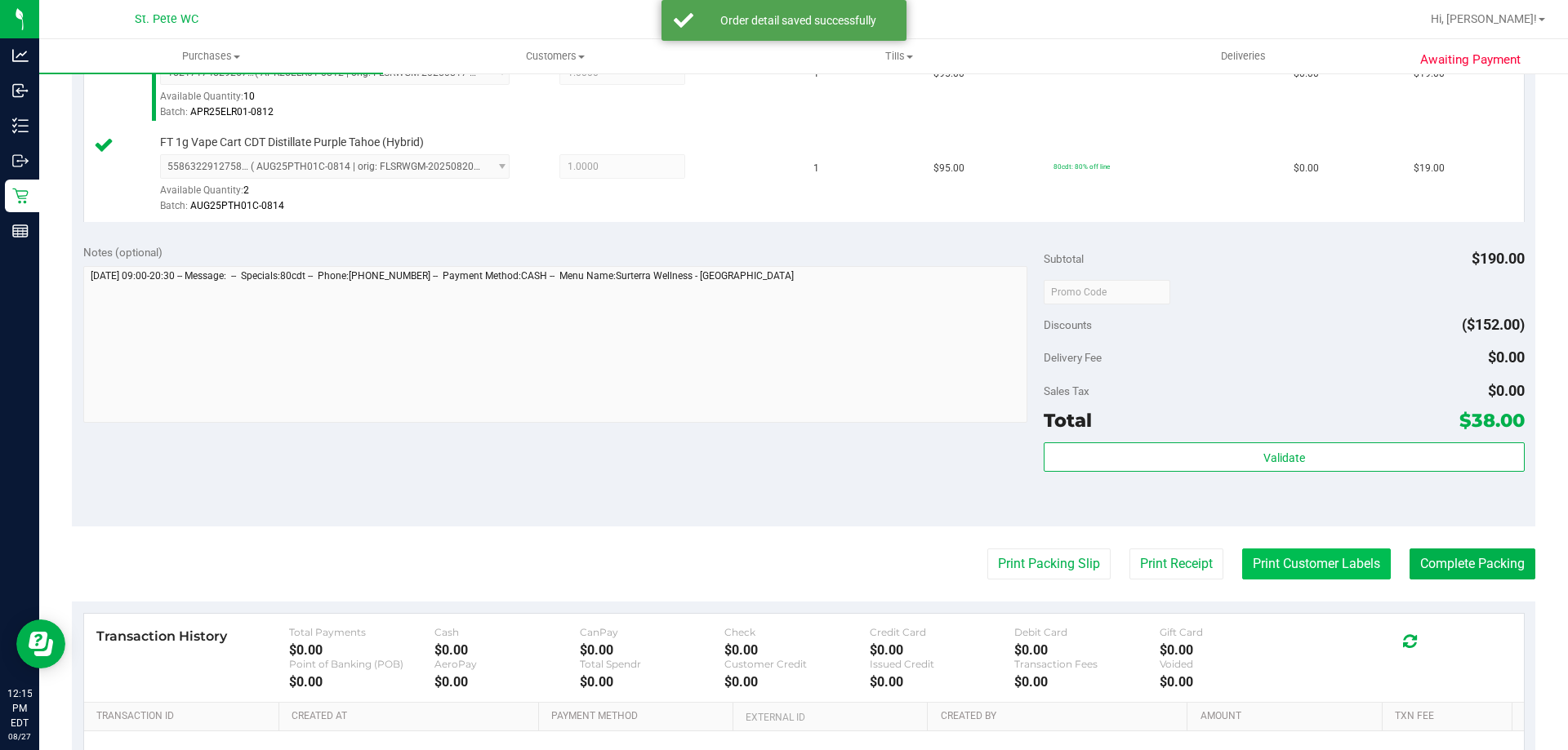
click at [1278, 567] on button "Print Customer Labels" at bounding box center [1316, 564] width 149 height 31
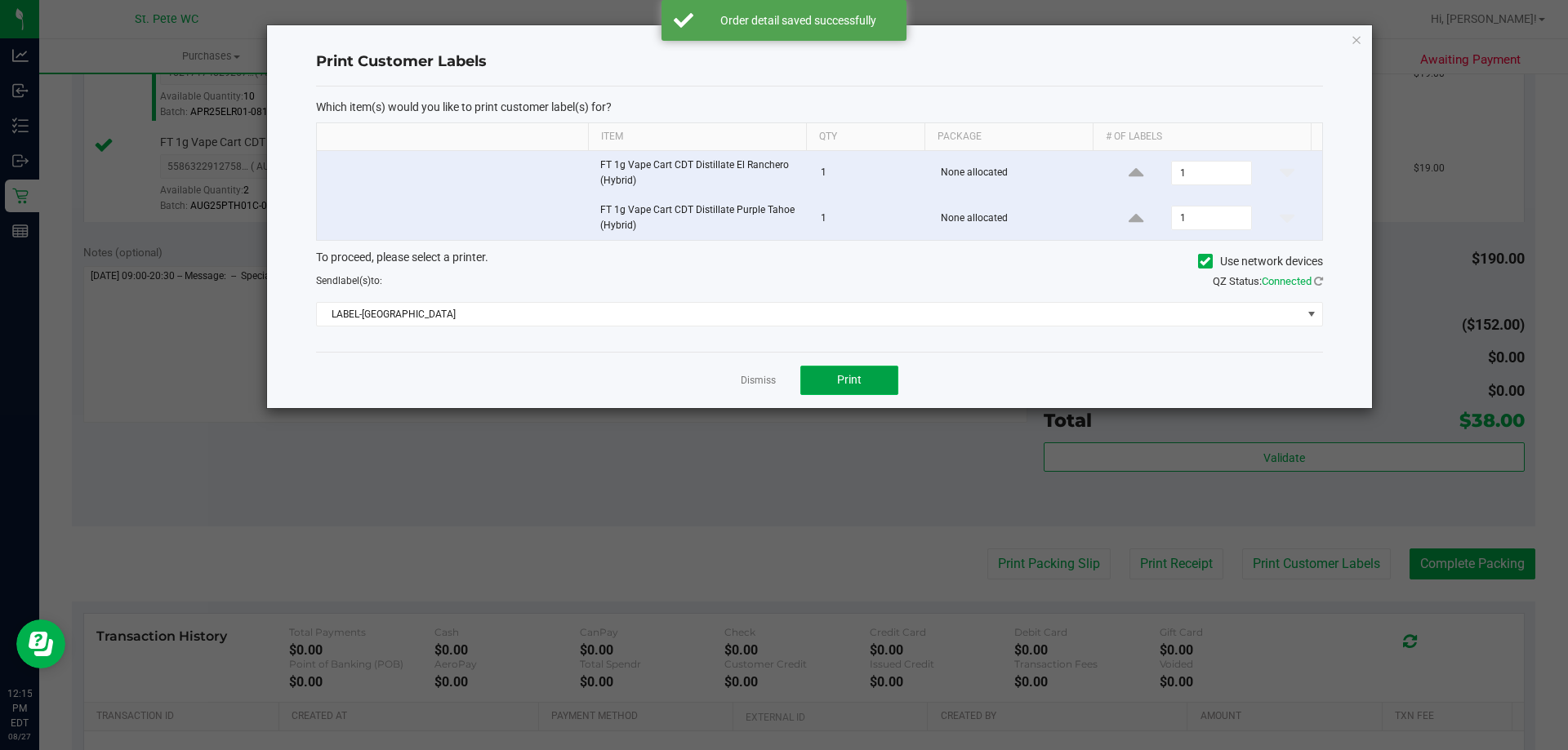
click at [833, 383] on button "Print" at bounding box center [849, 381] width 98 height 29
click at [1351, 36] on icon "button" at bounding box center [1356, 39] width 11 height 20
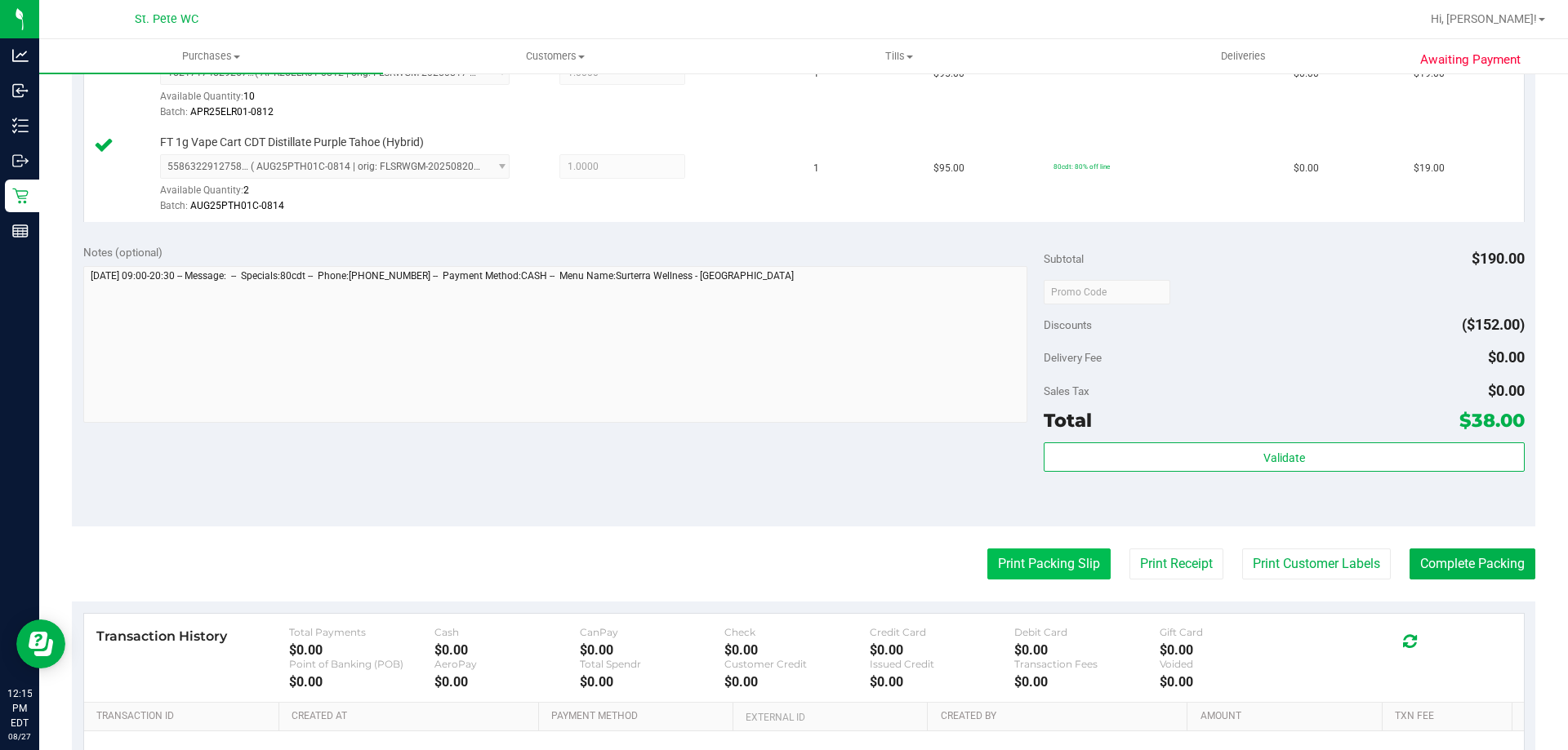
click at [1024, 549] on button "Print Packing Slip" at bounding box center [1048, 564] width 123 height 31
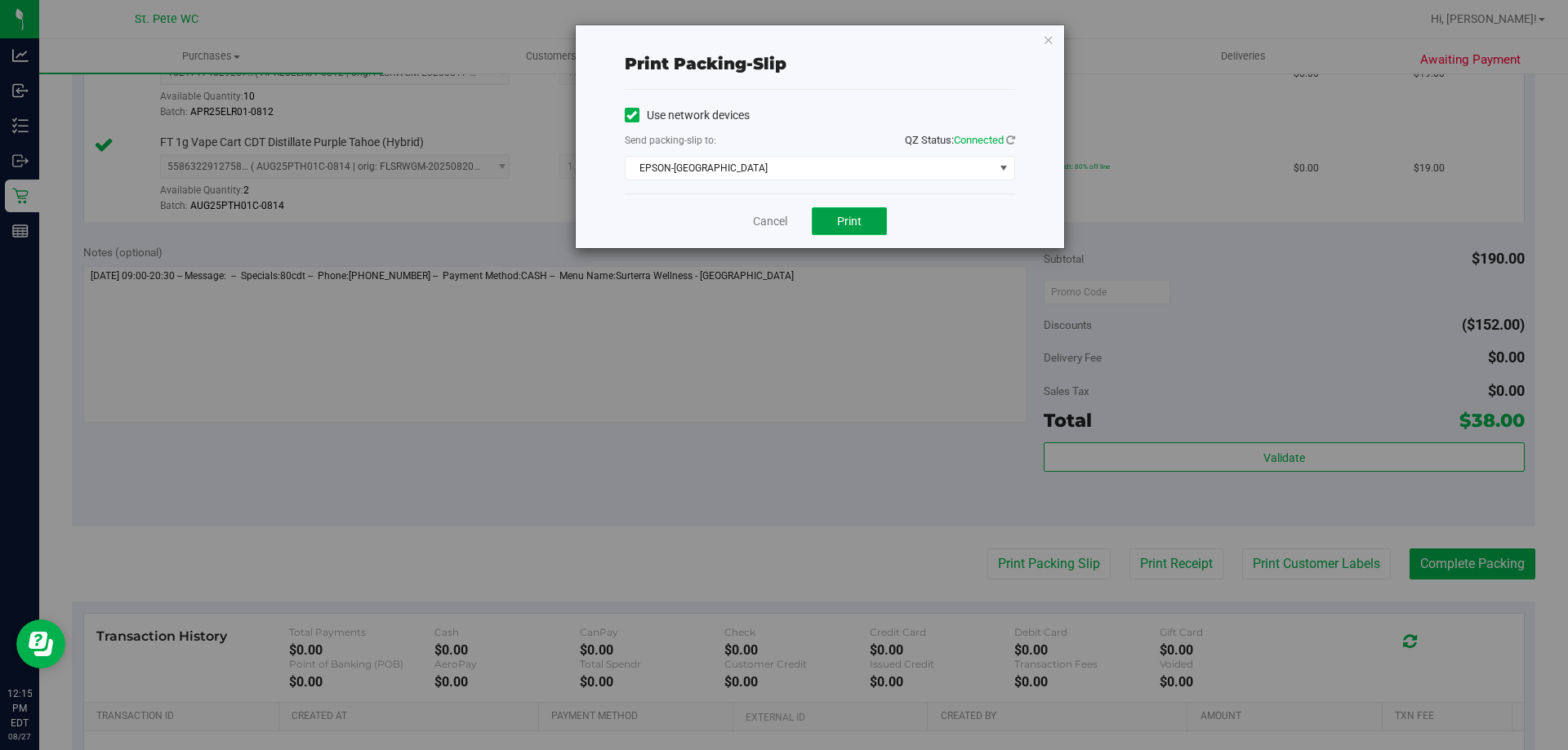
click at [843, 225] on span "Print" at bounding box center [849, 220] width 24 height 13
click at [1050, 39] on icon "button" at bounding box center [1048, 39] width 11 height 20
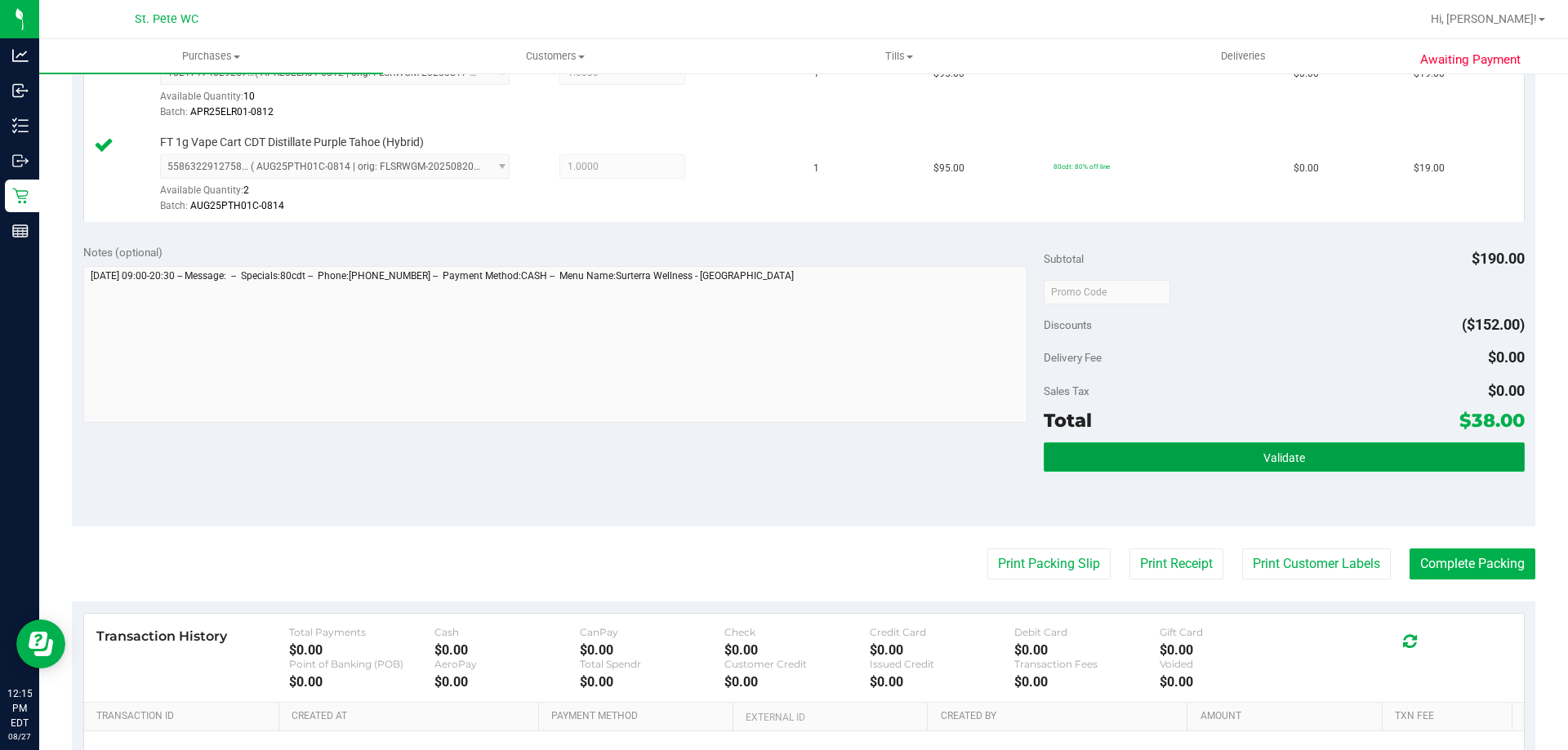
click at [1263, 463] on span "Validate" at bounding box center [1284, 457] width 41 height 13
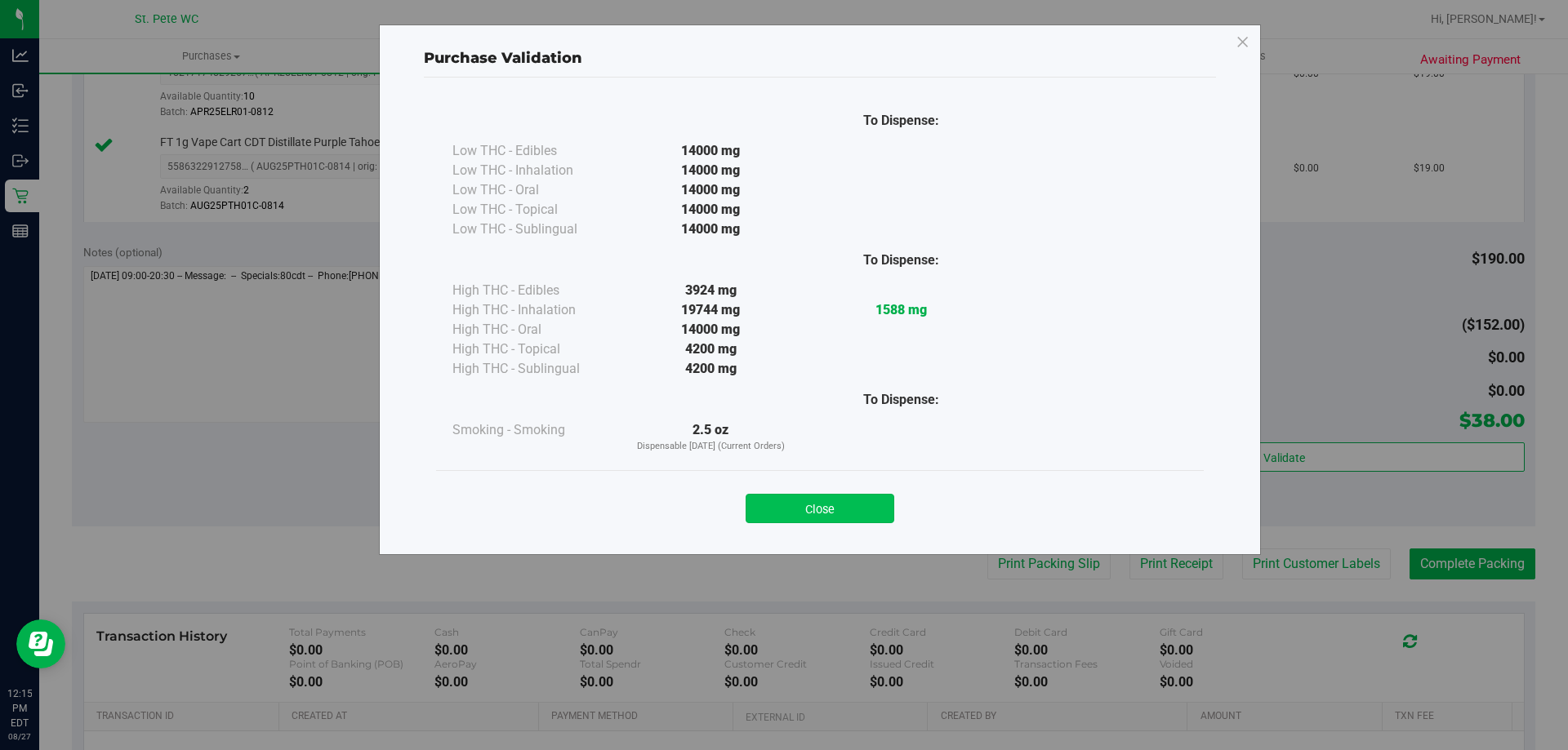
click at [780, 501] on button "Close" at bounding box center [819, 508] width 149 height 29
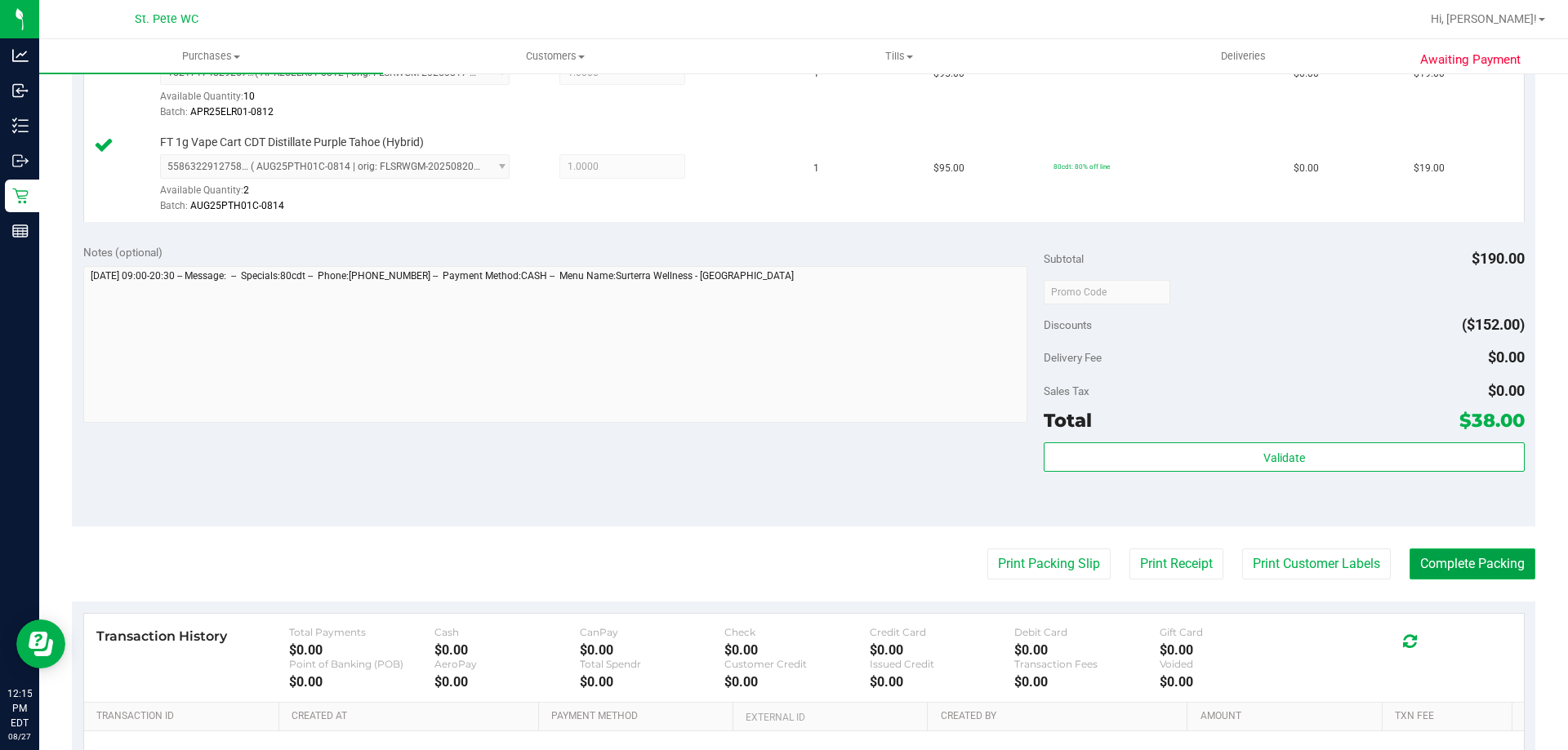
click at [1432, 559] on button "Complete Packing" at bounding box center [1472, 564] width 126 height 31
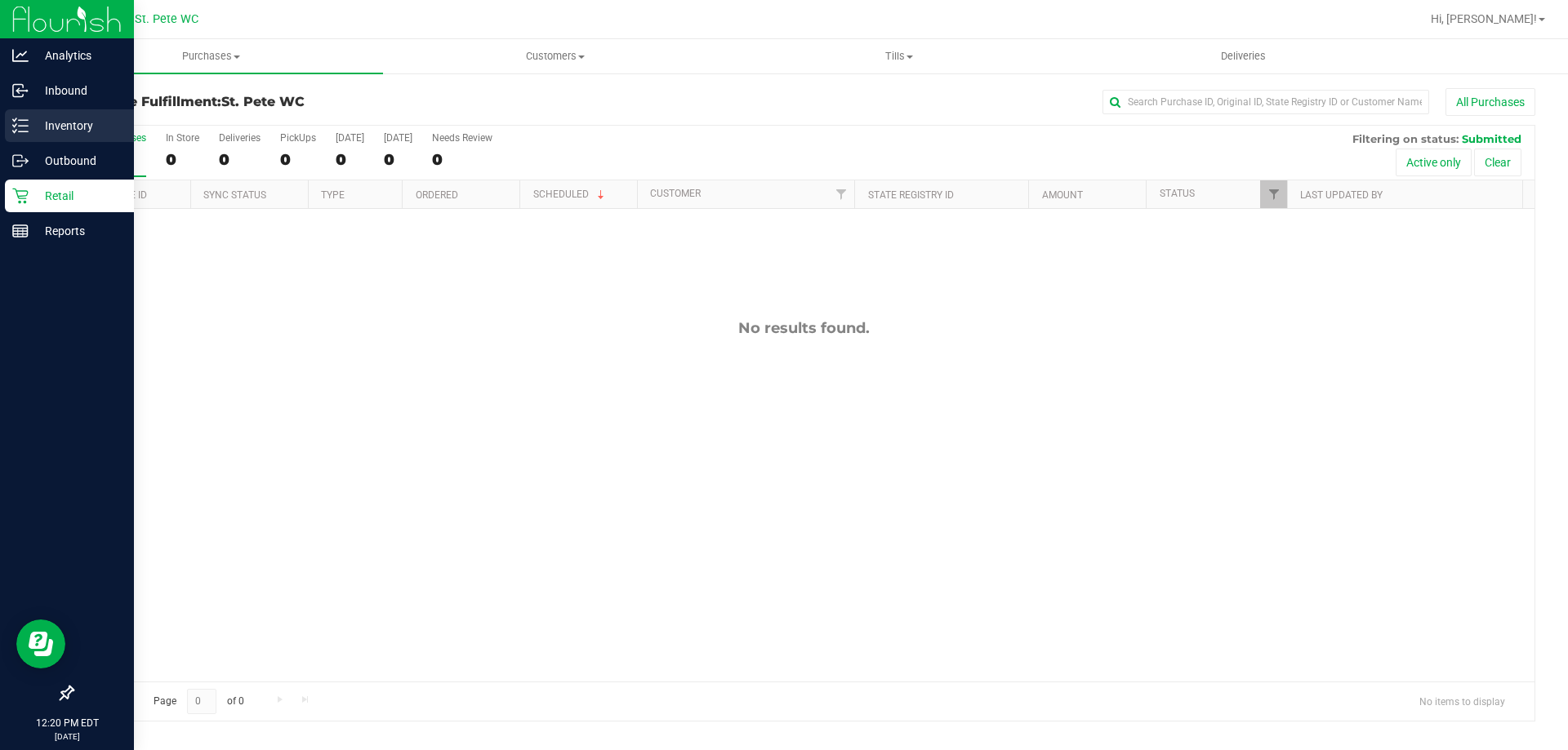
click at [17, 130] on icon at bounding box center [20, 125] width 16 height 16
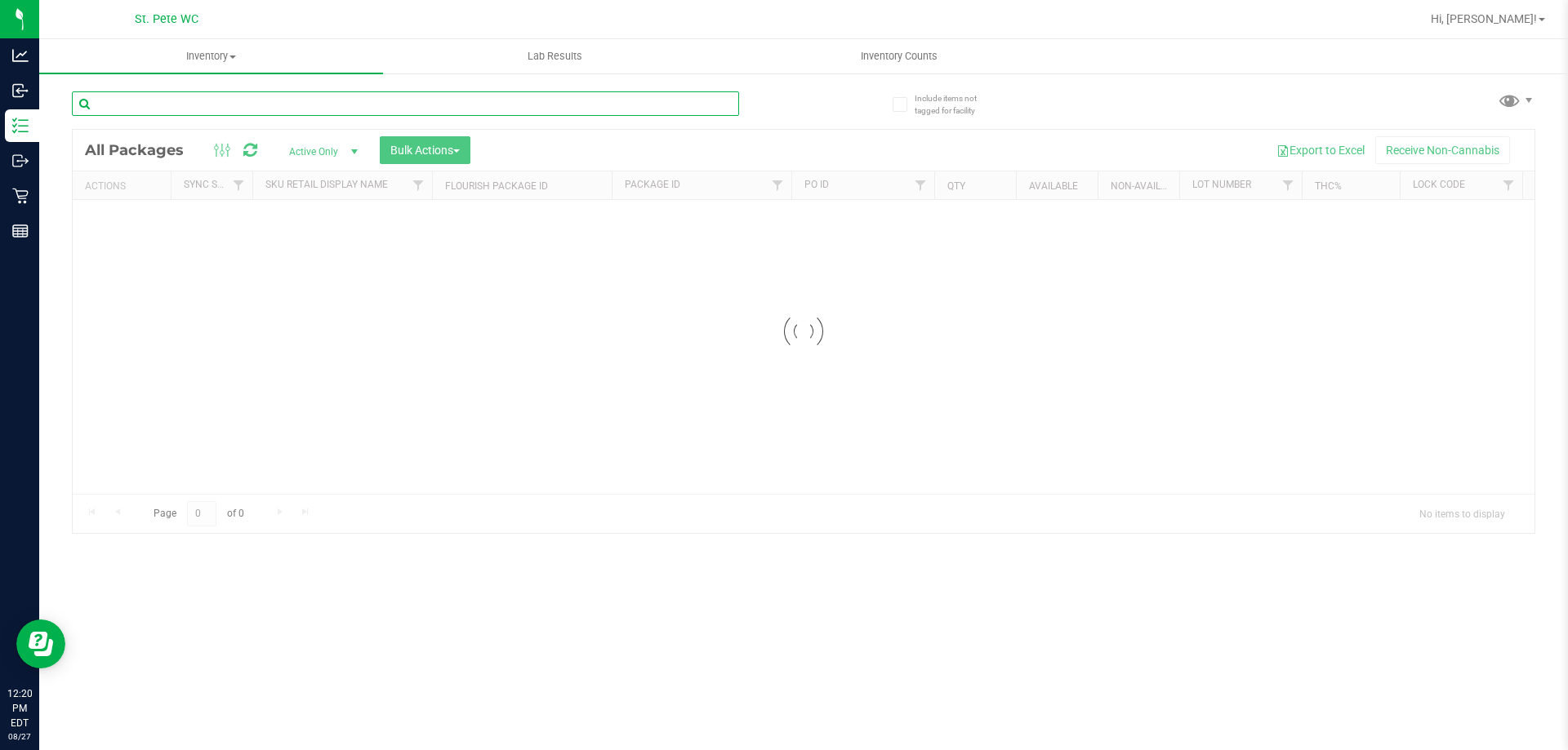
click at [337, 108] on input "text" at bounding box center [405, 103] width 667 height 24
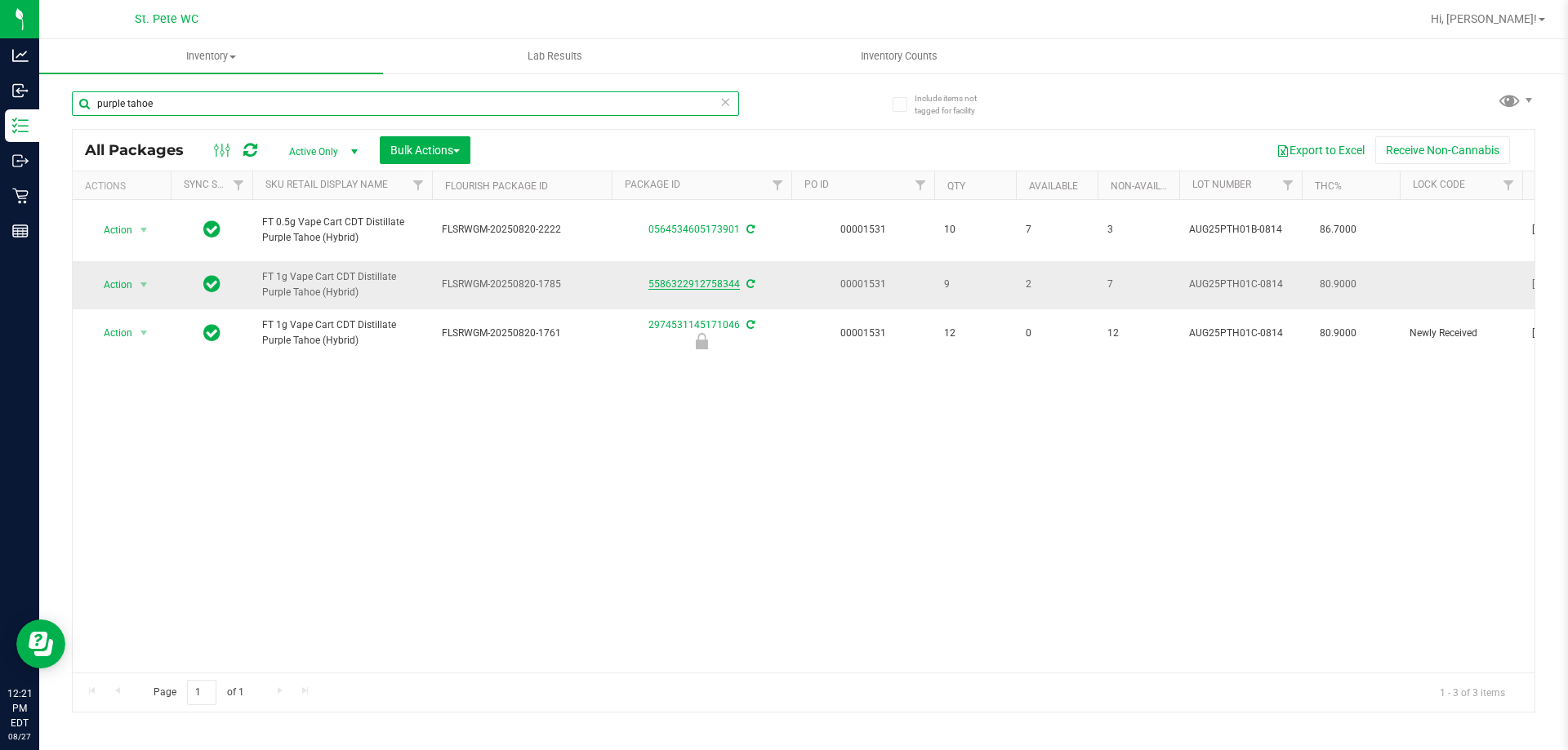
type input "purple tahoe"
click at [693, 288] on link "5586322912758344" at bounding box center [694, 283] width 91 height 11
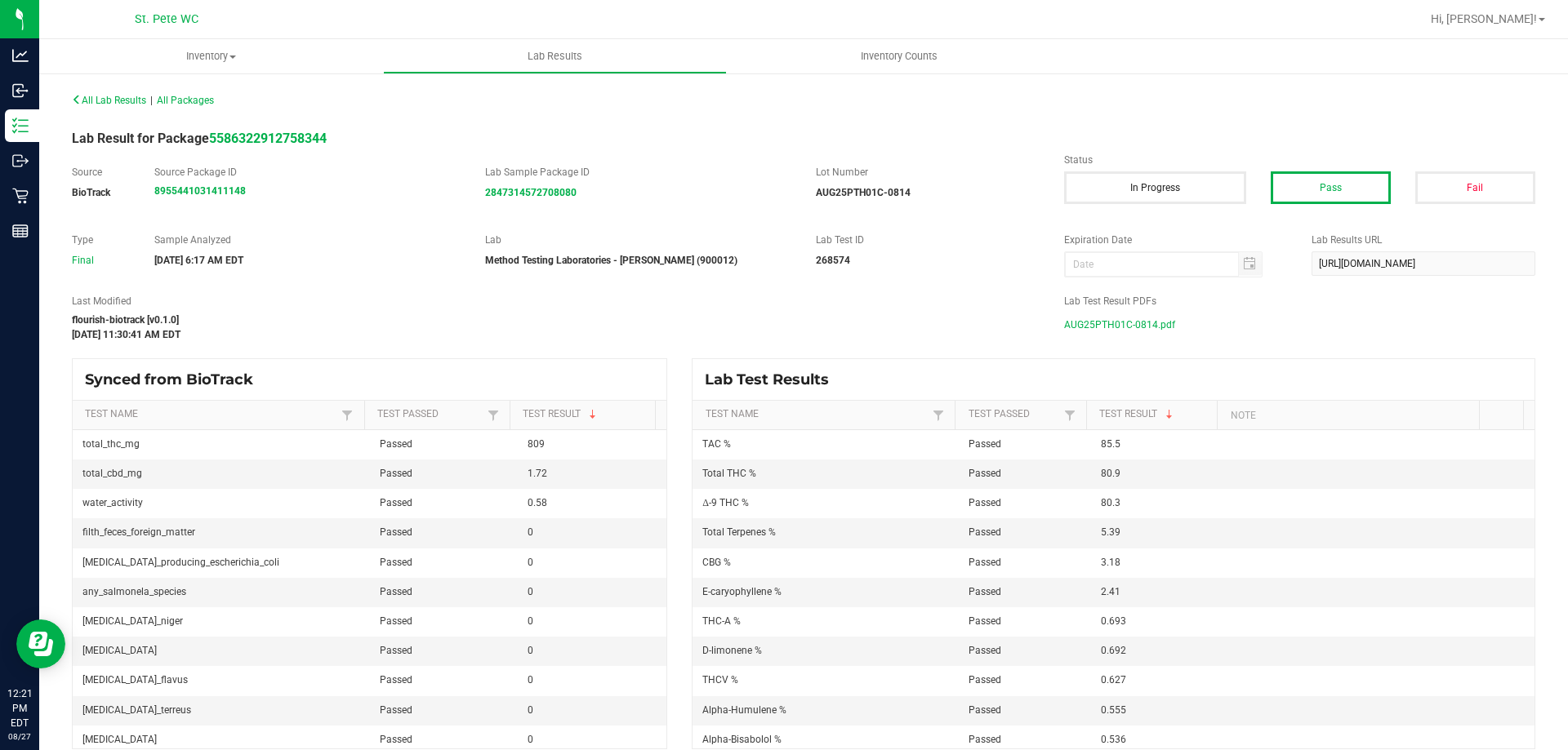
click at [1131, 327] on span "AUG25PTH01C-0814.pdf" at bounding box center [1119, 325] width 111 height 24
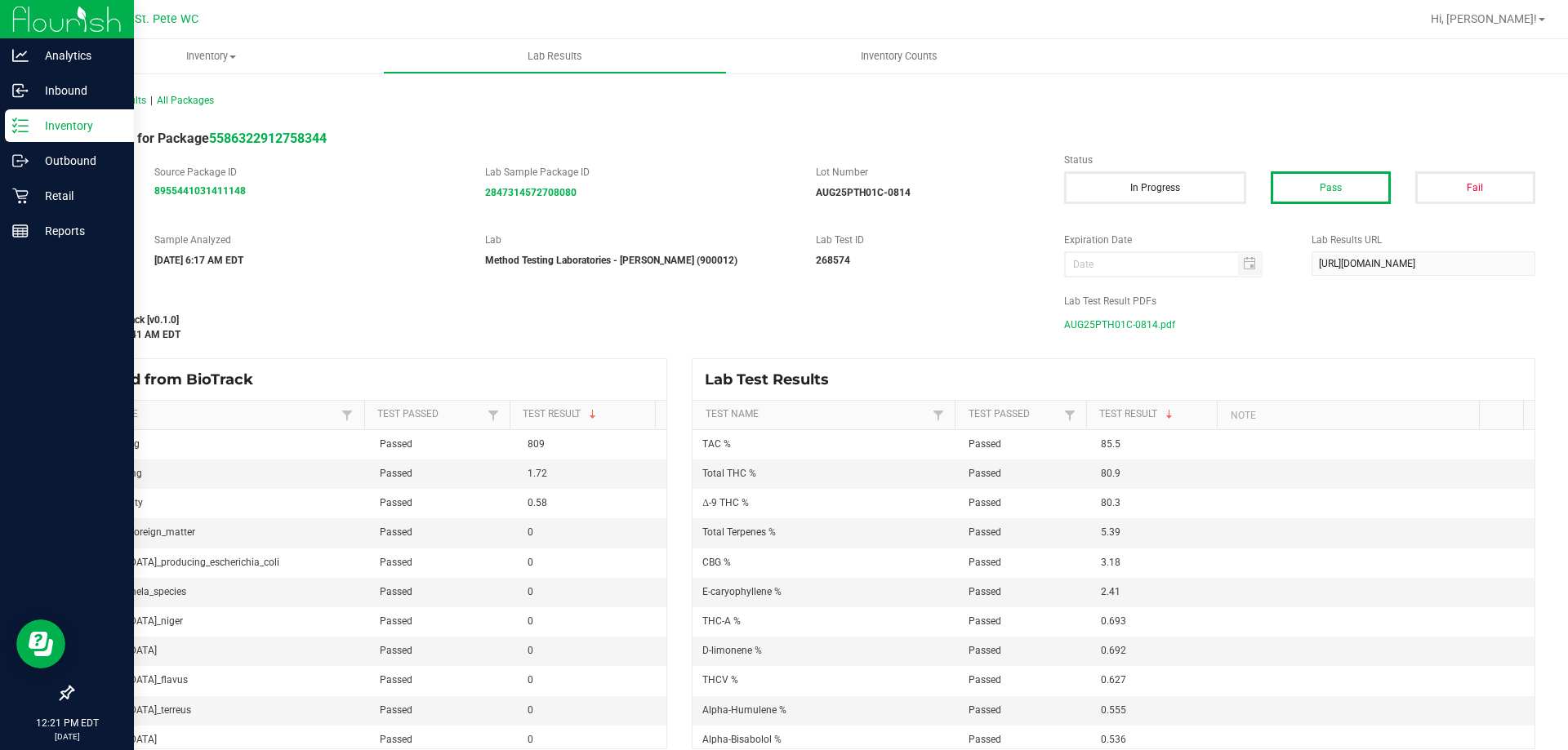
click at [28, 122] on p "Inventory" at bounding box center [78, 126] width 98 height 20
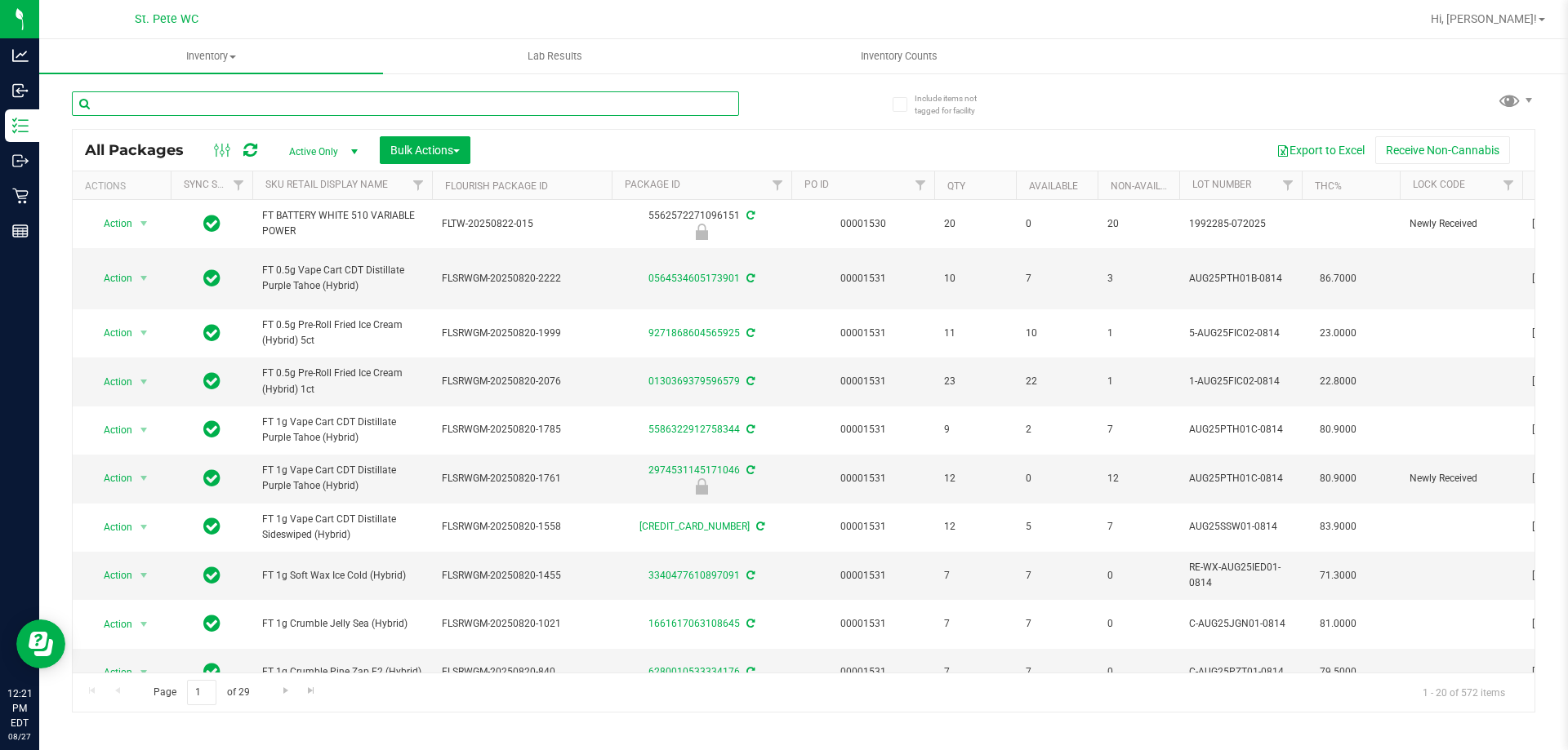
click at [226, 99] on input "text" at bounding box center [405, 103] width 667 height 24
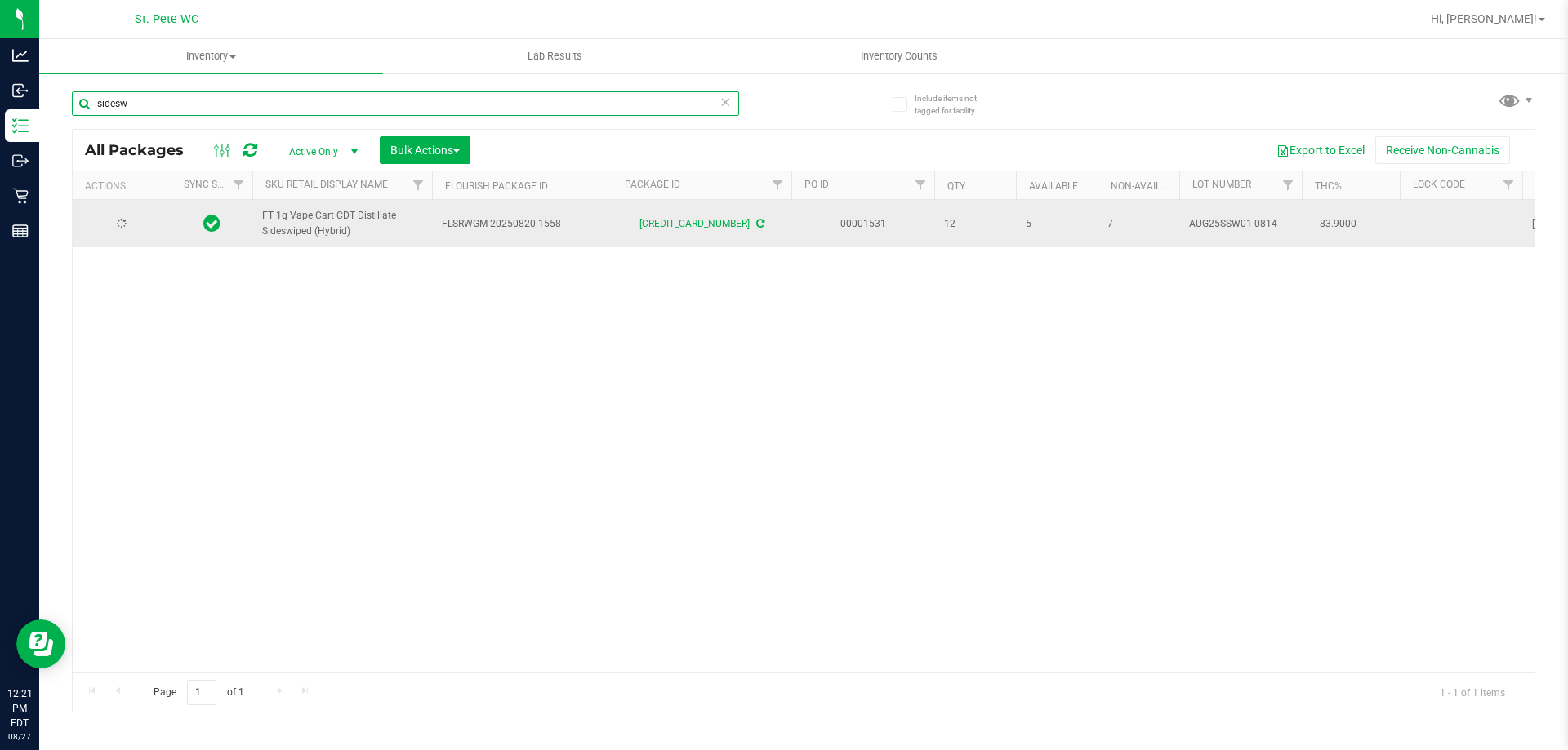
type input "sidesw"
click at [703, 229] on link "[CREDIT_CARD_NUMBER]" at bounding box center [694, 223] width 110 height 11
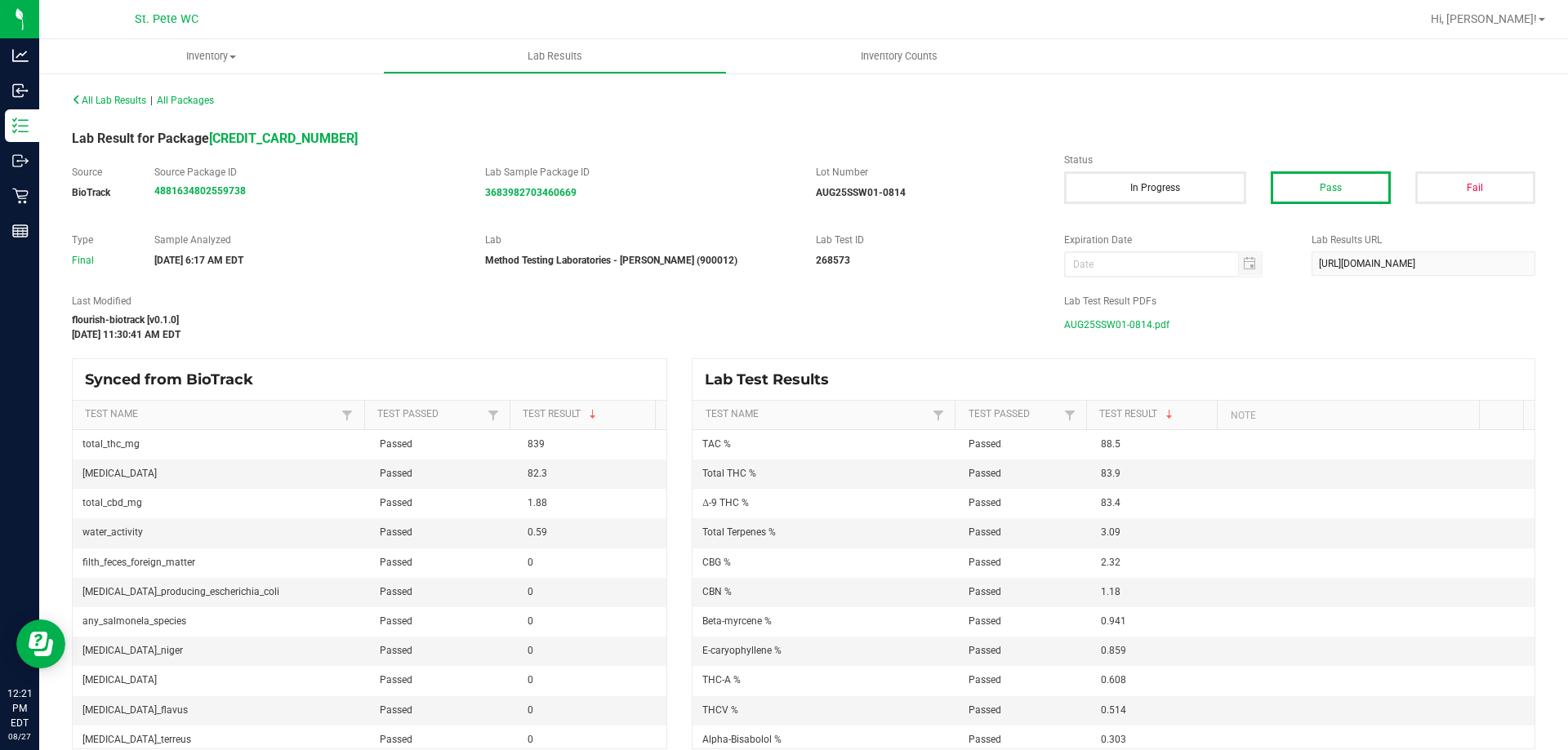
click at [1107, 321] on span "AUG25SSW01-0814.pdf" at bounding box center [1117, 325] width 105 height 24
click at [1134, 330] on span "AUG25SSW01-0814.pdf" at bounding box center [1117, 325] width 105 height 24
click at [980, 290] on div "All Lab Results | All Packages Lab Result for Package [CREDIT_CARD_NUMBER] Sour…" at bounding box center [803, 418] width 1463 height 661
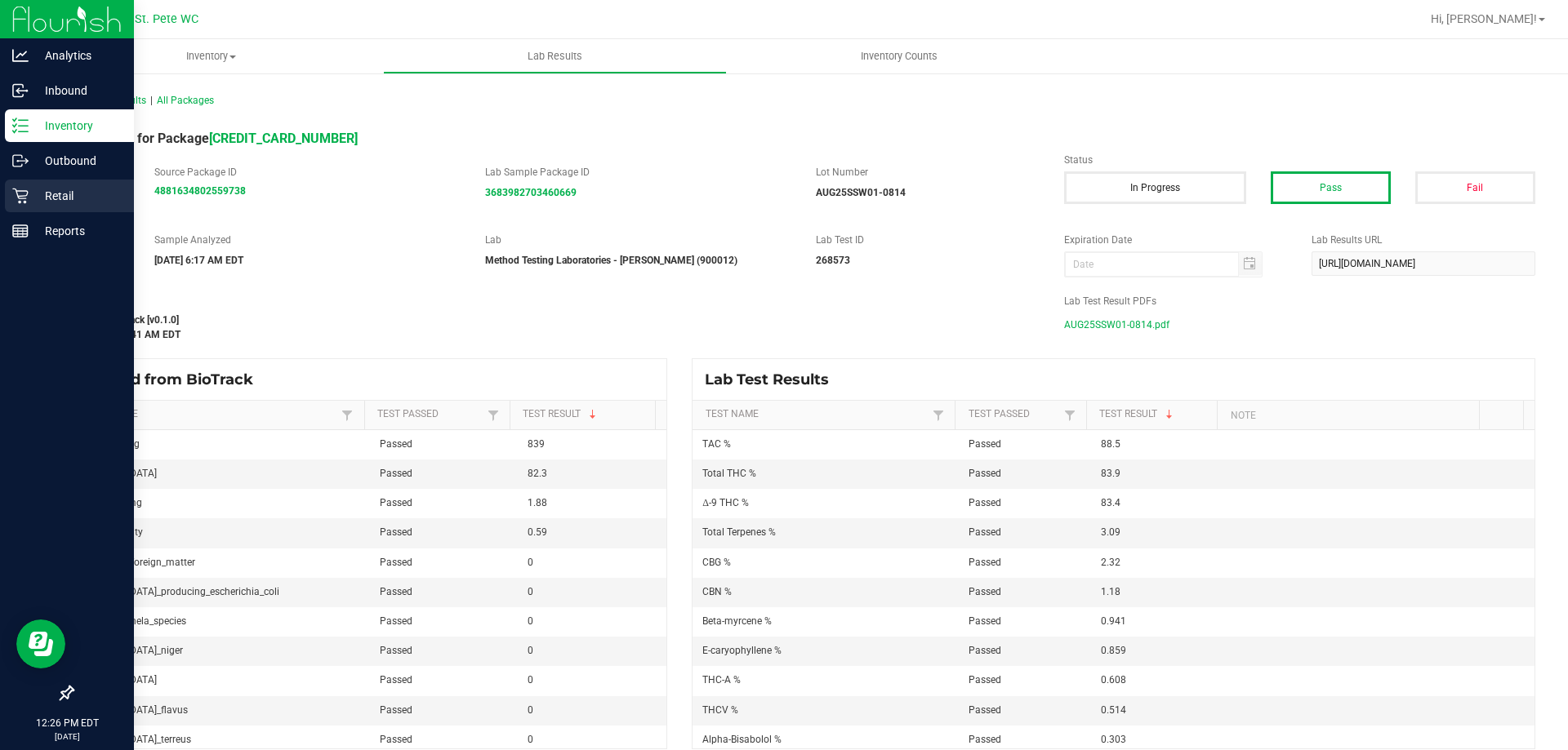
click at [61, 195] on p "Retail" at bounding box center [78, 195] width 98 height 20
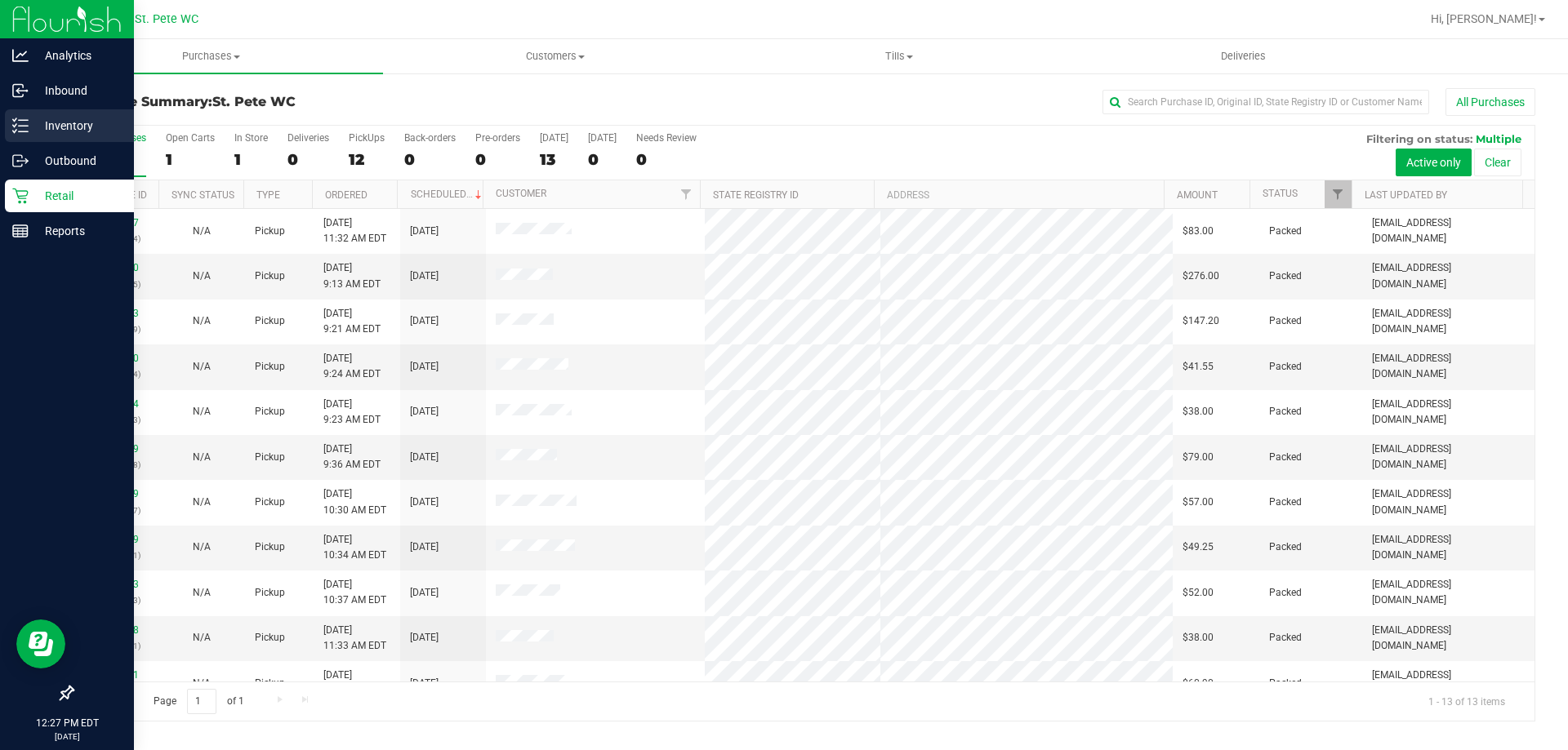
click at [16, 119] on icon at bounding box center [15, 119] width 3 height 3
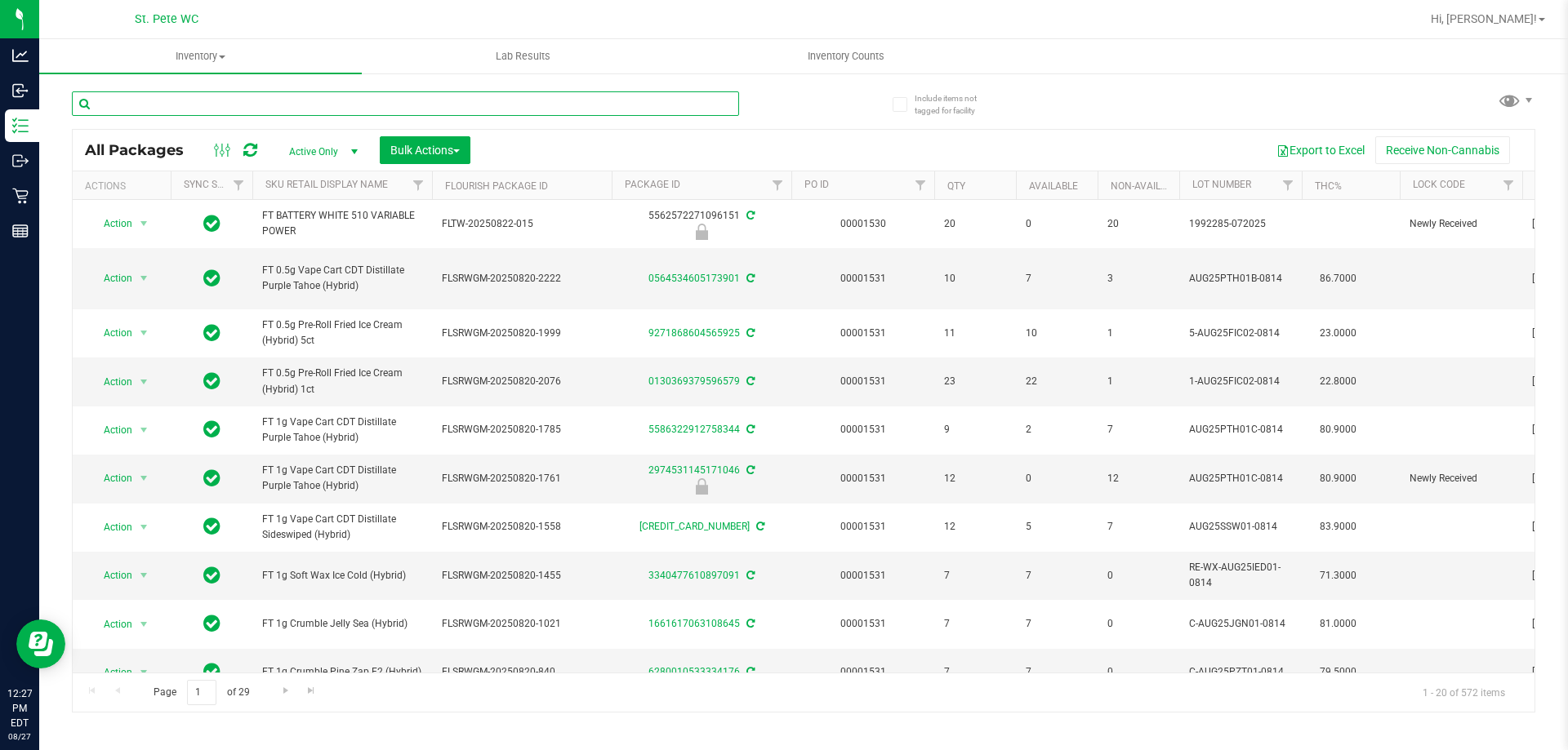
click at [604, 102] on input "text" at bounding box center [405, 103] width 667 height 24
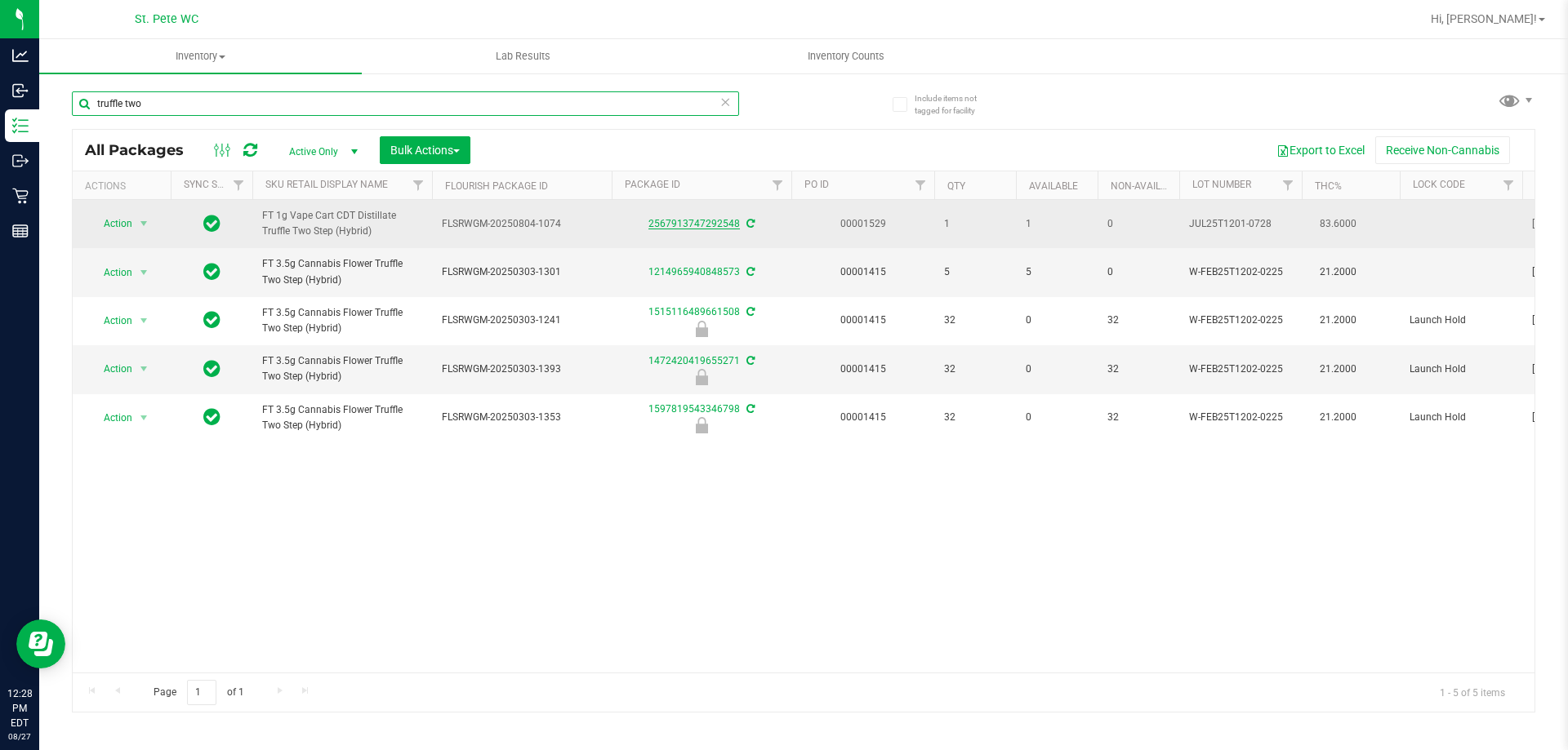
type input "truffle two"
click at [670, 226] on link "2567913747292548" at bounding box center [694, 223] width 91 height 11
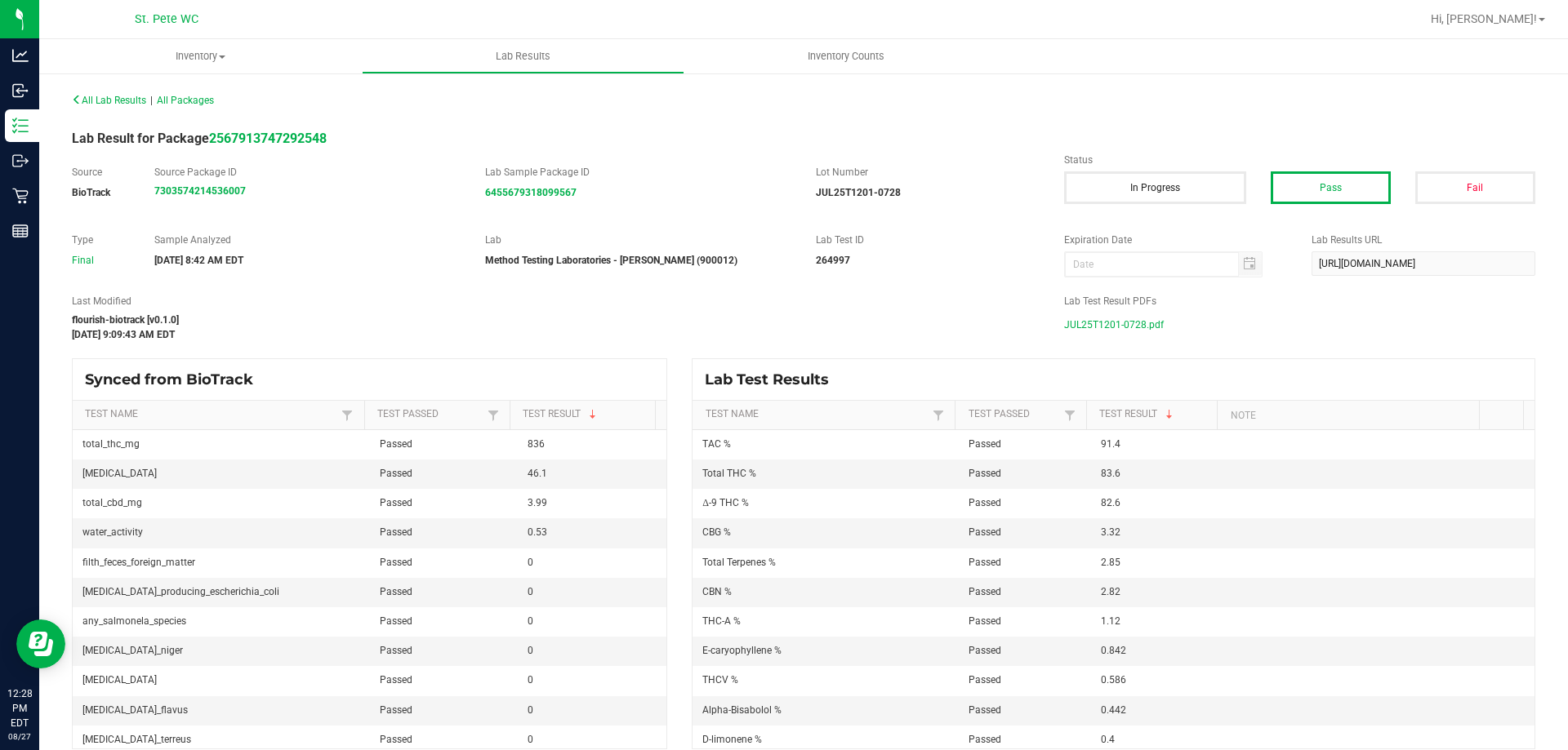
click at [1122, 317] on span "JUL25T1201-0728.pdf" at bounding box center [1114, 325] width 100 height 24
